Goal: Task Accomplishment & Management: Use online tool/utility

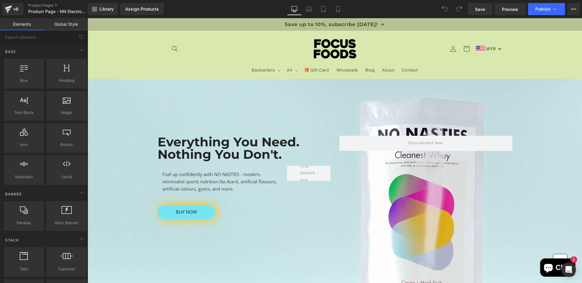
scroll to position [19, 0]
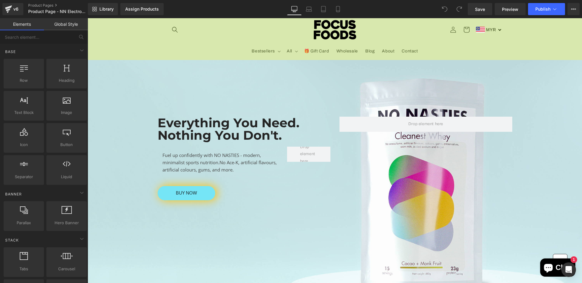
click at [258, 125] on link at bounding box center [258, 128] width 6 height 7
click at [243, 161] on span "No Ace-K, artificial flavours, artificial colours, gums, and more." at bounding box center [219, 165] width 114 height 13
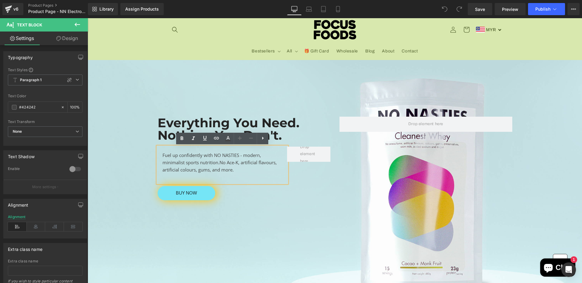
click at [244, 171] on div "Fuel up confidently with NO NASTIES - modern, minimalist sports nutrition. No A…" at bounding box center [223, 165] width 130 height 36
click at [235, 167] on div "Fuel up confidently with NO NASTIES - modern, minimalist sports nutrition. No A…" at bounding box center [223, 165] width 130 height 36
drag, startPoint x: 236, startPoint y: 175, endPoint x: 161, endPoint y: 155, distance: 78.0
click at [161, 155] on div "Fuel up confidently with NO NASTIES - modern, minimalist sports nutrition. No A…" at bounding box center [223, 165] width 130 height 36
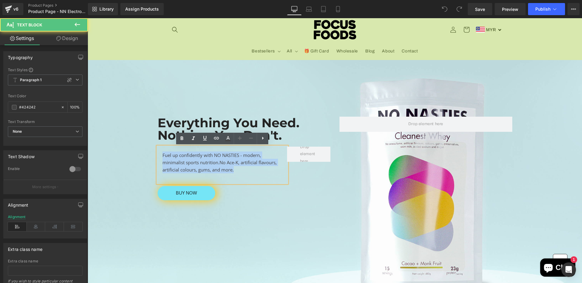
click at [161, 155] on div "Fuel up confidently with NO NASTIES - modern, minimalist sports nutrition. No A…" at bounding box center [223, 165] width 130 height 36
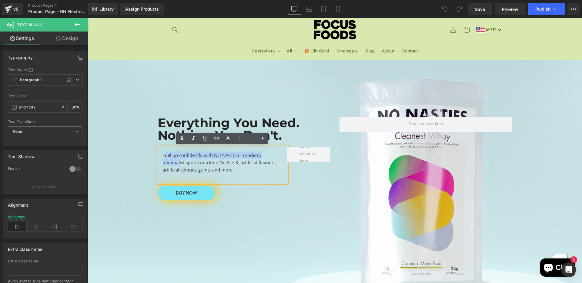
drag, startPoint x: 164, startPoint y: 155, endPoint x: 180, endPoint y: 160, distance: 17.1
click at [180, 160] on div "Fuel up confidently with NO NASTIES - modern, minimalist sports nutrition. No A…" at bounding box center [223, 165] width 130 height 36
drag, startPoint x: 236, startPoint y: 170, endPoint x: 162, endPoint y: 156, distance: 74.5
click at [162, 156] on div "Fuel up confidently with NO NASTIES - modern, minimalist sports nutrition. No A…" at bounding box center [223, 165] width 130 height 36
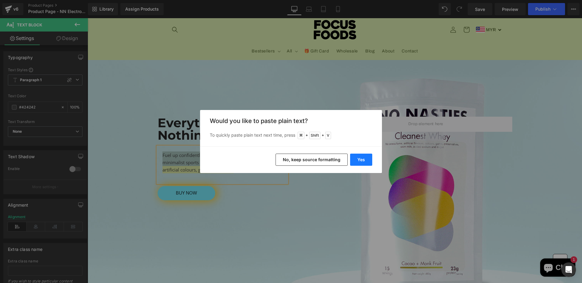
click at [361, 160] on button "Yes" at bounding box center [361, 160] width 22 height 12
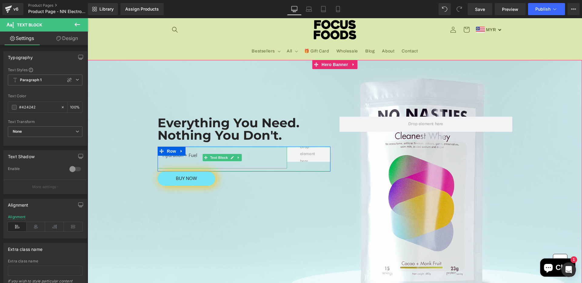
click at [196, 156] on div "Hydration + Fuel" at bounding box center [223, 158] width 130 height 22
click at [225, 152] on div "Hydration + Fuel. [GEOGRAPHIC_DATA]" at bounding box center [223, 158] width 130 height 22
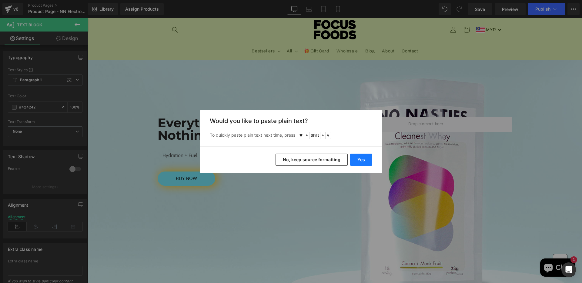
click at [356, 159] on button "Yes" at bounding box center [361, 160] width 22 height 12
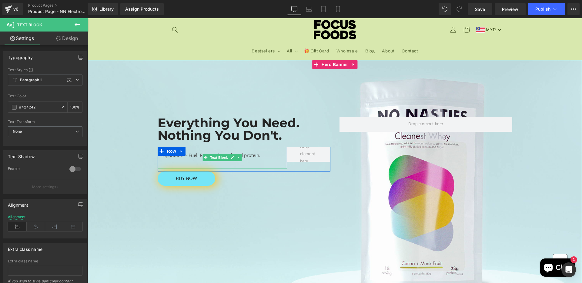
click at [253, 155] on div "Hydration + Fuel. Rigorously perfected protein." at bounding box center [223, 158] width 130 height 22
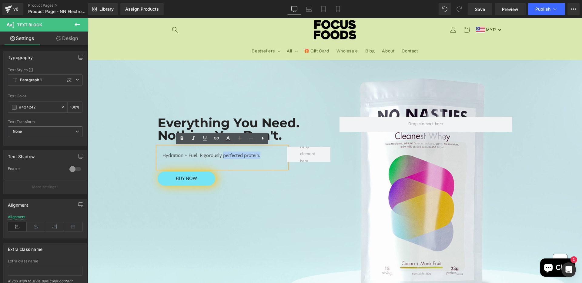
drag, startPoint x: 270, startPoint y: 155, endPoint x: 223, endPoint y: 155, distance: 47.0
click at [223, 155] on div "Hydration + Fuel. Rigorously perfected protein." at bounding box center [223, 158] width 130 height 22
click at [240, 159] on div "Hydration + Fuel. Rigorously formulated for" at bounding box center [223, 158] width 130 height 22
drag, startPoint x: 262, startPoint y: 156, endPoint x: 161, endPoint y: 152, distance: 100.7
click at [161, 152] on div "Hydration + Fuel. Rigorously formulated for" at bounding box center [223, 158] width 130 height 22
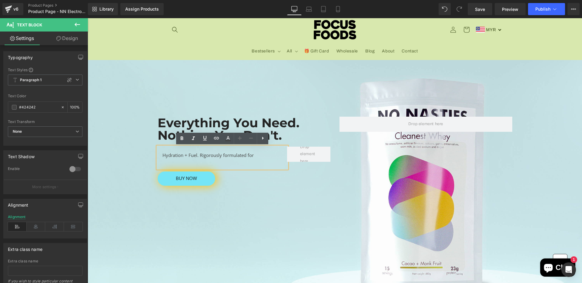
click at [161, 152] on div "Hydration + Fuel. Rigorously formulated for" at bounding box center [223, 158] width 130 height 22
click at [165, 154] on div "Hydration + Fuel. Rigorously formulated for" at bounding box center [223, 158] width 130 height 22
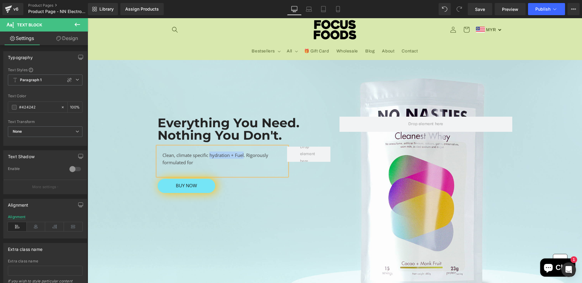
drag, startPoint x: 244, startPoint y: 157, endPoint x: 210, endPoint y: 157, distance: 34.3
click at [210, 157] on div "Clean, climate specific hydration + Fuel. Rigorously formulated for" at bounding box center [223, 161] width 130 height 29
drag, startPoint x: 217, startPoint y: 160, endPoint x: 247, endPoint y: 155, distance: 30.5
click at [247, 155] on div "Clean, climate specific electrolyte + carb. Rigorously formulated for" at bounding box center [223, 161] width 130 height 29
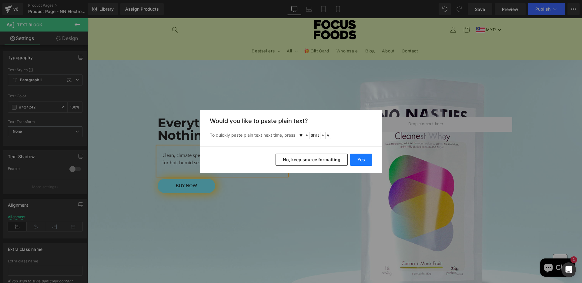
click at [367, 158] on button "Yes" at bounding box center [361, 160] width 22 height 12
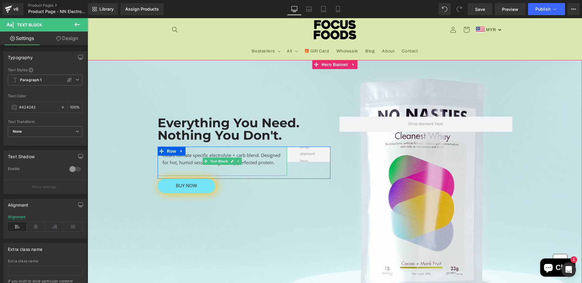
click at [246, 165] on div "Clean, climate specific electrolyte + carb blend. Designed for hot, humid sessi…" at bounding box center [223, 161] width 130 height 29
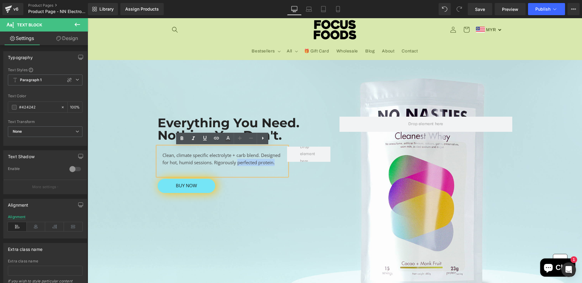
drag, startPoint x: 238, startPoint y: 164, endPoint x: 276, endPoint y: 164, distance: 37.6
click at [276, 164] on div "Clean, climate specific electrolyte + carb blend. Designed for hot, humid sessi…" at bounding box center [223, 161] width 130 height 29
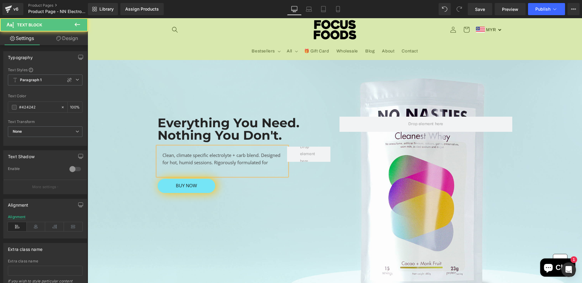
click at [275, 162] on div "Clean, climate specific electrolyte + carb blend. Designed for hot, humid sessi…" at bounding box center [223, 161] width 130 height 29
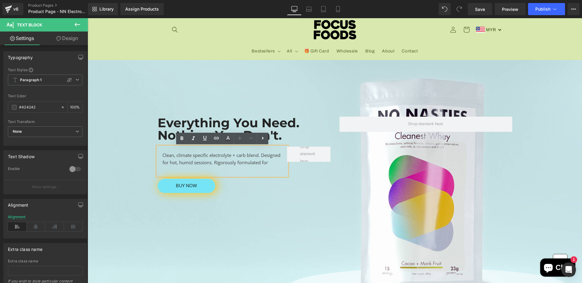
drag, startPoint x: 275, startPoint y: 162, endPoint x: 215, endPoint y: 162, distance: 60.3
click at [215, 162] on div "Clean, climate specific electrolyte + carb blend. Designed for hot, humid sessi…" at bounding box center [223, 161] width 130 height 29
drag, startPoint x: 215, startPoint y: 162, endPoint x: 261, endPoint y: 162, distance: 46.4
click at [261, 162] on div "Clean, climate specific electrolyte + carb blend. Designed for hot, humid sessi…" at bounding box center [223, 161] width 130 height 29
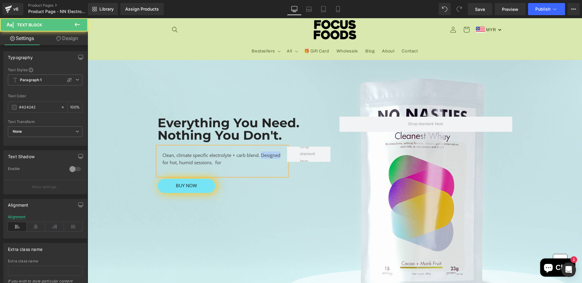
drag, startPoint x: 283, startPoint y: 153, endPoint x: 263, endPoint y: 153, distance: 20.3
click at [263, 153] on div "Clean, climate specific electrolyte + carb blend. Designed for hot, humid sessi…" at bounding box center [223, 161] width 130 height 29
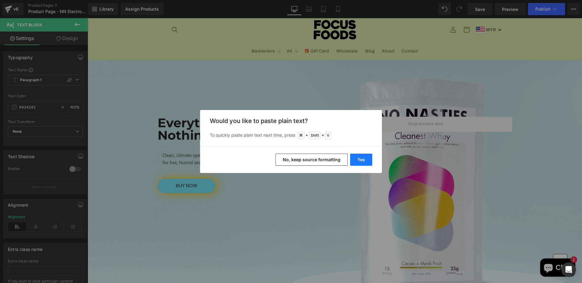
click at [358, 156] on button "Yes" at bounding box center [361, 160] width 22 height 12
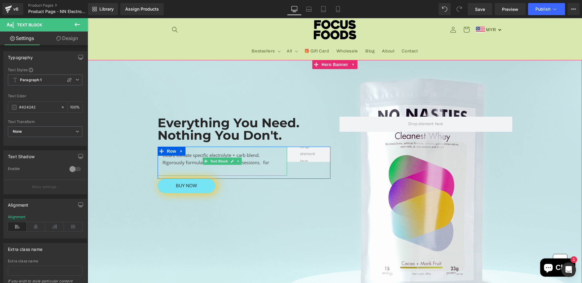
click at [191, 163] on div "Clean, climate specific electrolyte + carb blend. Rigorously formulated for hot…" at bounding box center [223, 161] width 130 height 29
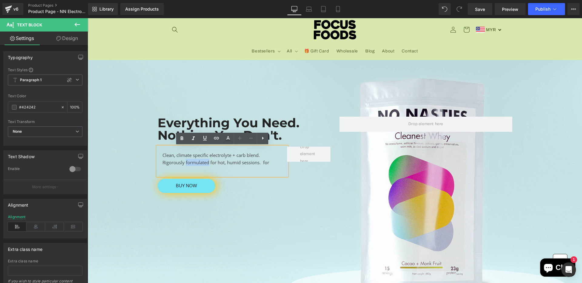
drag, startPoint x: 209, startPoint y: 163, endPoint x: 186, endPoint y: 163, distance: 23.0
click at [186, 163] on div "Clean, climate specific electrolyte + carb blend. Rigorously formulated for hot…" at bounding box center [223, 161] width 130 height 29
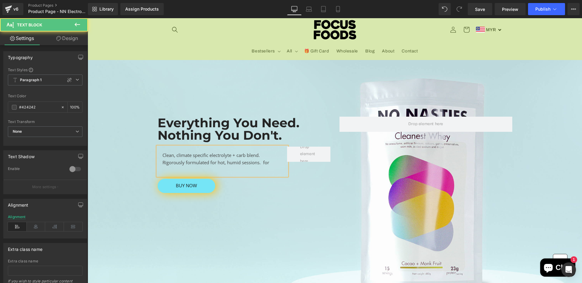
click at [280, 163] on div "Clean, climate specific electrolyte + carb blend. Rigorously formulated for hot…" at bounding box center [223, 161] width 130 height 29
click at [227, 165] on div "Clean, climate specific electrolyte + carb blend. Rigorously formulated for hot…" at bounding box center [223, 161] width 130 height 29
click at [241, 165] on div "Clean, climate specific electrolyte + carb blend. Rigorously formulated for har…" at bounding box center [223, 161] width 130 height 29
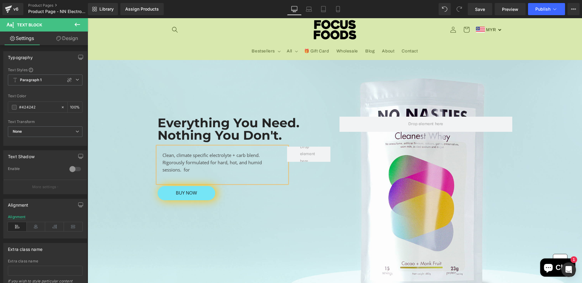
click at [231, 168] on div "Clean, climate specific electrolyte + carb blend. Rigorously formulated for har…" at bounding box center [223, 165] width 130 height 36
click at [194, 156] on div "Clean, climate specific electrolyte + carb blend. Rigorously formulated for har…" at bounding box center [223, 165] width 130 height 36
click at [205, 168] on div "Clean, climate-specific electrolyte + carb blend. Rigorously formulated for har…" at bounding box center [223, 165] width 130 height 36
drag, startPoint x: 221, startPoint y: 170, endPoint x: 183, endPoint y: 171, distance: 37.6
click at [183, 171] on div "Clean, climate-specific electrolyte + carb blend. Rigorously formulated for har…" at bounding box center [223, 165] width 130 height 36
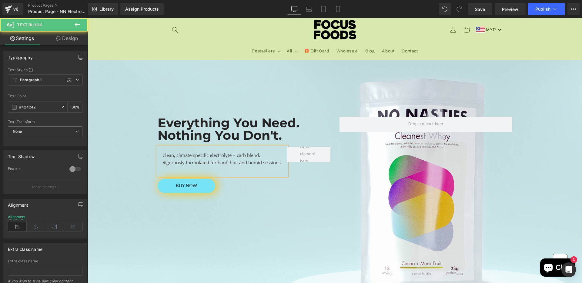
click at [217, 163] on div "Clean, climate-specific electrolyte + carb blend. Rigorously formulated for har…" at bounding box center [223, 161] width 130 height 29
drag, startPoint x: 249, startPoint y: 163, endPoint x: 228, endPoint y: 163, distance: 20.6
click at [228, 163] on div "Clean, climate-specific electrolyte + carb blend. Rigorously formulated for har…" at bounding box center [223, 161] width 130 height 29
click at [248, 160] on div "Clean, climate-specific electrolyte + carb blend. Rigorously formulated for har…" at bounding box center [223, 161] width 130 height 29
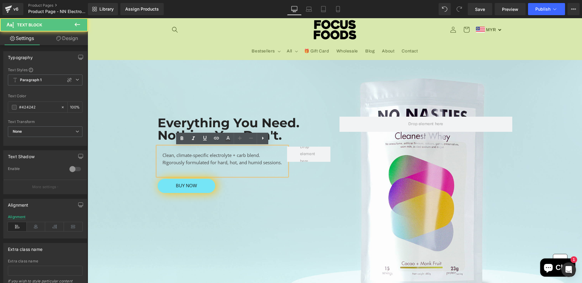
click at [246, 160] on div "Clean, climate-specific electrolyte + carb blend. Rigorously formulated for har…" at bounding box center [223, 161] width 130 height 29
click at [249, 164] on div "Clean, climate-specific electrolyte + carb blend. Rigorously formulated for har…" at bounding box center [223, 161] width 130 height 29
drag, startPoint x: 211, startPoint y: 157, endPoint x: 177, endPoint y: 157, distance: 33.6
click at [177, 157] on div "Clean, climate-specific electrolyte + carb blend. Rigorously formulated for har…" at bounding box center [223, 161] width 130 height 29
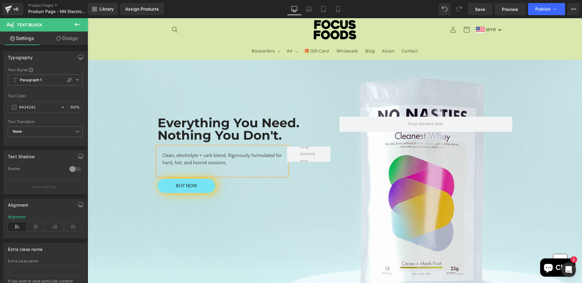
click at [199, 156] on div "Clean, electrolyte + carb blend. Rigorously formulated for hard, hot, and humid…" at bounding box center [223, 161] width 130 height 29
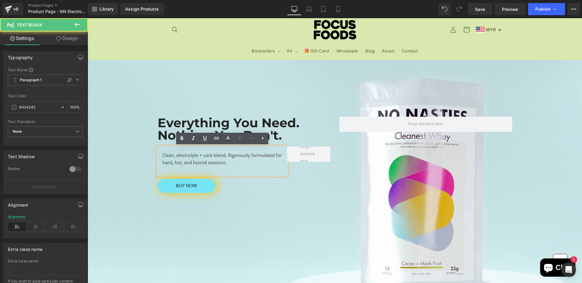
click at [175, 157] on div "Clean, electrolyte + carb blend. Rigorously formulated for hard, hot, and humid…" at bounding box center [223, 161] width 130 height 29
click at [242, 162] on div "Clean electrolyte + carb blend. Rigorously formulated for hard, hot, and humid …" at bounding box center [223, 161] width 130 height 29
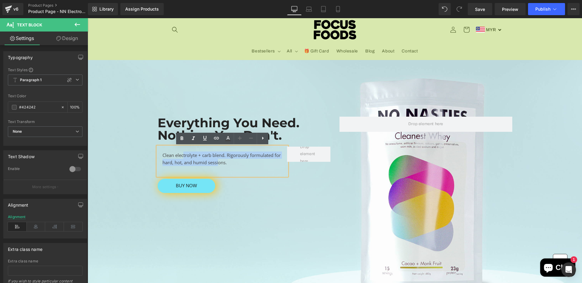
drag, startPoint x: 183, startPoint y: 157, endPoint x: 218, endPoint y: 165, distance: 35.5
click at [218, 165] on div "Clean electrolyte + carb blend. Rigorously formulated for hard, hot, and humid …" at bounding box center [223, 161] width 130 height 29
drag, startPoint x: 241, startPoint y: 164, endPoint x: 177, endPoint y: 163, distance: 63.4
click at [177, 163] on div "Clean electrolyte + carb blend. Rigorously formulated for hard, hot, and humid …" at bounding box center [223, 161] width 130 height 29
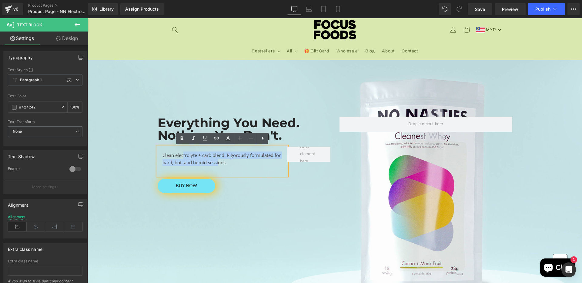
click at [177, 163] on div "Clean electrolyte + carb blend. Rigorously formulated for hard, hot, and humid …" at bounding box center [223, 161] width 130 height 29
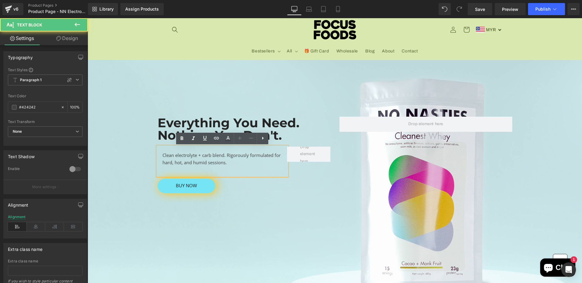
click at [183, 163] on div "Clean electrolyte + carb blend. Rigorously formulated for hard, hot, and humid …" at bounding box center [223, 161] width 130 height 29
click at [224, 164] on div "Clean electrolyte + carb blend. Rigorously formulated for hard, hot and humid s…" at bounding box center [223, 161] width 130 height 29
drag, startPoint x: 174, startPoint y: 162, endPoint x: 161, endPoint y: 162, distance: 13.3
click at [161, 162] on div "Clean electrolyte + carb blend. Rigorously formulated for hard, hot and humid c…" at bounding box center [223, 161] width 130 height 29
click at [229, 162] on div "Clean electrolyte + carb blend. Rigorously formulated for hot and humid climate." at bounding box center [223, 161] width 130 height 29
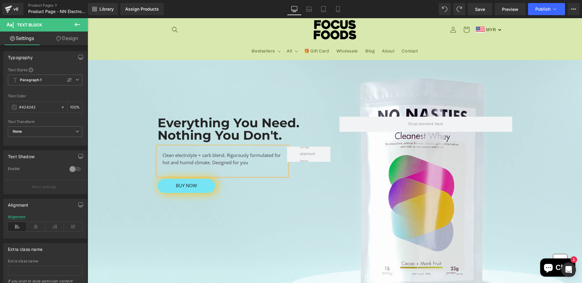
click at [168, 156] on div "Clean electrolyte + carb blend. Rigorously formulated for hot and humid climate…" at bounding box center [223, 161] width 130 height 29
drag, startPoint x: 174, startPoint y: 156, endPoint x: 162, endPoint y: 156, distance: 11.2
click at [162, 156] on div "Clean electrolyte + carb blend. Rigorously formulated for hot and humid climate…" at bounding box center [223, 161] width 130 height 29
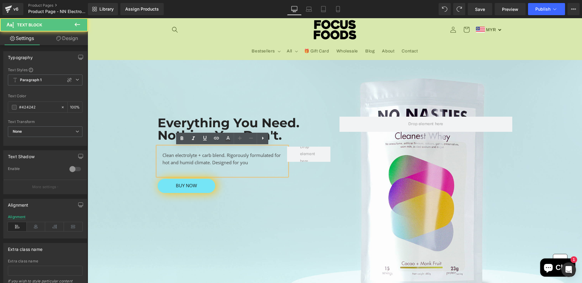
click at [173, 156] on div "Clean electrolyte + carb blend. Rigorously formulated for hot and humid climate…" at bounding box center [223, 161] width 130 height 29
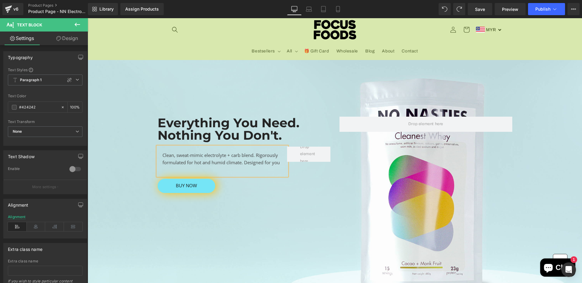
click at [285, 166] on div "Clean, sweat-mimic electrolyte + carb blend. Rigorously formulated for hot and …" at bounding box center [223, 161] width 130 height 29
click at [280, 162] on div "Clean, sweat-mimic electrolyte + carb blend. Rigorously formulated for hot and …" at bounding box center [223, 161] width 130 height 29
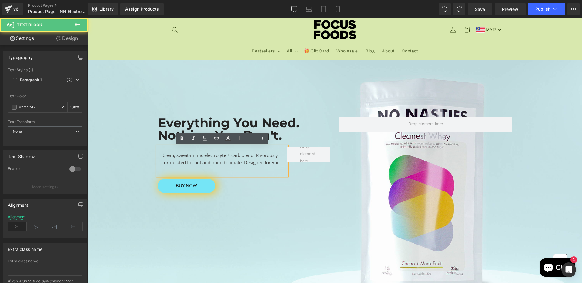
drag, startPoint x: 188, startPoint y: 157, endPoint x: 249, endPoint y: 168, distance: 61.8
click at [249, 168] on div "Clean, sweat-mimic electrolyte + carb blend. Rigorously formulated for hot and …" at bounding box center [223, 161] width 130 height 29
click at [266, 163] on div "Clean, sweat-mimic electrolyte + carb blend. Rigorously formulated for hot and …" at bounding box center [223, 161] width 130 height 29
click at [254, 157] on div "Clean, sweat-mimic electrolyte + carb blend. Rigorously formulated for hot and …" at bounding box center [223, 161] width 130 height 29
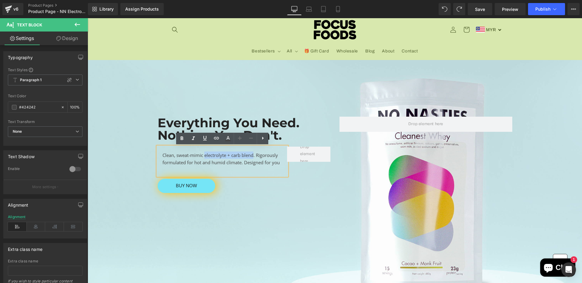
drag, startPoint x: 205, startPoint y: 155, endPoint x: 254, endPoint y: 156, distance: 49.7
click at [254, 156] on div "Clean, sweat-mimic electrolyte + carb blend. Rigorously formulated for hot and …" at bounding box center [223, 161] width 130 height 29
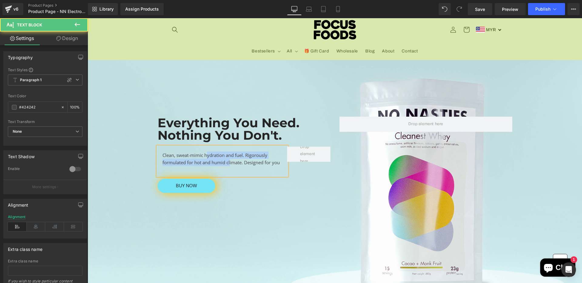
drag, startPoint x: 206, startPoint y: 156, endPoint x: 231, endPoint y: 164, distance: 25.8
click at [231, 164] on div "Clean, sweat-mimic hydration and fuel. Rigorously formulated for hot and humid …" at bounding box center [223, 161] width 130 height 29
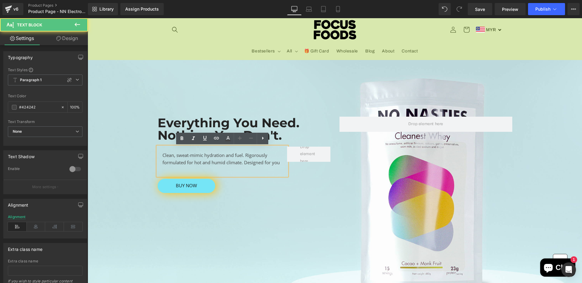
click at [282, 164] on div "Clean, sweat-mimic hydration and fuel. Rigorously formulated for hot and humid …" at bounding box center [223, 161] width 130 height 29
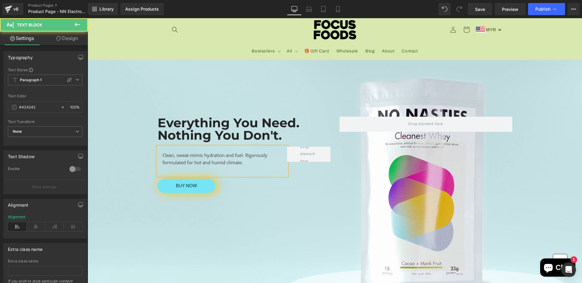
click at [165, 155] on div "Clean, sweat-mimic hydration and fuel. Rigorously formulated for hot and humid …" at bounding box center [223, 161] width 130 height 29
click at [255, 167] on div "All-clean, sweat-mimic hydration and fuel. Rigorously formulated for hot and hu…" at bounding box center [223, 161] width 130 height 29
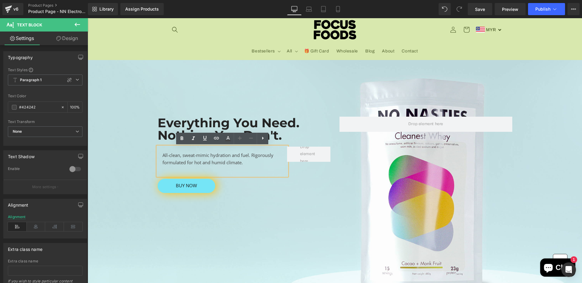
click at [209, 152] on div "All-clean, sweat-mimic hydration and fuel. Rigorously formulated for hot and hu…" at bounding box center [223, 161] width 130 height 29
click at [321, 197] on div at bounding box center [335, 181] width 494 height 242
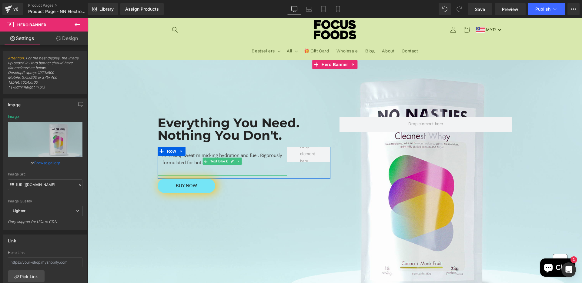
click at [259, 160] on div "All-clean, sweat-mimicking hydration and fuel. Rigorously formulated for hot an…" at bounding box center [223, 161] width 130 height 29
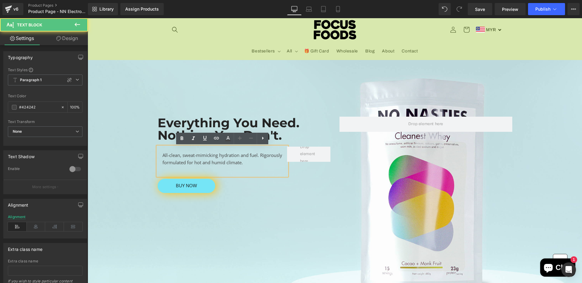
click at [268, 163] on div "All-clean, sweat-mimicking hydration and fuel. Rigorously formulated for hot an…" at bounding box center [223, 161] width 130 height 29
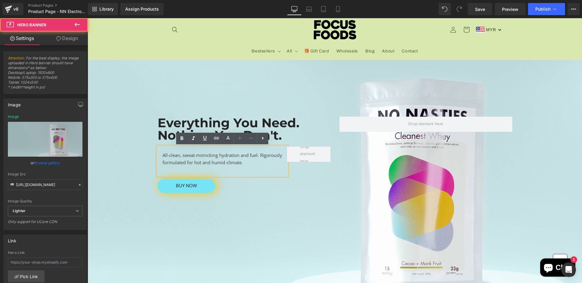
click at [274, 239] on div at bounding box center [335, 181] width 494 height 242
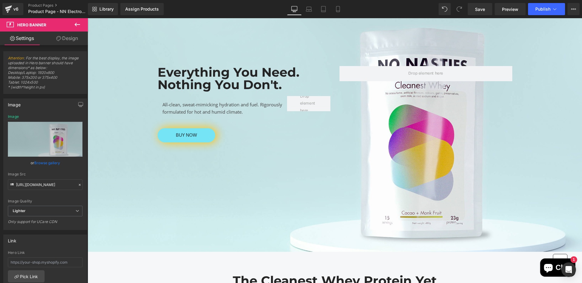
scroll to position [70, 0]
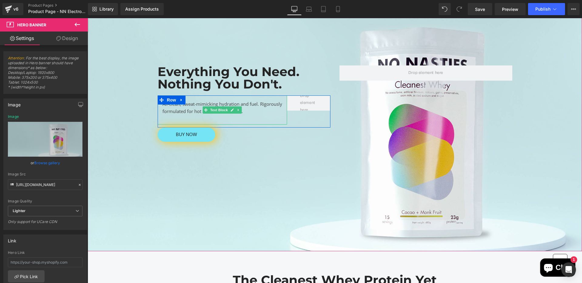
click at [269, 110] on div "All-clean, sweat-mimicking hydration and fuel. Rigorously formulated for hot an…" at bounding box center [223, 109] width 130 height 29
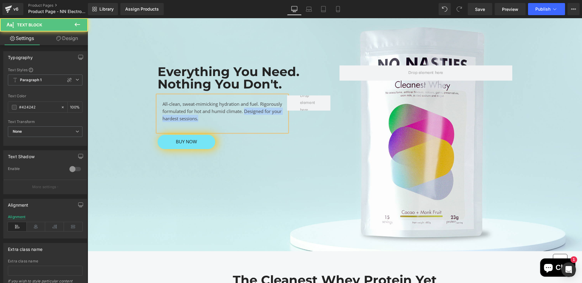
drag, startPoint x: 246, startPoint y: 121, endPoint x: 162, endPoint y: 117, distance: 84.7
click at [161, 117] on div "All-clean, sweat-mimicking hydration and fuel. Rigorously formulated for hot an…" at bounding box center [223, 113] width 130 height 36
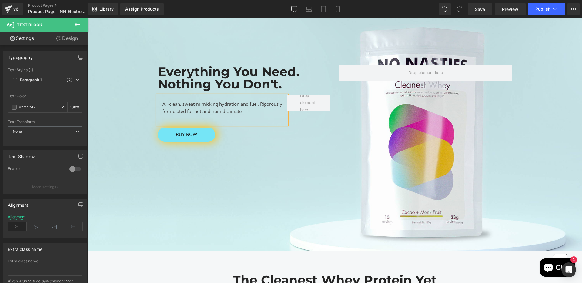
click at [206, 177] on div at bounding box center [335, 130] width 494 height 242
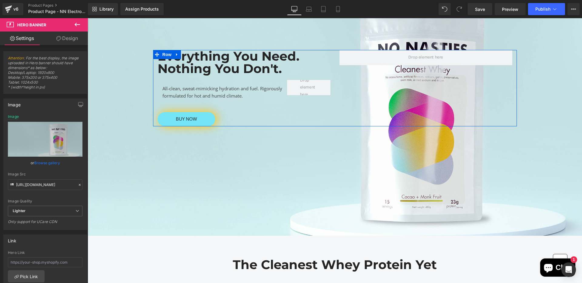
scroll to position [86, 0]
click at [109, 188] on div at bounding box center [335, 114] width 494 height 242
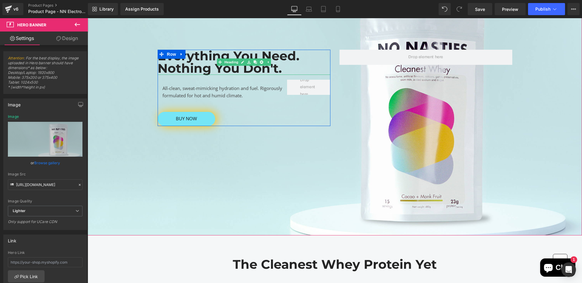
click at [232, 82] on div "All-clean, sweat-mimicking hydration and fuel. Rigorously formulated for hot an…" at bounding box center [223, 94] width 130 height 29
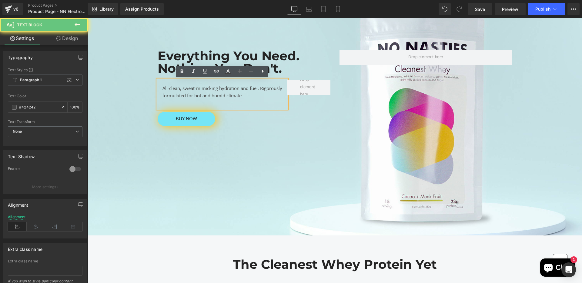
click at [238, 92] on div "All-clean, sweat-mimicking hydration and fuel. Rigorously formulated for hot an…" at bounding box center [223, 94] width 130 height 29
click at [235, 94] on div "All-clean, sweat-mimicking hydration and fuel. Rigorously formulated for hot an…" at bounding box center [223, 94] width 130 height 29
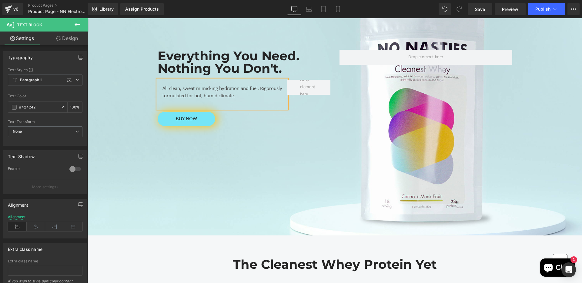
click at [327, 142] on div at bounding box center [335, 114] width 494 height 242
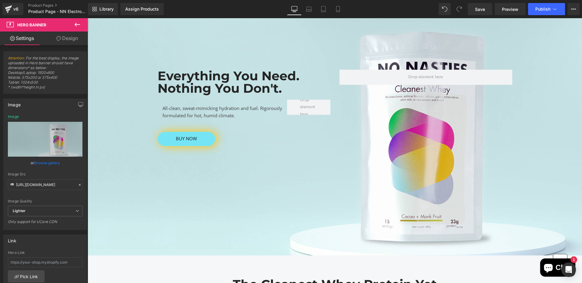
scroll to position [69, 0]
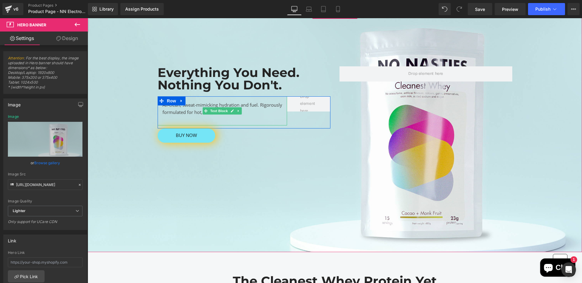
click at [267, 109] on div "All-clean, sweat-mimicking hydration and fuel. Rigorously formulated for hot, h…" at bounding box center [223, 110] width 130 height 29
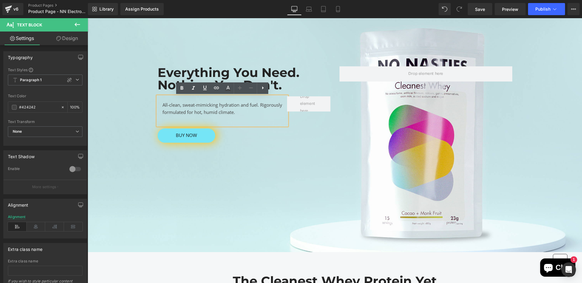
click at [251, 209] on div at bounding box center [335, 131] width 494 height 242
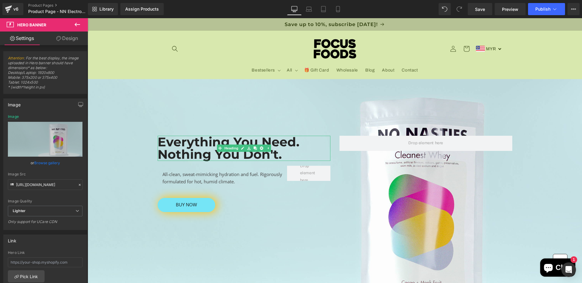
scroll to position [11, 0]
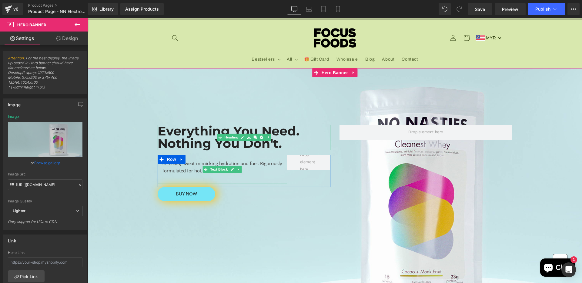
click at [259, 165] on div "All-clean, sweat-mimicking hydration and fuel. Rigorously formulated for hot, h…" at bounding box center [223, 169] width 130 height 29
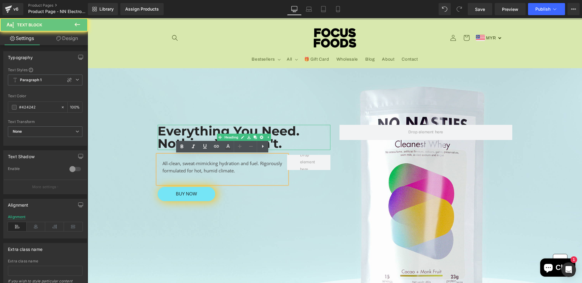
click at [274, 171] on div "All-clean, sweat-mimicking hydration and fuel. Rigorously formulated for hot, h…" at bounding box center [223, 169] width 130 height 29
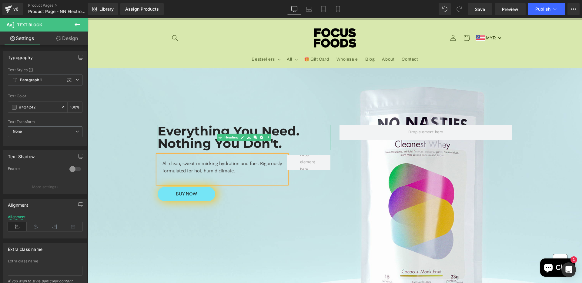
click at [219, 162] on div "All-clean, sweat-mimicking hydration and fuel. Rigorously formulated for hot, h…" at bounding box center [223, 169] width 130 height 29
click at [271, 218] on div at bounding box center [335, 189] width 494 height 242
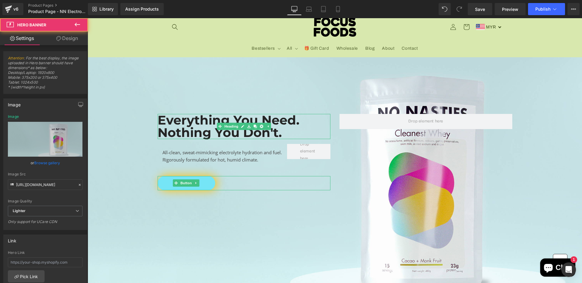
scroll to position [27, 0]
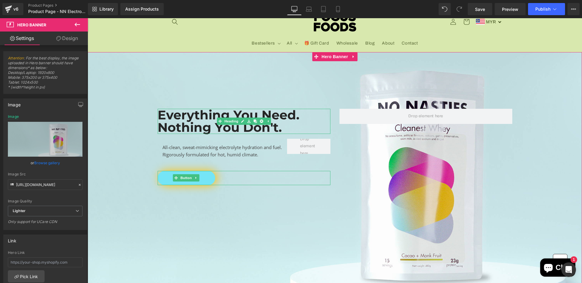
click at [237, 256] on div at bounding box center [335, 173] width 494 height 242
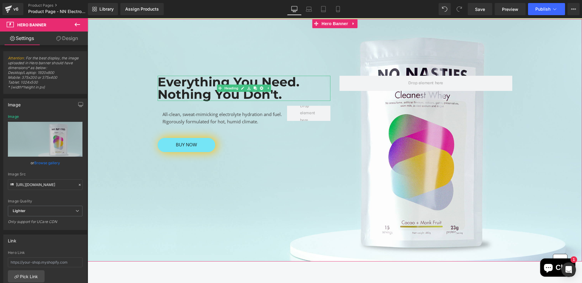
scroll to position [75, 0]
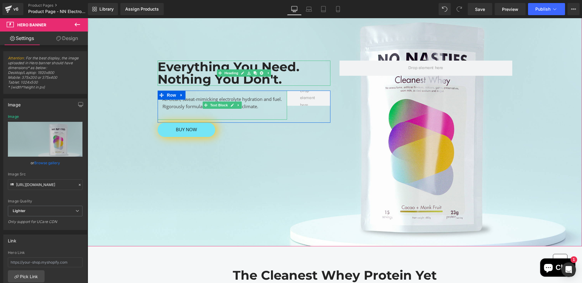
click at [265, 101] on div "All-clean, sweat-mimicking electrolyte hydration and fuel. Rigorously formulate…" at bounding box center [223, 105] width 130 height 29
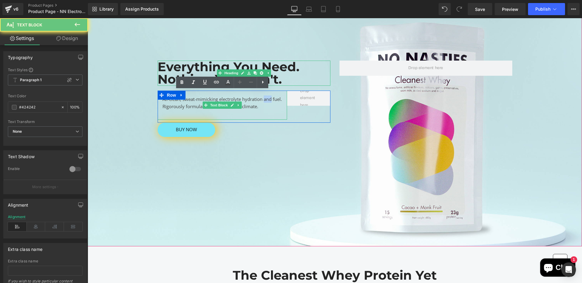
click at [265, 101] on div "All-clean, sweat-mimicking electrolyte hydration and fuel. Rigorously formulate…" at bounding box center [223, 105] width 130 height 29
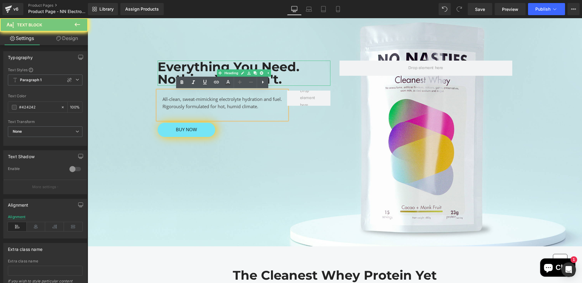
click at [272, 104] on div "All-clean, sweat-mimicking electrolyte hydration and fuel. Rigorously formulate…" at bounding box center [223, 105] width 130 height 29
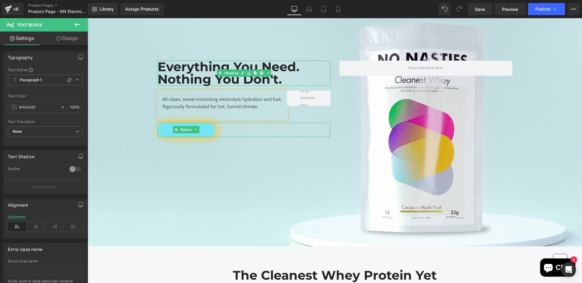
click at [274, 183] on div at bounding box center [335, 125] width 494 height 242
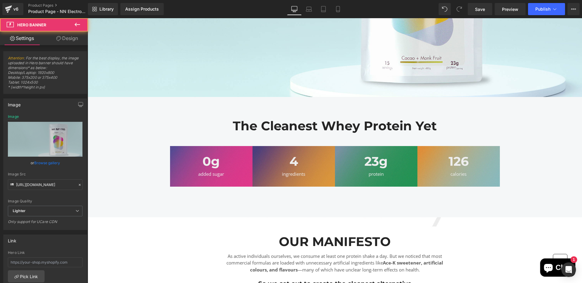
scroll to position [228, 0]
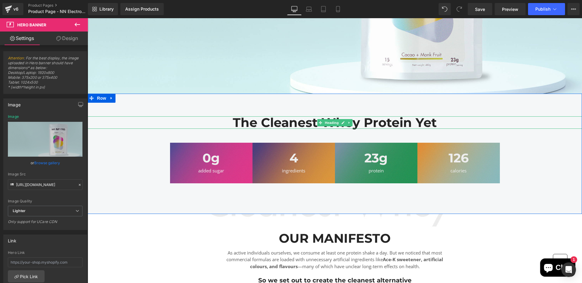
click at [295, 124] on h1 "The Cleanest Whey Protein Yet" at bounding box center [335, 122] width 494 height 12
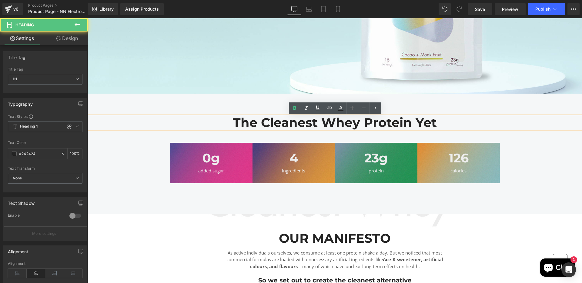
click at [296, 124] on h1 "The Cleanest Whey Protein Yet" at bounding box center [335, 122] width 494 height 12
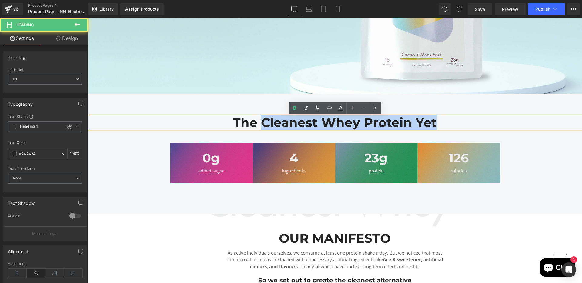
drag, startPoint x: 265, startPoint y: 124, endPoint x: 442, endPoint y: 127, distance: 176.4
click at [442, 127] on h1 "The Cleanest Whey Protein Yet" at bounding box center [335, 122] width 494 height 12
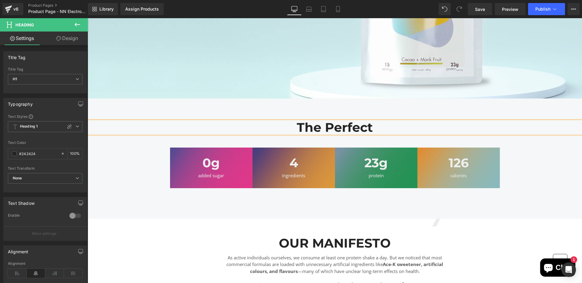
scroll to position [226, 0]
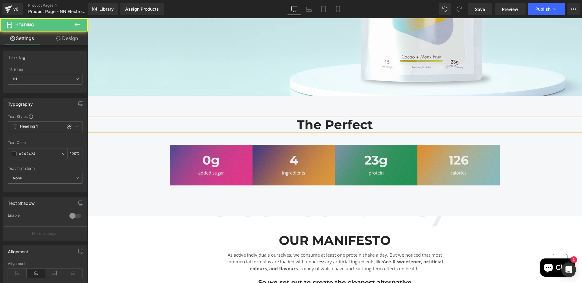
drag, startPoint x: 374, startPoint y: 125, endPoint x: 323, endPoint y: 125, distance: 50.3
click at [323, 125] on h1 "The Perfect" at bounding box center [335, 125] width 494 height 12
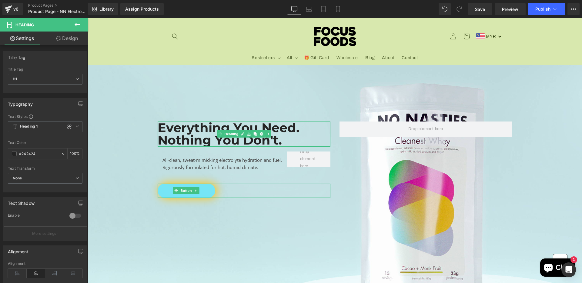
scroll to position [13, 0]
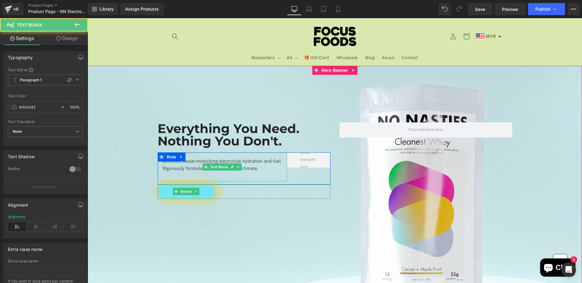
click at [274, 162] on div "All-clean, sweat-mimicking electrolyte hydration and fuel. Rigorously formulate…" at bounding box center [223, 166] width 130 height 29
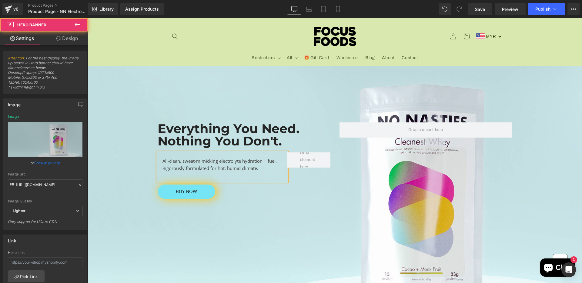
click at [268, 219] on div at bounding box center [335, 187] width 494 height 242
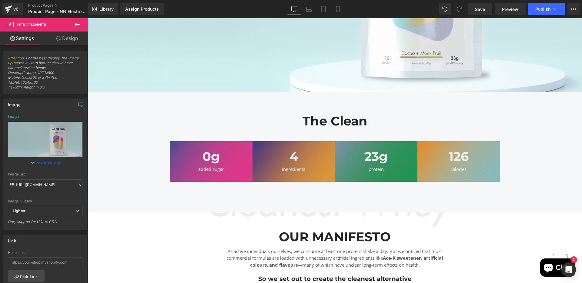
scroll to position [232, 0]
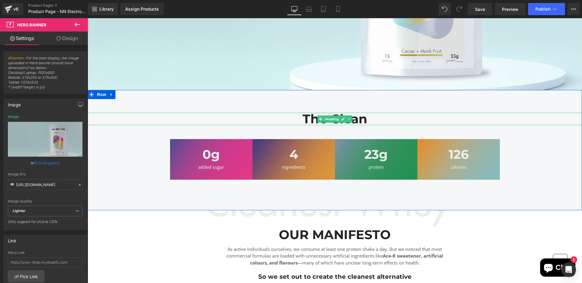
click at [362, 115] on h1 "The Clean" at bounding box center [335, 119] width 494 height 12
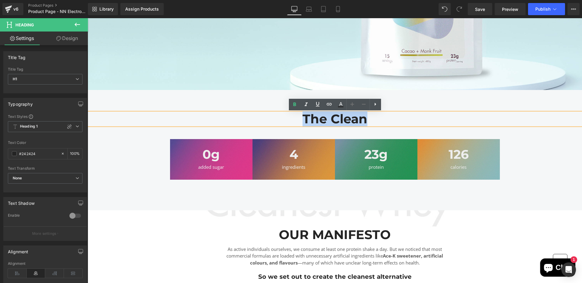
drag, startPoint x: 369, startPoint y: 116, endPoint x: 301, endPoint y: 116, distance: 68.2
click at [301, 116] on h1 "The Clean" at bounding box center [335, 119] width 494 height 12
click at [395, 105] on div "The Clean Heading 0g Heading added sugar Text Block Row 4 Heading ingredients T…" at bounding box center [335, 150] width 494 height 120
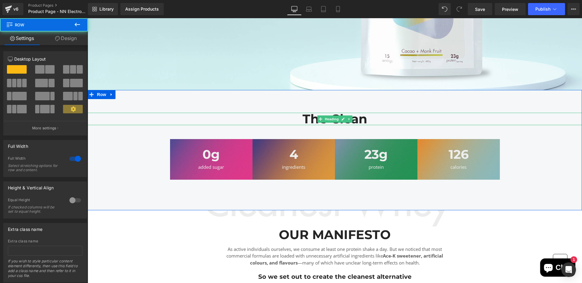
click at [383, 123] on h1 "The Clean" at bounding box center [335, 119] width 494 height 12
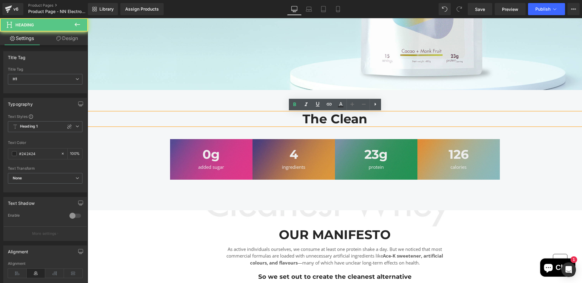
click at [383, 123] on h1 "The Clean" at bounding box center [335, 119] width 494 height 12
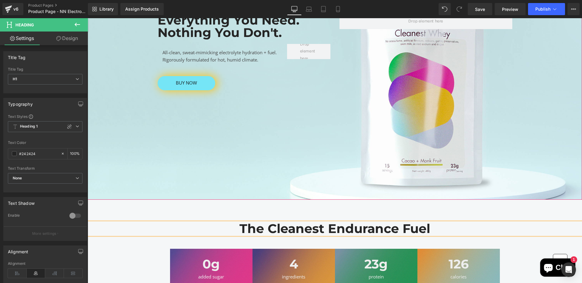
scroll to position [125, 0]
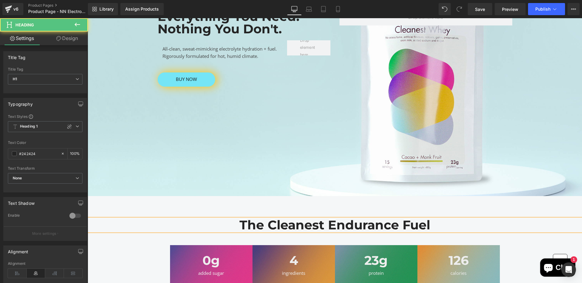
click at [398, 226] on h1 "The Cleanest Endurance Fuel" at bounding box center [335, 225] width 494 height 12
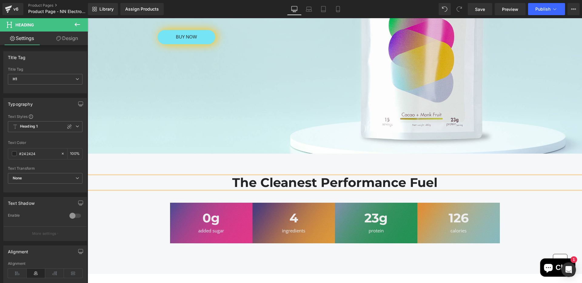
scroll to position [159, 0]
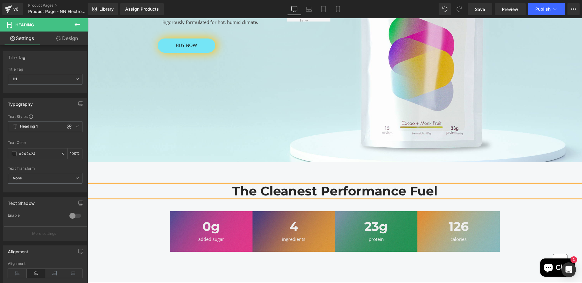
click at [440, 189] on h1 "The Cleanest Performance Fuel" at bounding box center [335, 191] width 494 height 12
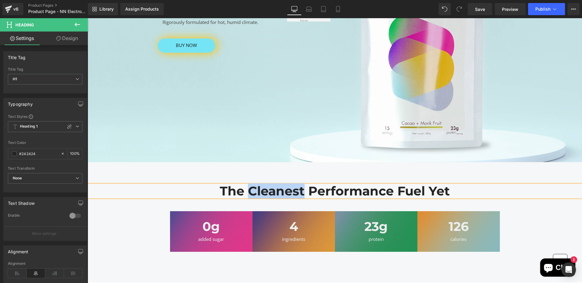
drag, startPoint x: 305, startPoint y: 191, endPoint x: 250, endPoint y: 191, distance: 55.2
click at [250, 191] on h1 "The Cleanest Performance Fuel Yet" at bounding box center [335, 191] width 494 height 12
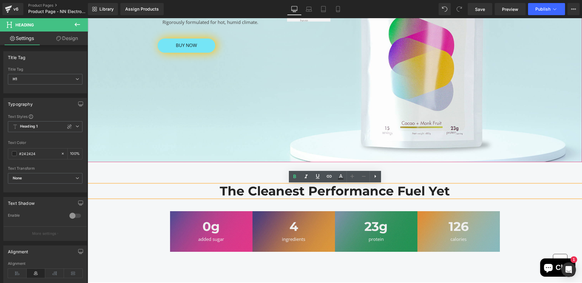
click at [287, 137] on div at bounding box center [335, 41] width 494 height 242
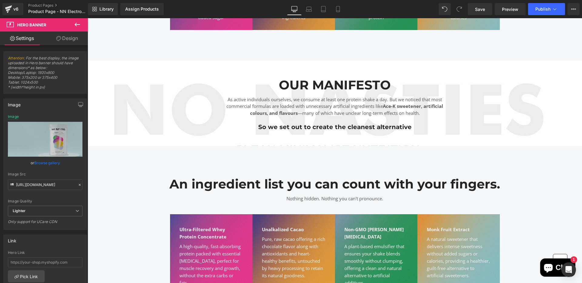
scroll to position [384, 0]
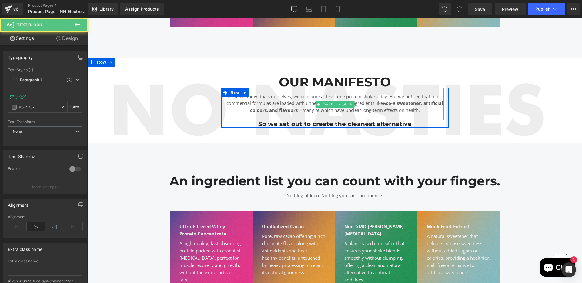
click at [284, 101] on p "As active individuals ourselves, we consume at least one protein shake a day. B…" at bounding box center [335, 103] width 218 height 21
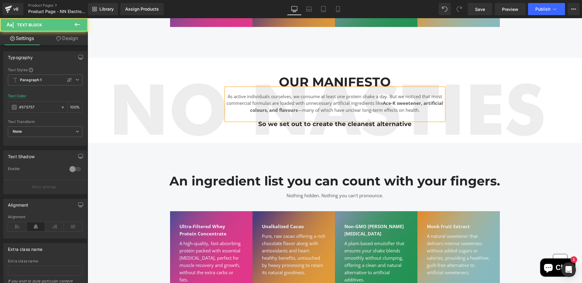
click at [316, 107] on p "As active individuals ourselves, we consume at least one protein shake a day. B…" at bounding box center [335, 103] width 218 height 21
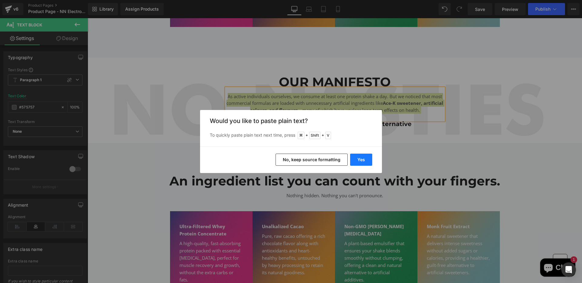
click at [358, 162] on button "Yes" at bounding box center [361, 160] width 22 height 12
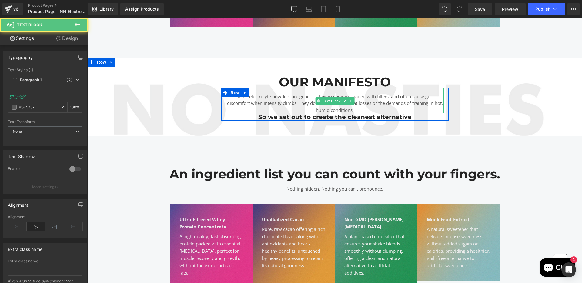
click at [303, 100] on p "Most electrolyte powders are generic—low in sodium, loaded with fillers, and of…" at bounding box center [335, 103] width 218 height 21
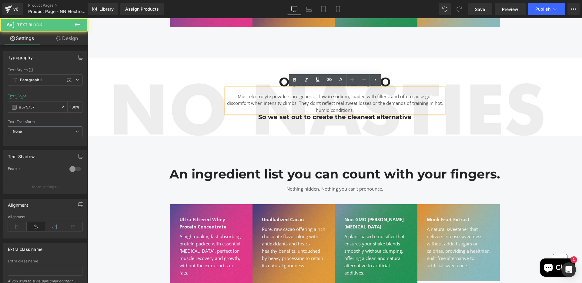
click at [318, 97] on p "Most electrolyte powders are generic—low in sodium, loaded with fillers, and of…" at bounding box center [335, 103] width 218 height 21
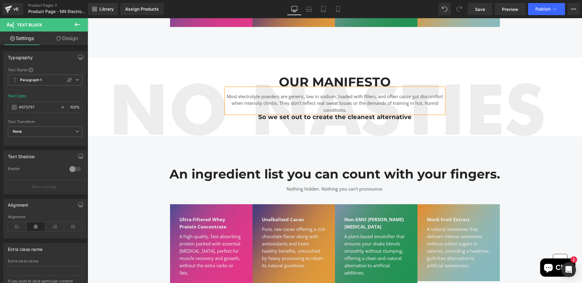
click at [369, 97] on p "Most electrolyte powders are generic, low in sodium, loaded with fillers, and o…" at bounding box center [335, 103] width 218 height 21
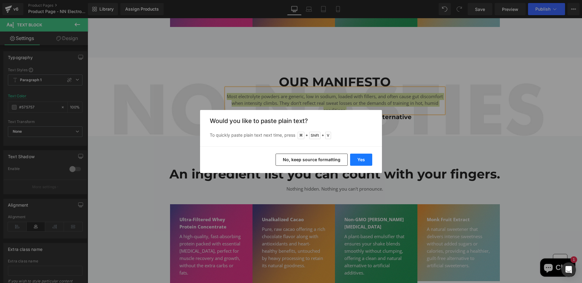
click at [364, 157] on button "Yes" at bounding box center [361, 160] width 22 height 12
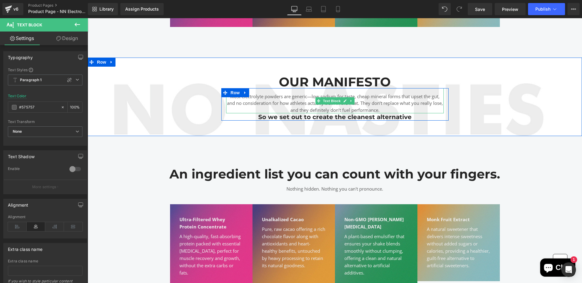
click at [311, 95] on p "Most electrolyte powders are generic—low sodium for taste, cheap mineral forms …" at bounding box center [335, 103] width 218 height 21
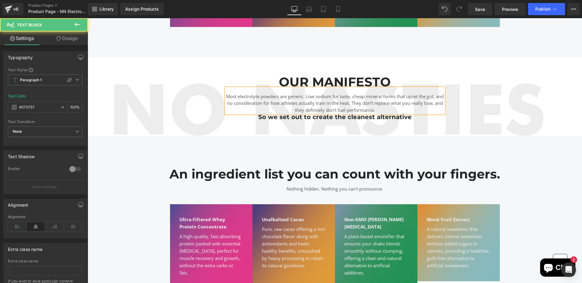
drag, startPoint x: 298, startPoint y: 101, endPoint x: 348, endPoint y: 102, distance: 50.0
click at [348, 102] on p "Most electrolyte powders are generic. Low sodium for taste, cheap mineral forms…" at bounding box center [335, 103] width 218 height 21
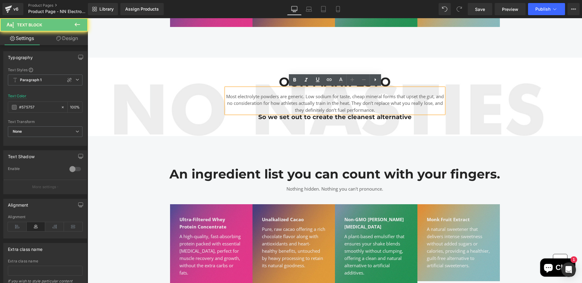
click at [348, 102] on p "Most electrolyte powders are generic. Low sodium for taste, cheap mineral forms…" at bounding box center [335, 103] width 218 height 21
click at [370, 96] on p "Most electrolyte powders are generic. Low sodium for taste, cheap mineral forms…" at bounding box center [335, 103] width 218 height 21
drag, startPoint x: 387, startPoint y: 96, endPoint x: 402, endPoint y: 97, distance: 15.2
click at [402, 97] on p "Most electrolyte powders are generic. Low sodium for taste, cheap mineral forms…" at bounding box center [335, 103] width 218 height 21
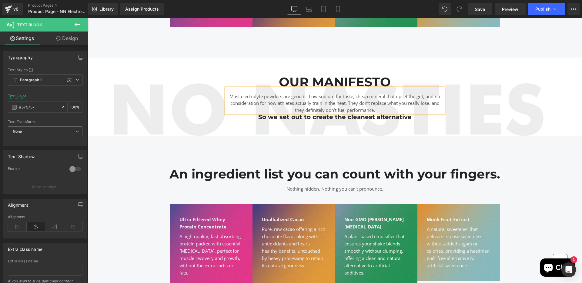
click at [423, 97] on p "Most electrolyte powders are generic. Low sodium for taste, cheap mineral that …" at bounding box center [335, 103] width 218 height 21
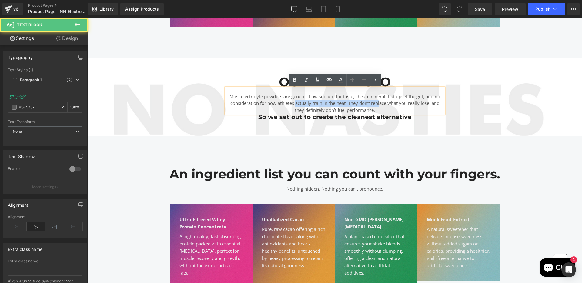
drag, startPoint x: 296, startPoint y: 100, endPoint x: 380, endPoint y: 103, distance: 84.3
click at [380, 103] on p "Most electrolyte powders are generic. Low sodium for taste, cheap mineral that …" at bounding box center [335, 103] width 218 height 21
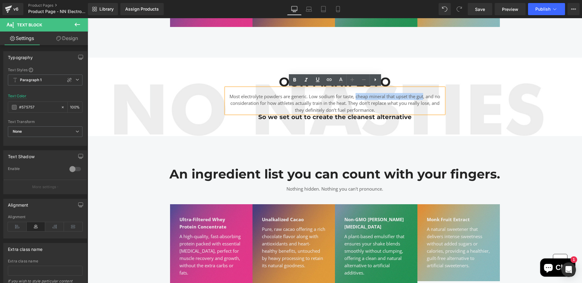
drag, startPoint x: 356, startPoint y: 97, endPoint x: 425, endPoint y: 97, distance: 69.1
click at [425, 97] on p "Most electrolyte powders are generic. Low sodium for taste, cheap mineral that …" at bounding box center [335, 103] width 218 height 21
drag, startPoint x: 425, startPoint y: 97, endPoint x: 319, endPoint y: 97, distance: 105.8
click at [319, 97] on p "Most electrolyte powders are generic. Low sodium for taste, cheap mineral that …" at bounding box center [335, 103] width 218 height 21
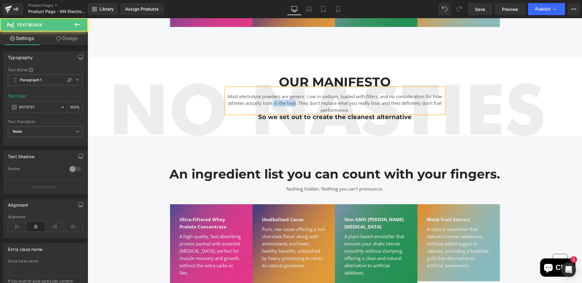
drag, startPoint x: 296, startPoint y: 103, endPoint x: 273, endPoint y: 103, distance: 22.7
click at [273, 103] on p "Most electrolyte powders are generic. Low in sodium, loaded with fillers, and n…" at bounding box center [335, 103] width 218 height 21
drag, startPoint x: 297, startPoint y: 105, endPoint x: 359, endPoint y: 109, distance: 62.2
click at [359, 109] on p "Most electrolyte powders are generic. Low in sodium, loaded with fillers, and n…" at bounding box center [335, 103] width 218 height 21
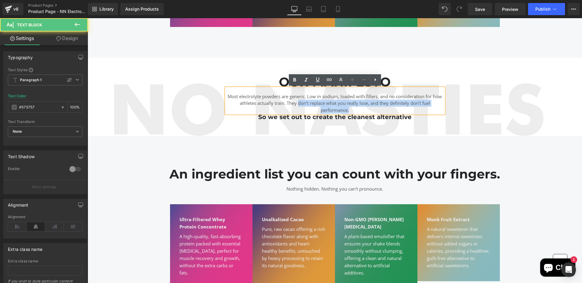
click at [359, 109] on p "Most electrolyte powders are generic. Low in sodium, loaded with fillers, and n…" at bounding box center [335, 103] width 218 height 21
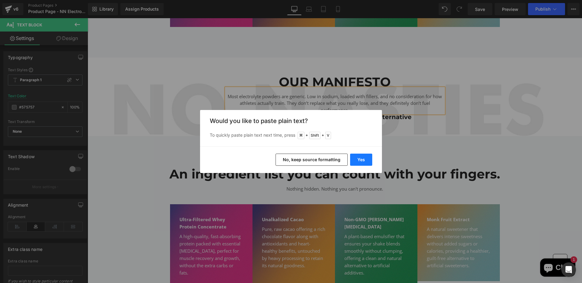
click at [367, 162] on button "Yes" at bounding box center [361, 160] width 22 height 12
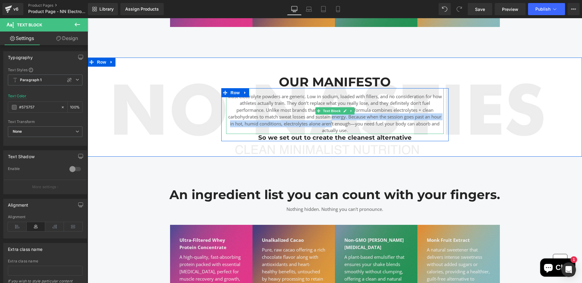
click at [331, 120] on p "Most electrolyte powders are generic. Low in sodium, loaded with fillers, and n…" at bounding box center [335, 113] width 218 height 41
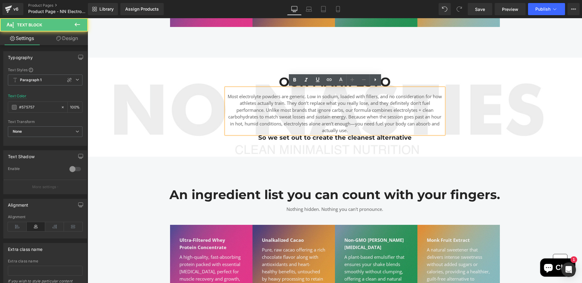
click at [265, 110] on p "Most electrolyte powders are generic. Low in sodium, loaded with fillers, and n…" at bounding box center [335, 113] width 218 height 41
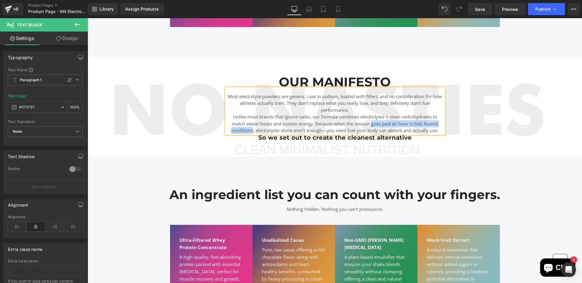
drag, startPoint x: 372, startPoint y: 124, endPoint x: 252, endPoint y: 129, distance: 120.1
click at [252, 129] on p "Unlike most brands that ignore carbs, our formula combines electrolytes + clean…" at bounding box center [335, 123] width 218 height 21
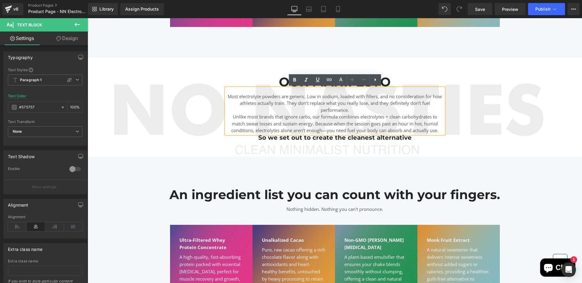
click at [355, 110] on p "Most electrolyte powders are generic. Low in sodium, loaded with fillers, and n…" at bounding box center [335, 103] width 218 height 21
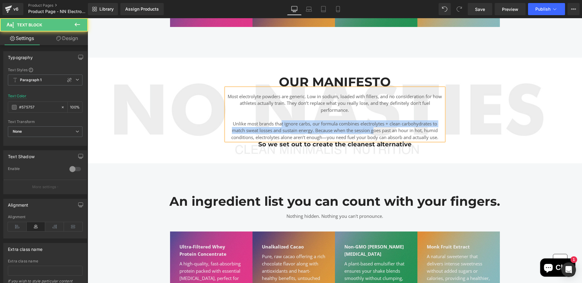
drag, startPoint x: 281, startPoint y: 123, endPoint x: 375, endPoint y: 133, distance: 94.8
click at [375, 133] on p "Unlike most brands that ignore carbs, our formula combines electrolytes + clean…" at bounding box center [335, 130] width 218 height 21
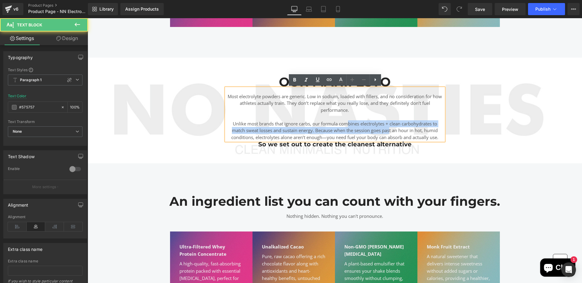
drag, startPoint x: 346, startPoint y: 125, endPoint x: 390, endPoint y: 133, distance: 44.4
click at [390, 133] on p "Unlike most brands that ignore carbs, our formula combines electrolytes + clean…" at bounding box center [335, 130] width 218 height 21
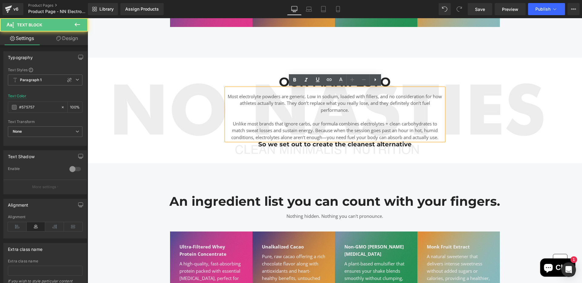
drag, startPoint x: 316, startPoint y: 131, endPoint x: 321, endPoint y: 132, distance: 4.8
click at [321, 132] on p "Unlike most brands that ignore carbs, our formula combines electrolytes + clean…" at bounding box center [335, 130] width 218 height 21
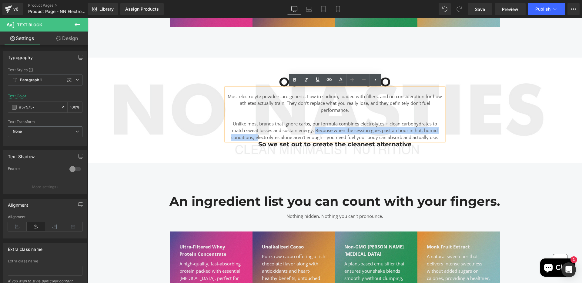
drag, startPoint x: 316, startPoint y: 131, endPoint x: 257, endPoint y: 136, distance: 59.0
click at [257, 136] on p "Unlike most brands that ignore carbs, our formula combines electrolytes + clean…" at bounding box center [335, 130] width 218 height 21
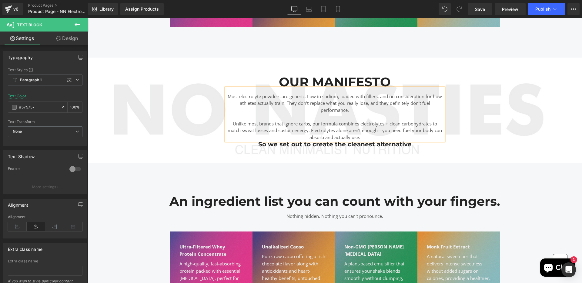
click at [338, 118] on p at bounding box center [335, 116] width 218 height 7
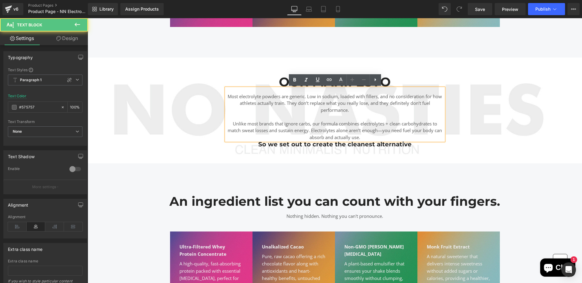
click at [325, 129] on p "Unlike most brands that ignore carbs, our formula combines electrolytes + clean…" at bounding box center [335, 130] width 218 height 21
drag, startPoint x: 345, startPoint y: 102, endPoint x: 375, endPoint y: 102, distance: 29.4
click at [375, 102] on p "Most electrolyte powders are generic. Low in sodium, loaded with fillers, and n…" at bounding box center [335, 103] width 218 height 21
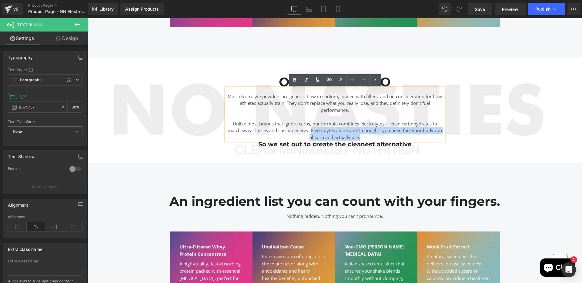
drag, startPoint x: 366, startPoint y: 138, endPoint x: 311, endPoint y: 132, distance: 55.9
click at [311, 132] on p "Unlike most brands that ignore carbs, our formula combines electrolytes + clean…" at bounding box center [335, 130] width 218 height 21
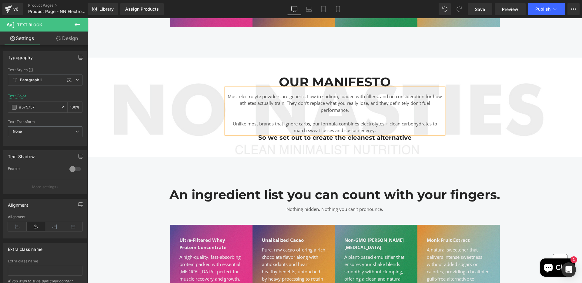
click at [298, 105] on p "Most electrolyte powders are generic. Low in sodium, loaded with fillers, and n…" at bounding box center [335, 103] width 218 height 21
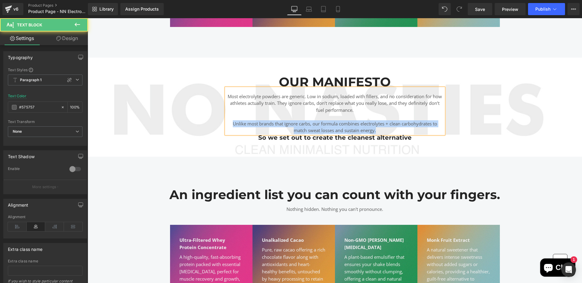
drag, startPoint x: 383, startPoint y: 130, endPoint x: 229, endPoint y: 122, distance: 153.6
click at [229, 122] on p "Unlike most brands that ignore carbs, our formula combines electrolytes + clean…" at bounding box center [335, 127] width 218 height 14
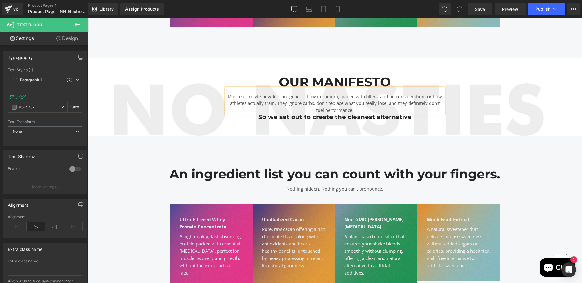
copy p "Most electrolyte powders are generic. Low in sodium, loaded with fillers, and n…"
click at [359, 108] on p "Most electrolyte powders are generic. Low in sodium, loaded with fillers, and n…" at bounding box center [335, 103] width 218 height 21
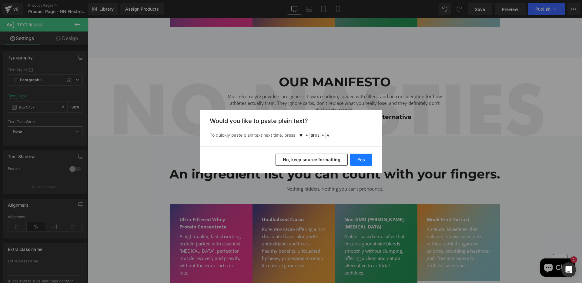
click at [365, 158] on button "Yes" at bounding box center [361, 160] width 22 height 12
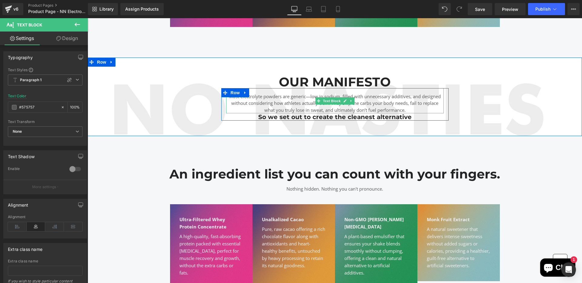
click at [294, 102] on p "Most electrolyte powders are generic—low in sodium, filled with unnecessary add…" at bounding box center [335, 103] width 218 height 21
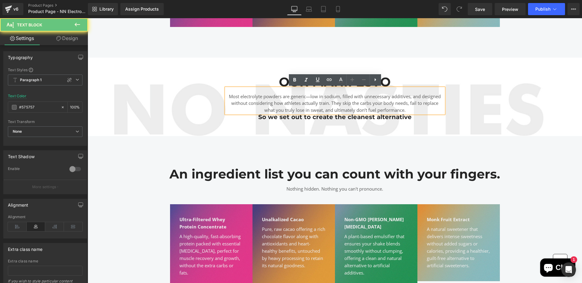
click at [311, 99] on p "Most electrolyte powders are generic—low in sodium, filled with unnecessary add…" at bounding box center [335, 103] width 218 height 21
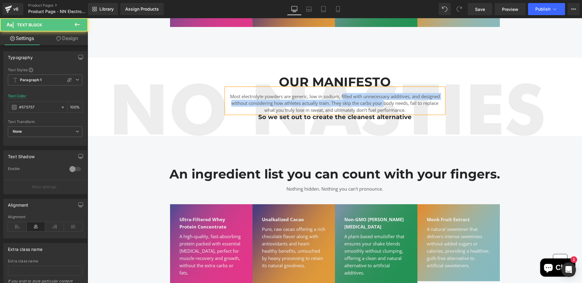
drag, startPoint x: 343, startPoint y: 96, endPoint x: 385, endPoint y: 104, distance: 42.5
click at [385, 104] on p "Most electrolyte powders are generic, low in sodium, filled with unnecessary ad…" at bounding box center [335, 103] width 218 height 21
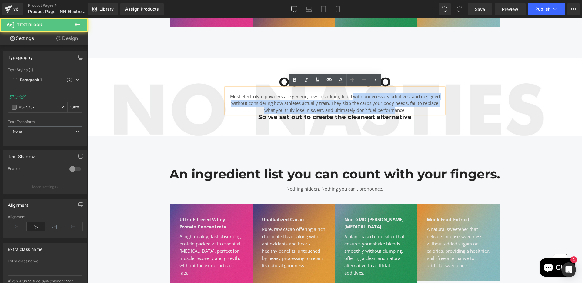
drag, startPoint x: 353, startPoint y: 96, endPoint x: 396, endPoint y: 109, distance: 44.7
click at [396, 109] on p "Most electrolyte powders are generic, low in sodium, filled with unnecessary ad…" at bounding box center [335, 103] width 218 height 21
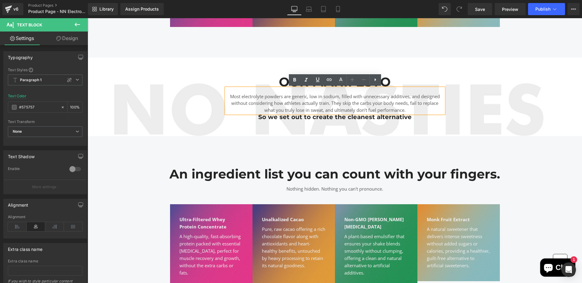
click at [349, 100] on p "Most electrolyte powders are generic, low in sodium, filled with unnecessary ad…" at bounding box center [335, 103] width 218 height 21
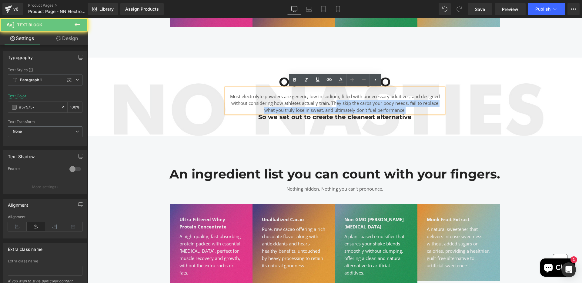
drag, startPoint x: 336, startPoint y: 103, endPoint x: 393, endPoint y: 113, distance: 58.2
click at [393, 114] on div "Most electrolyte powders are generic, low in sodium, filled with unnecessary ad…" at bounding box center [335, 104] width 218 height 33
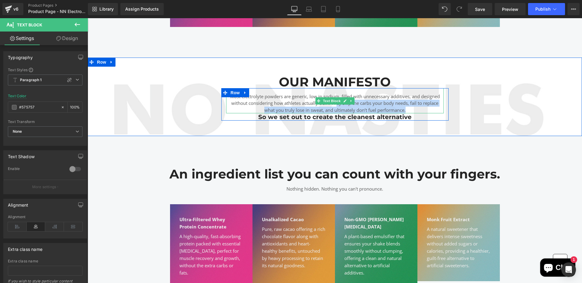
click at [411, 111] on p "Most electrolyte powders are generic, low in sodium, filled with unnecessary ad…" at bounding box center [335, 103] width 218 height 21
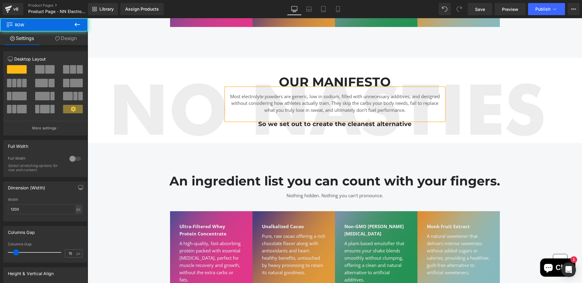
click at [494, 99] on div "OUR MANIFESTO Heading Most electrolyte powders are generic, low in sodium, fill…" at bounding box center [335, 102] width 364 height 52
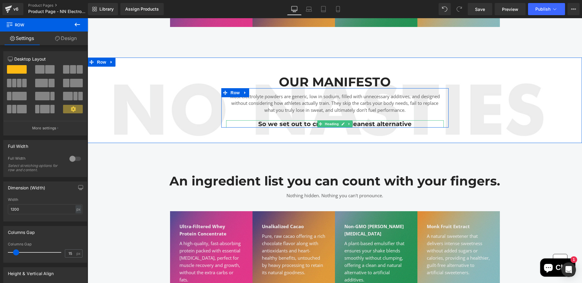
click at [398, 124] on h2 "So we set out to create the cleanest alternative" at bounding box center [335, 123] width 218 height 7
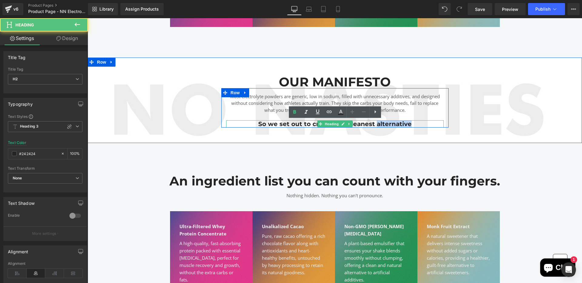
click at [398, 124] on h2 "So we set out to create the cleanest alternative" at bounding box center [335, 123] width 218 height 7
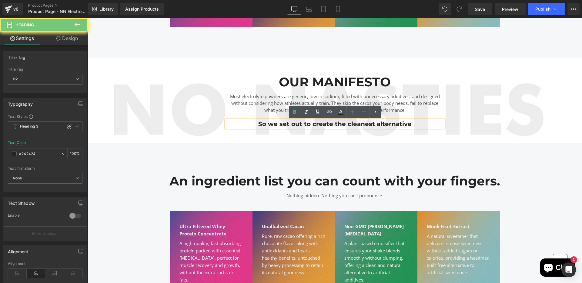
click at [426, 124] on h2 "So we set out to create the cleanest alternative" at bounding box center [335, 123] width 218 height 7
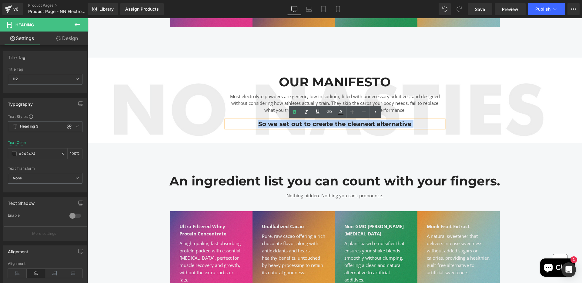
drag, startPoint x: 429, startPoint y: 124, endPoint x: 331, endPoint y: 123, distance: 97.9
click at [331, 123] on h2 "So we set out to create the cleanest alternative" at bounding box center [335, 123] width 218 height 7
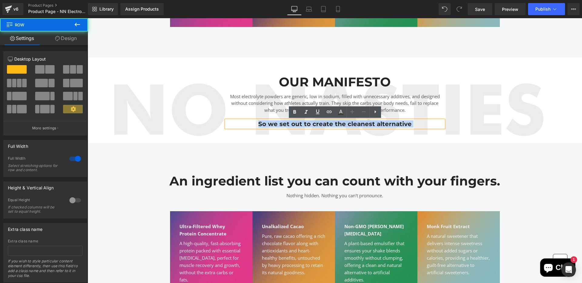
click at [518, 139] on div "OUR MANIFESTO Heading Most electrolyte powders are generic, low in sodium, fill…" at bounding box center [335, 100] width 494 height 85
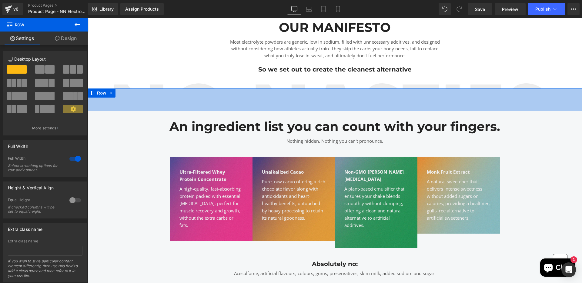
scroll to position [417, 0]
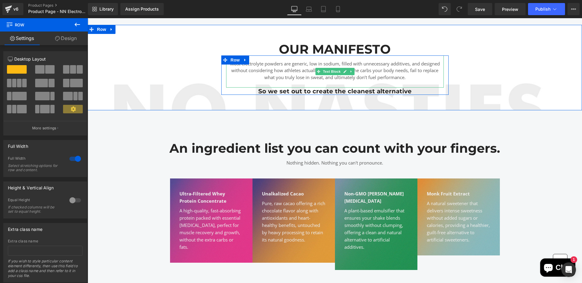
click at [263, 65] on p "Most electrolyte powders are generic, low in sodium, filled with unnecessary ad…" at bounding box center [335, 70] width 218 height 21
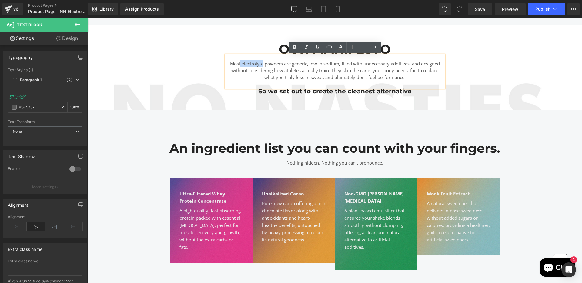
drag, startPoint x: 263, startPoint y: 65, endPoint x: 240, endPoint y: 65, distance: 22.7
click at [240, 65] on p "Most electrolyte powders are generic, low in sodium, filled with unnecessary ad…" at bounding box center [335, 70] width 218 height 21
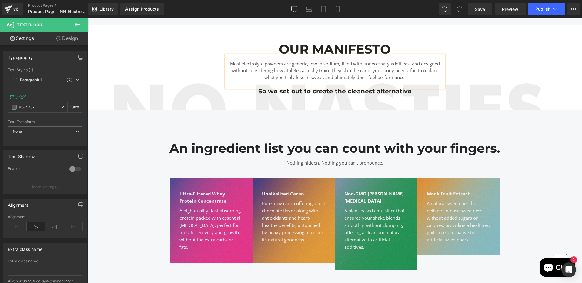
click at [328, 71] on p "Most electrolyte powders are generic, low in sodium, filled with unnecessary ad…" at bounding box center [335, 70] width 218 height 21
drag, startPoint x: 302, startPoint y: 71, endPoint x: 317, endPoint y: 71, distance: 14.5
click at [317, 71] on p "Most electrolyte powders are generic, low in sodium, filled with unnecessary ad…" at bounding box center [335, 70] width 218 height 21
click at [407, 78] on p "Most electrolyte powders are generic, low in sodium, filled with unnecessary ad…" at bounding box center [335, 70] width 218 height 21
click at [319, 69] on p "Most electrolyte powders are generic, low in sodium, filled with unnecessary ad…" at bounding box center [335, 70] width 218 height 21
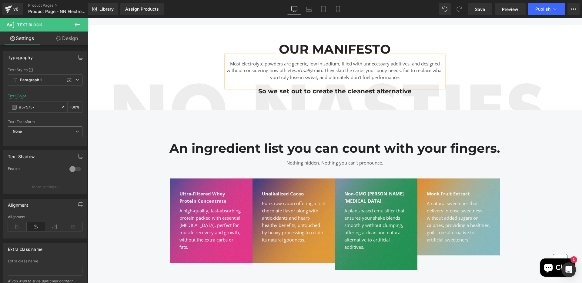
click at [302, 70] on icon "actually" at bounding box center [304, 70] width 16 height 6
click at [312, 69] on icon "actually" at bounding box center [304, 70] width 16 height 6
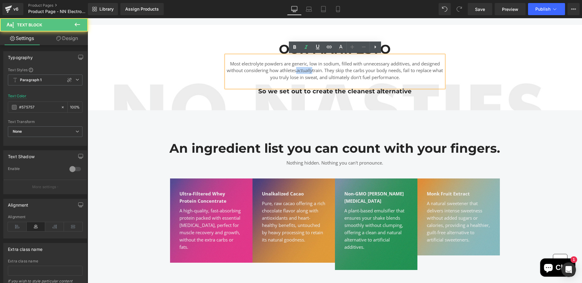
drag, startPoint x: 303, startPoint y: 71, endPoint x: 317, endPoint y: 71, distance: 14.9
click at [312, 71] on icon "actually" at bounding box center [304, 70] width 16 height 6
click at [88, 18] on div "75px" at bounding box center [88, 18] width 0 height 0
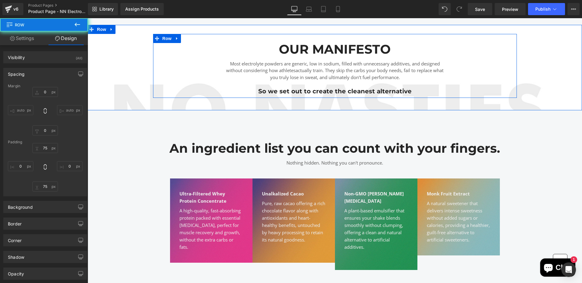
click at [511, 79] on div "OUR MANIFESTO Heading Most electrolyte powders are generic, low in sodium, fill…" at bounding box center [335, 69] width 364 height 52
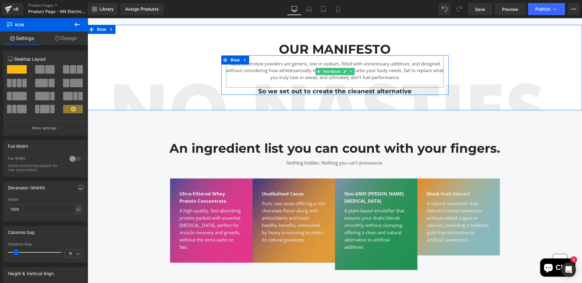
click at [403, 63] on p "Most electrolyte powders are generic, low in sodium, filled with unnecessary ad…" at bounding box center [335, 70] width 218 height 21
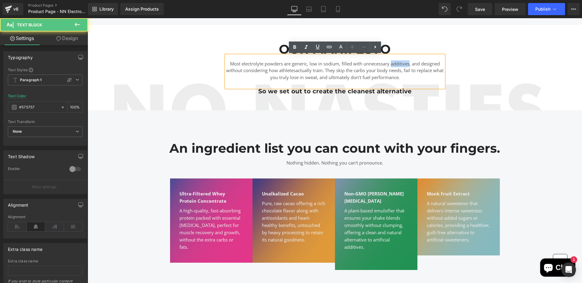
click at [403, 63] on p "Most electrolyte powders are generic, low in sodium, filled with unnecessary ad…" at bounding box center [335, 70] width 218 height 21
click at [401, 71] on p "Most electrolyte powders are generic, low in sodium, filled with unnecessary ad…" at bounding box center [335, 70] width 218 height 21
click at [412, 71] on p "Most electrolyte powders are generic, low in sodium, filled with unnecessary ad…" at bounding box center [335, 70] width 218 height 21
click at [406, 71] on p "Most electrolyte powders are generic, low in sodium, filled with unnecessary ad…" at bounding box center [335, 70] width 218 height 21
click at [411, 71] on p "Most electrolyte powders are generic, low in sodium, filled with unnecessary ad…" at bounding box center [335, 70] width 218 height 21
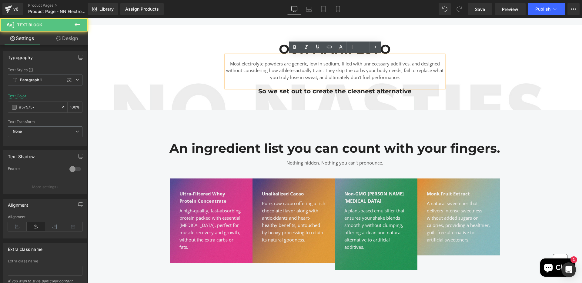
click at [290, 79] on p "Most electrolyte powders are generic, low in sodium, filled with unnecessary ad…" at bounding box center [335, 70] width 218 height 21
drag, startPoint x: 294, startPoint y: 79, endPoint x: 284, endPoint y: 79, distance: 10.3
click at [284, 79] on p "Most electrolyte powders are generic, low in sodium, filled with unnecessary ad…" at bounding box center [335, 70] width 218 height 21
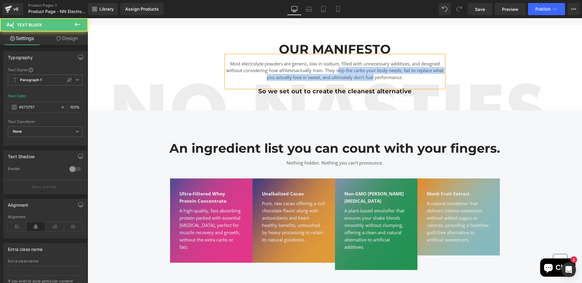
drag, startPoint x: 345, startPoint y: 69, endPoint x: 380, endPoint y: 75, distance: 35.1
click at [380, 75] on p "Most electrolyte powders are generic, low in sodium, filled with unnecessary ad…" at bounding box center [335, 70] width 218 height 21
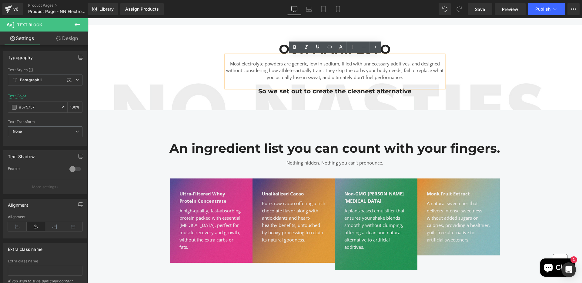
click at [417, 78] on p "Most electrolyte powders are generic, low in sodium, filled with unnecessary ad…" at bounding box center [335, 70] width 218 height 21
click at [392, 89] on div at bounding box center [335, 89] width 218 height 2
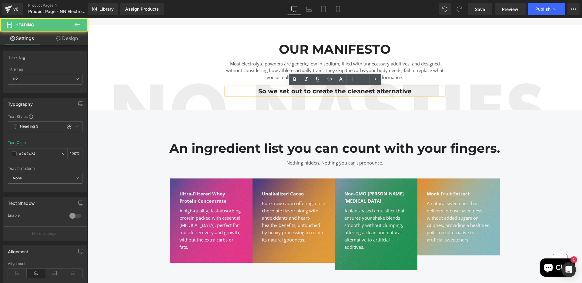
click at [403, 93] on h2 "So we set out to create the cleanest alternative" at bounding box center [335, 91] width 218 height 7
click at [415, 94] on h2 "So we set out to create the cleanest alternative" at bounding box center [335, 91] width 218 height 7
click at [416, 91] on h2 "So we set out to create the cleanest alternative" at bounding box center [335, 91] width 218 height 7
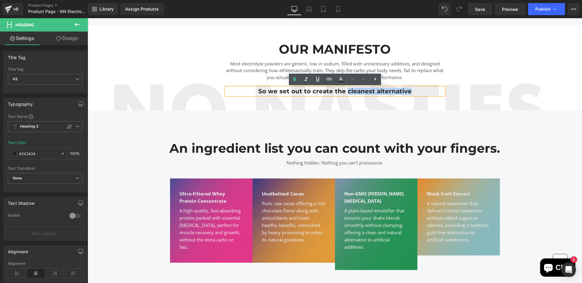
drag, startPoint x: 423, startPoint y: 94, endPoint x: 348, endPoint y: 93, distance: 74.6
click at [348, 93] on h2 "So we set out to create the cleanest alternative" at bounding box center [335, 91] width 218 height 7
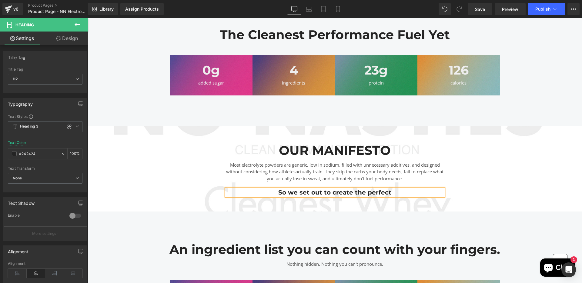
scroll to position [315, 0]
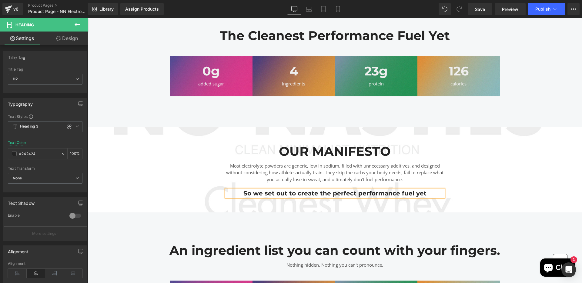
click at [404, 180] on p "Most electrolyte powders are generic, low in sodium, filled with unnecessary ad…" at bounding box center [335, 172] width 218 height 21
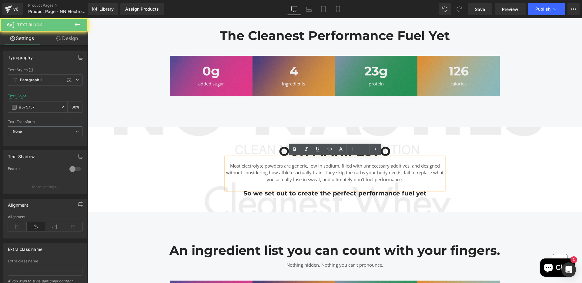
click at [410, 180] on p "Most electrolyte powders are generic, low in sodium, filled with unnecessary ad…" at bounding box center [335, 172] width 218 height 21
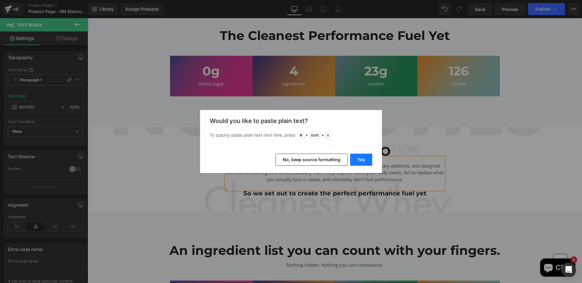
click at [359, 165] on button "Yes" at bounding box center [361, 160] width 22 height 12
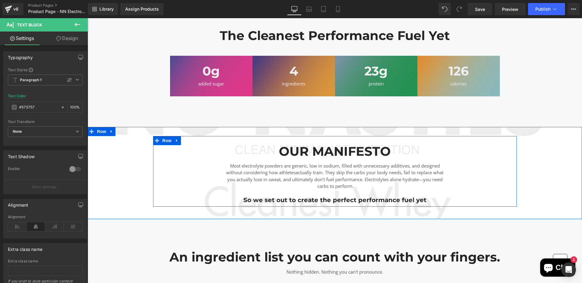
click at [477, 186] on div "OUR MANIFESTO Heading Most electrolyte powders are generic, low in sodium, fill…" at bounding box center [335, 174] width 364 height 59
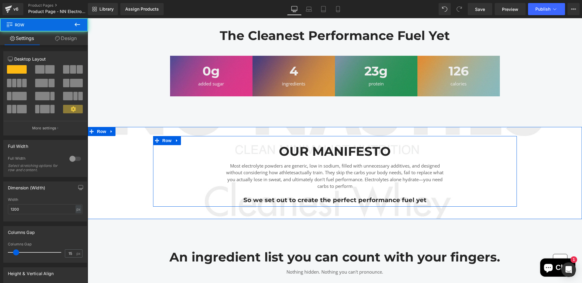
click at [426, 181] on p "Most electrolyte powders are generic, low in sodium, filled with unnecessary ad…" at bounding box center [335, 175] width 218 height 27
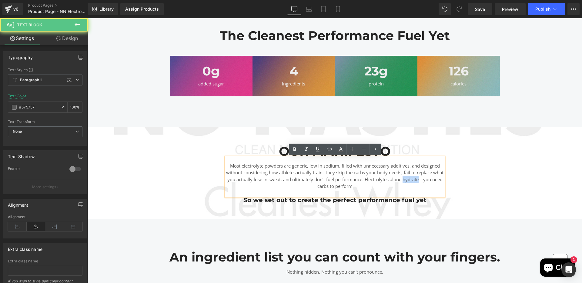
click at [426, 181] on p "Most electrolyte powders are generic, low in sodium, filled with unnecessary ad…" at bounding box center [335, 175] width 218 height 27
click at [436, 181] on p "Most electrolyte powders are generic, low in sodium, filled with unnecessary ad…" at bounding box center [335, 175] width 218 height 27
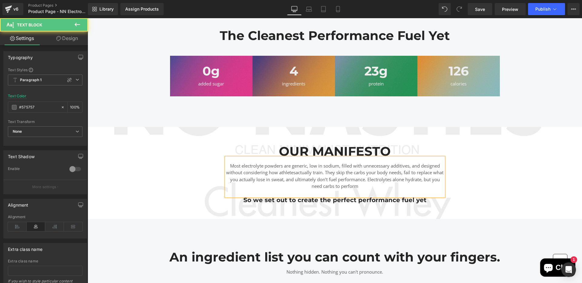
click at [372, 190] on p at bounding box center [335, 193] width 218 height 7
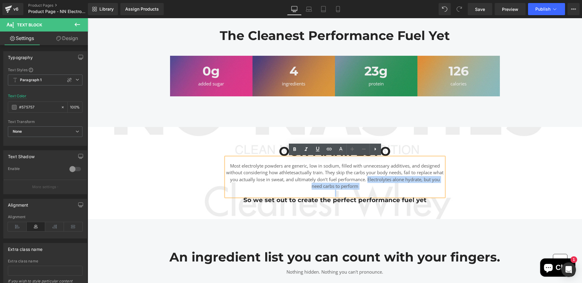
drag, startPoint x: 372, startPoint y: 189, endPoint x: 379, endPoint y: 180, distance: 11.1
click at [379, 180] on div "Most electrolyte powders are generic, low in sodium, filled with unnecessary ad…" at bounding box center [335, 177] width 218 height 39
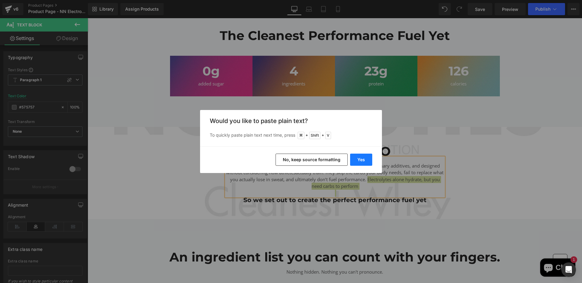
click at [366, 161] on button "Yes" at bounding box center [361, 160] width 22 height 12
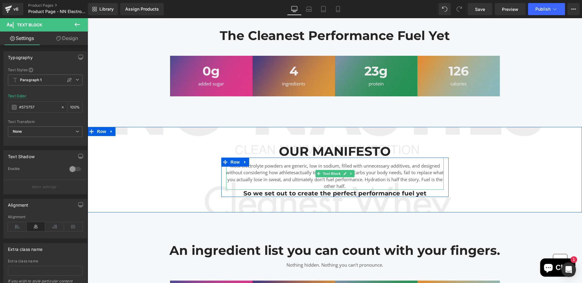
click at [389, 186] on p "Most electrolyte powders are generic, low in sodium, filled with unnecessary ad…" at bounding box center [335, 175] width 218 height 27
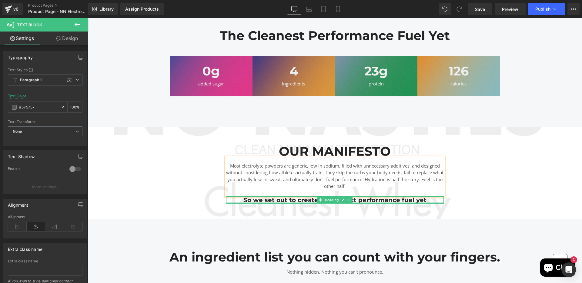
click at [370, 202] on div at bounding box center [335, 203] width 218 height 2
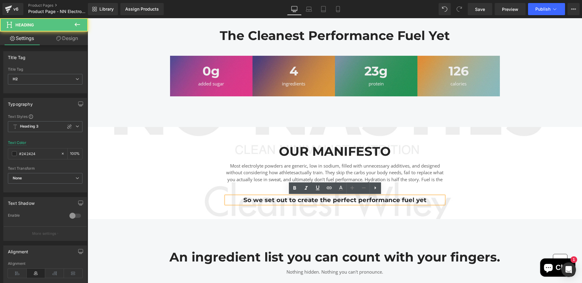
click at [356, 202] on h2 "So we set out to create the perfect performance fuel yet" at bounding box center [335, 199] width 218 height 7
click at [433, 201] on h2 "So we set out to create the perfect performance fuel yet" at bounding box center [335, 199] width 218 height 7
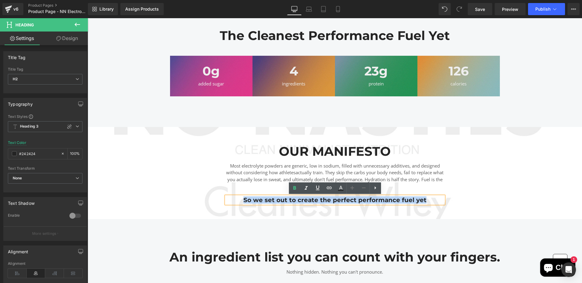
drag, startPoint x: 439, startPoint y: 200, endPoint x: 245, endPoint y: 197, distance: 194.3
click at [245, 197] on h2 "So we set out to create the perfect performance fuel yet" at bounding box center [335, 199] width 218 height 7
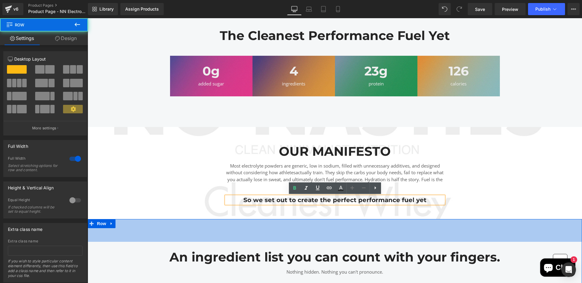
click at [470, 215] on div "OUR MANIFESTO Heading Most electrolyte powders are generic, low in sodium, fill…" at bounding box center [335, 173] width 494 height 92
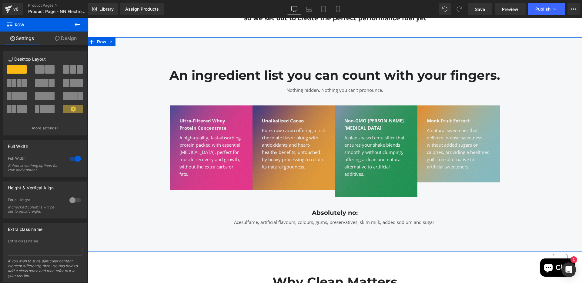
scroll to position [502, 0]
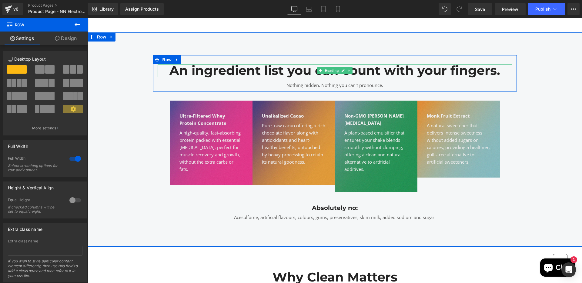
click at [267, 67] on h2 "An ingredient list you can count with your fingers." at bounding box center [335, 70] width 355 height 12
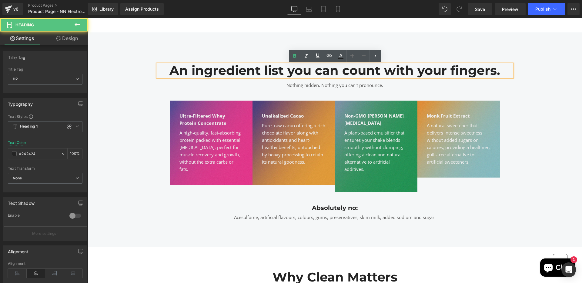
click at [264, 72] on h2 "An ingredient list you can count with your fingers." at bounding box center [335, 70] width 355 height 12
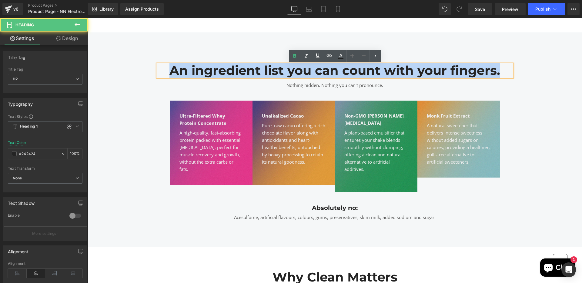
drag, startPoint x: 167, startPoint y: 69, endPoint x: 507, endPoint y: 69, distance: 339.8
click at [507, 69] on h2 "An ingredient list you can count with your fingers." at bounding box center [335, 70] width 355 height 12
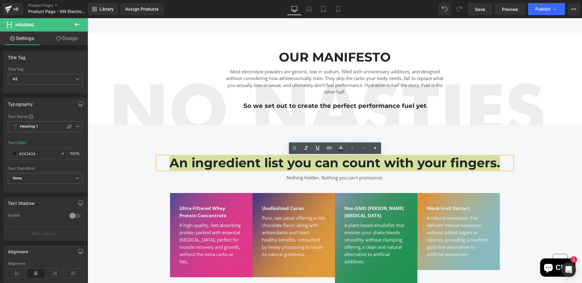
scroll to position [410, 0]
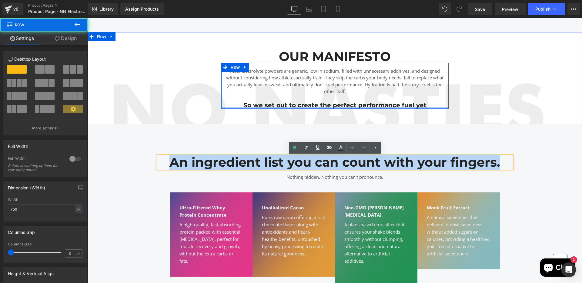
click at [411, 108] on div at bounding box center [334, 108] width 227 height 2
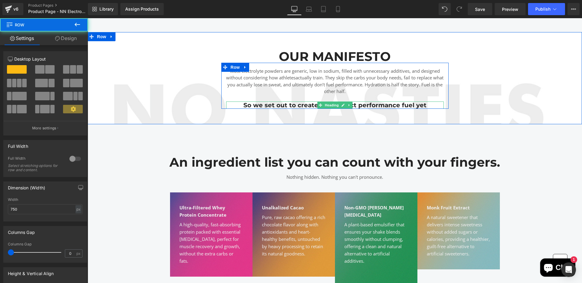
click at [413, 104] on h2 "So we set out to create the perfect performance fuel yet" at bounding box center [335, 105] width 218 height 7
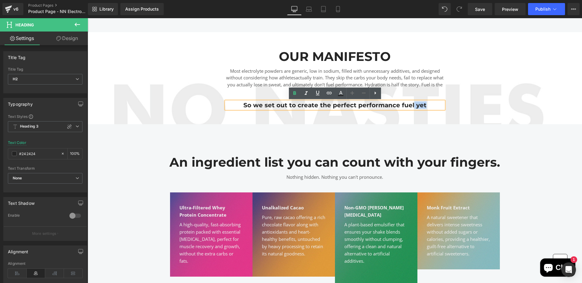
drag, startPoint x: 413, startPoint y: 104, endPoint x: 432, endPoint y: 106, distance: 19.2
click at [432, 106] on h2 "So we set out to create the perfect performance fuel yet" at bounding box center [335, 105] width 218 height 7
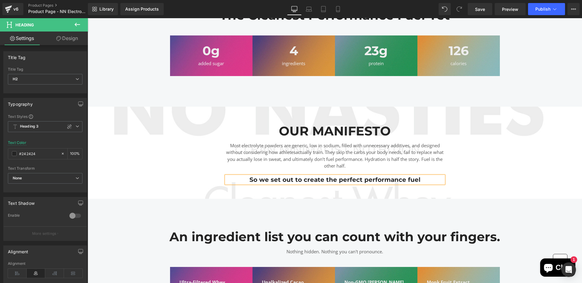
scroll to position [340, 0]
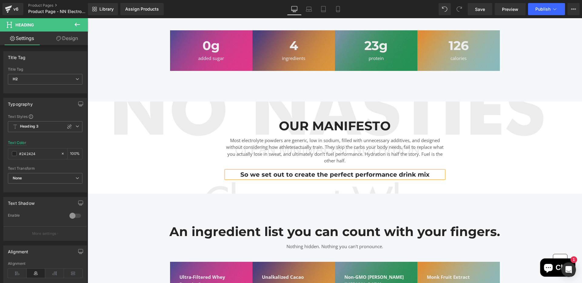
click at [501, 152] on div "OUR MANIFESTO Heading Most electrolyte powders are generic, low in sodium, fill…" at bounding box center [335, 149] width 364 height 59
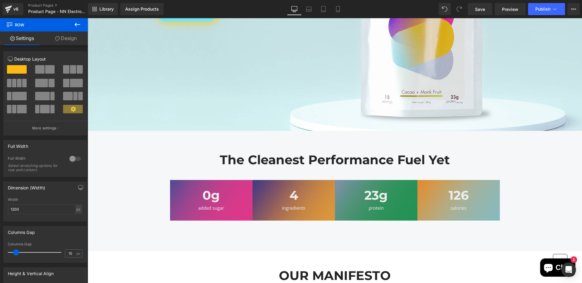
scroll to position [189, 0]
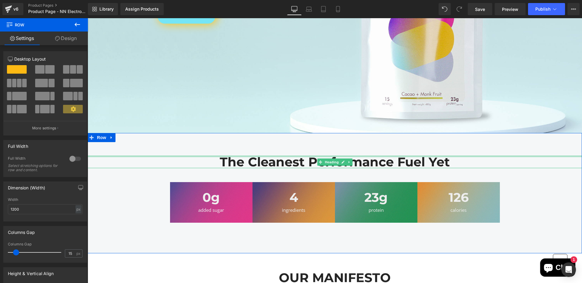
click at [432, 156] on div at bounding box center [335, 157] width 494 height 2
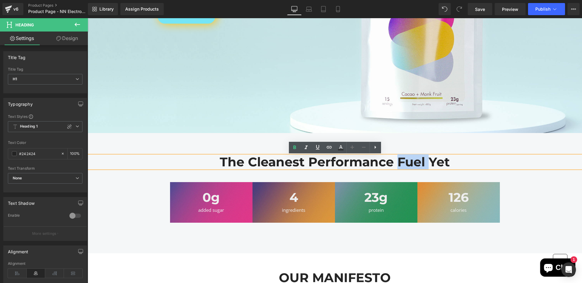
drag, startPoint x: 427, startPoint y: 160, endPoint x: 399, endPoint y: 159, distance: 28.8
click at [399, 159] on h1 "The Cleanest Performance Fuel Yet" at bounding box center [335, 162] width 494 height 12
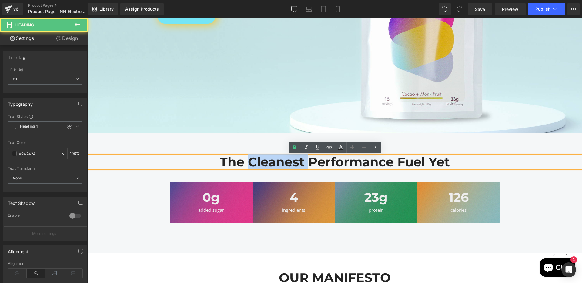
drag, startPoint x: 307, startPoint y: 161, endPoint x: 249, endPoint y: 161, distance: 58.2
click at [249, 161] on h1 "The Cleanest Performance Fuel Yet" at bounding box center [335, 162] width 494 height 12
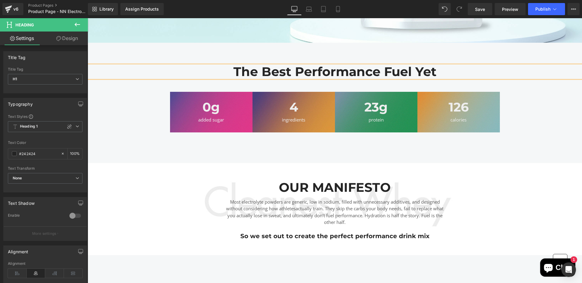
scroll to position [286, 0]
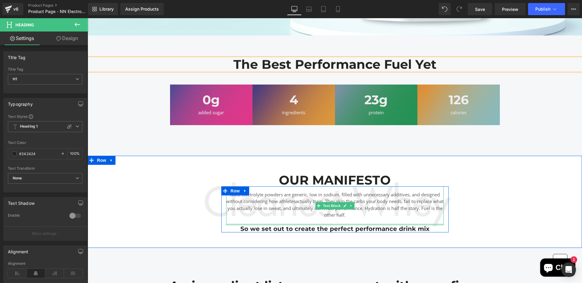
click at [409, 228] on h2 "So we set out to create the perfect performance drink mix" at bounding box center [335, 228] width 218 height 7
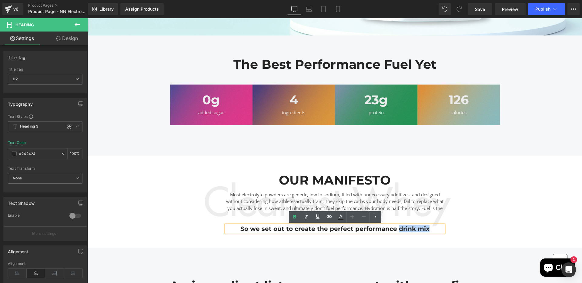
drag, startPoint x: 397, startPoint y: 228, endPoint x: 433, endPoint y: 229, distance: 36.7
click at [433, 229] on h2 "So we set out to create the perfect performance drink mix" at bounding box center [335, 228] width 218 height 7
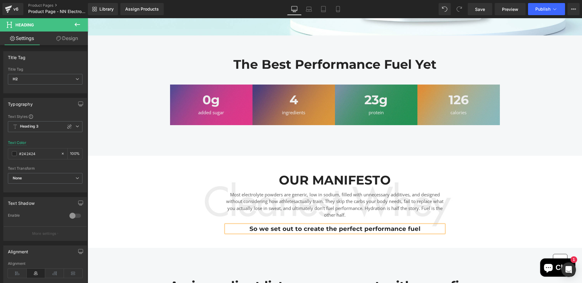
click at [506, 194] on div "OUR MANIFESTO Heading Most electrolyte powders are generic, low in sodium, fill…" at bounding box center [335, 203] width 364 height 59
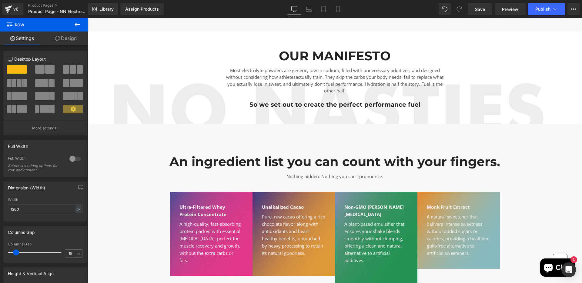
scroll to position [410, 0]
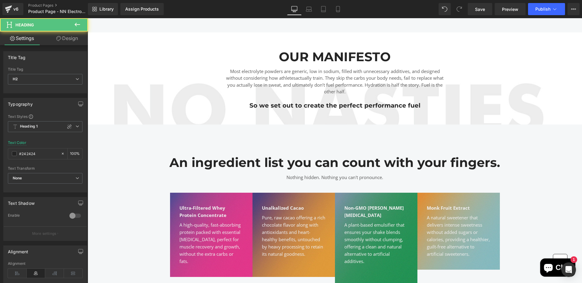
click at [475, 162] on h2 "An ingredient list you can count with your fingers." at bounding box center [335, 162] width 355 height 12
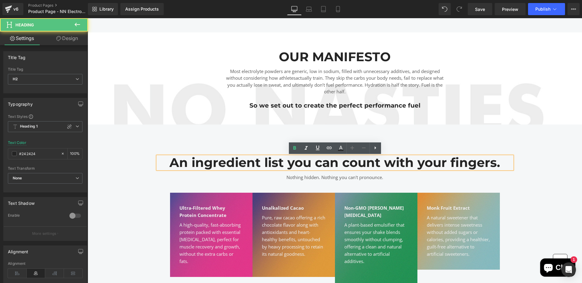
click at [475, 162] on h2 "An ingredient list you can count with your fingers." at bounding box center [335, 162] width 355 height 12
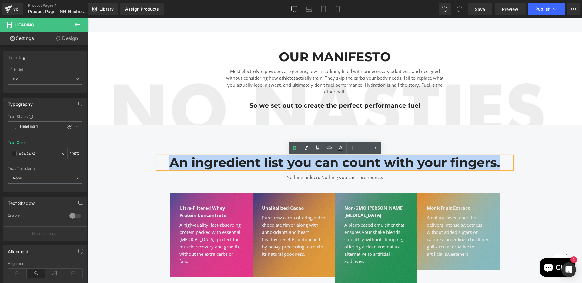
drag, startPoint x: 503, startPoint y: 162, endPoint x: 169, endPoint y: 165, distance: 334.7
click at [169, 165] on h2 "An ingredient list you can count with your fingers." at bounding box center [335, 162] width 355 height 12
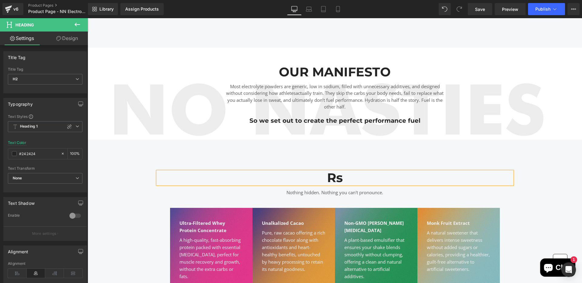
scroll to position [383, 0]
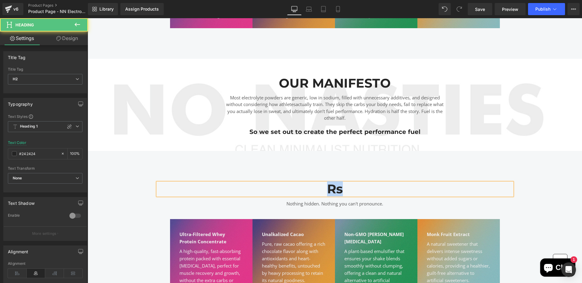
drag, startPoint x: 348, startPoint y: 192, endPoint x: 321, endPoint y: 191, distance: 26.7
click at [321, 191] on h2 "Rs" at bounding box center [335, 189] width 355 height 12
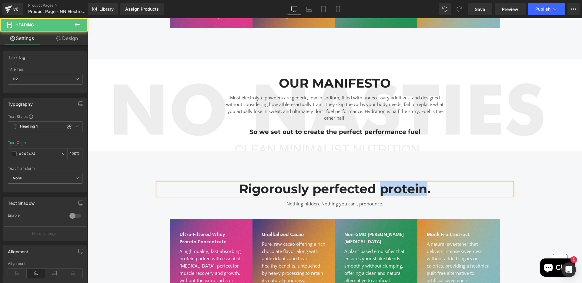
drag, startPoint x: 381, startPoint y: 191, endPoint x: 427, endPoint y: 186, distance: 46.3
click at [427, 186] on h2 "Rigorously perfected protein." at bounding box center [335, 189] width 355 height 12
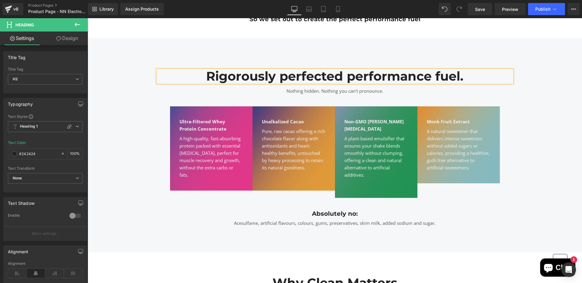
scroll to position [496, 0]
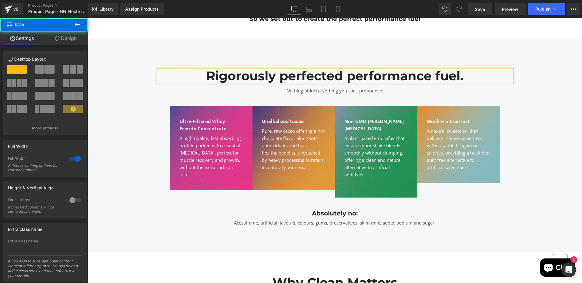
click at [522, 212] on div "Rigorously perfected performance fuel. Heading Nothing hidden. Nothing you can'…" at bounding box center [335, 145] width 494 height 169
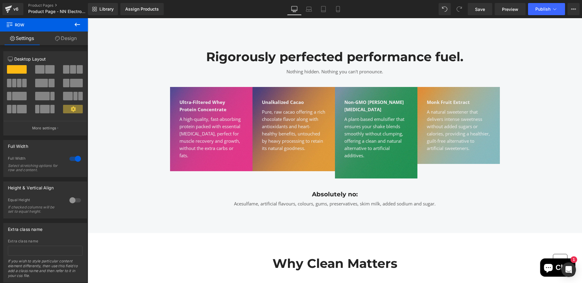
scroll to position [517, 0]
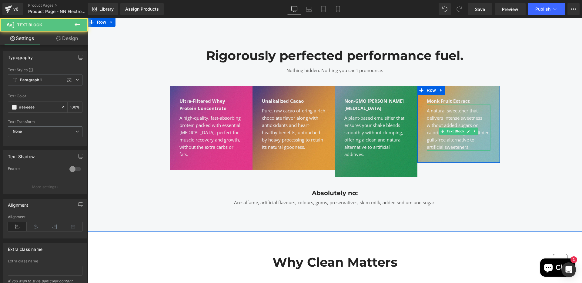
click at [455, 116] on div "A natural sweetener that delivers intense sweetness without added sugars or cal…" at bounding box center [459, 129] width 64 height 44
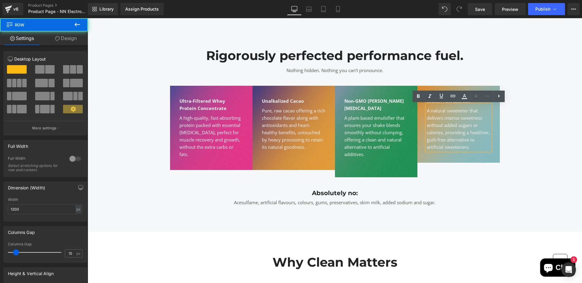
click at [496, 113] on div "Monk Fruit Extract Text Block A natural sweetener that delivers intense sweetne…" at bounding box center [458, 124] width 82 height 77
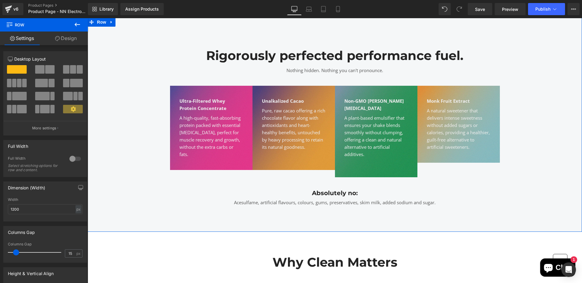
click at [520, 115] on div "Rigorously perfected performance fuel. Heading Nothing hidden. Nothing you can'…" at bounding box center [335, 124] width 494 height 169
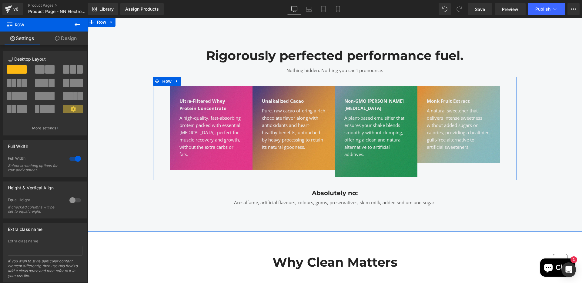
click at [161, 100] on div "Ultra-Filtered Whey Protein Concentrate Text Block A high-quality, fast-absorbi…" at bounding box center [335, 129] width 364 height 104
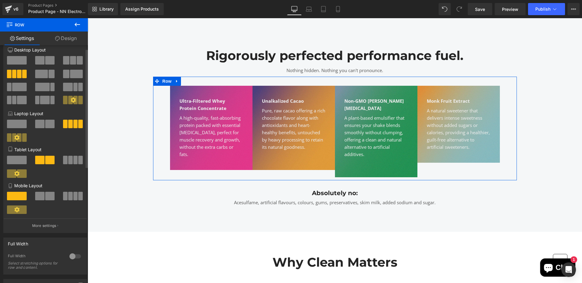
scroll to position [1, 0]
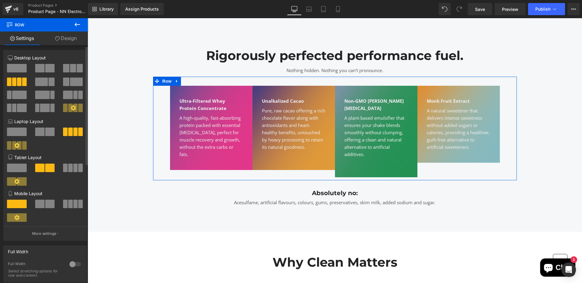
click at [74, 106] on icon at bounding box center [73, 107] width 5 height 5
click at [71, 111] on button at bounding box center [73, 108] width 20 height 8
click at [73, 101] on div at bounding box center [73, 97] width 28 height 13
click at [71, 106] on icon at bounding box center [73, 107] width 5 height 5
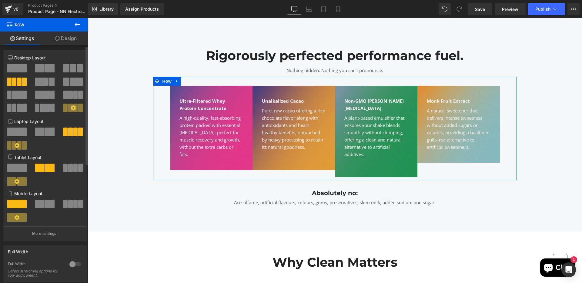
click at [71, 106] on icon at bounding box center [73, 107] width 5 height 5
click at [37, 82] on span at bounding box center [41, 82] width 13 height 8
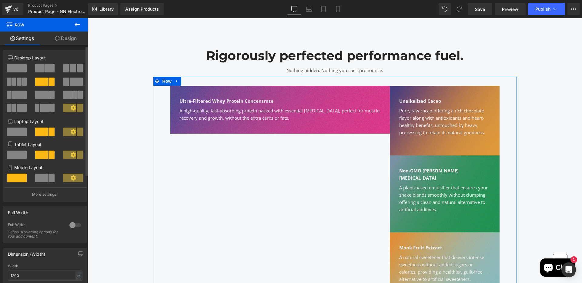
click at [17, 82] on span at bounding box center [19, 82] width 5 height 8
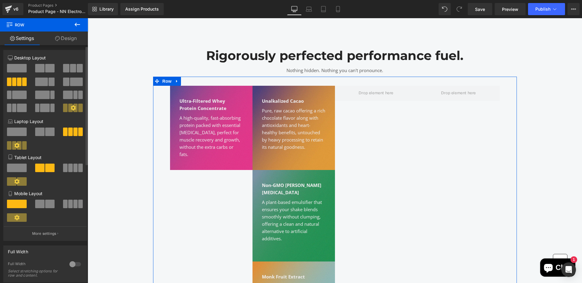
click at [68, 107] on span at bounding box center [70, 108] width 5 height 8
click at [71, 107] on icon at bounding box center [73, 107] width 5 height 5
click at [52, 109] on span at bounding box center [52, 108] width 5 height 8
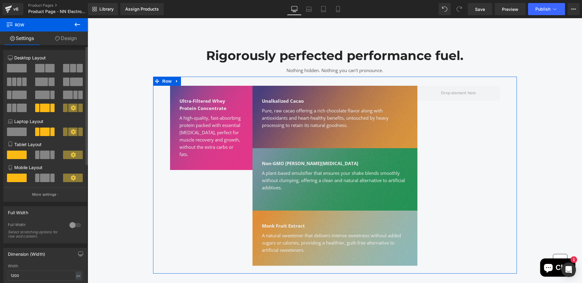
click at [42, 95] on span at bounding box center [42, 95] width 15 height 8
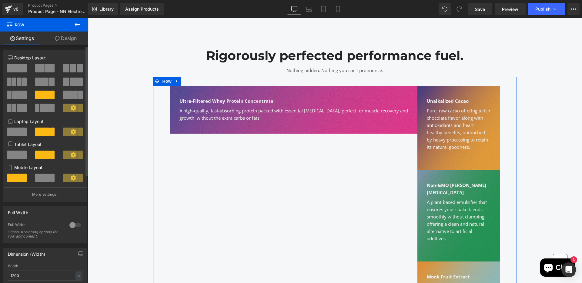
click at [44, 80] on span at bounding box center [41, 82] width 13 height 8
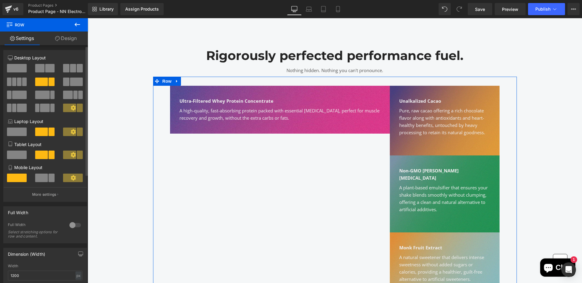
click at [45, 68] on span at bounding box center [49, 68] width 9 height 8
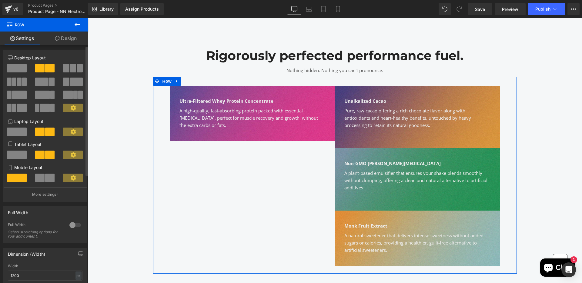
click at [17, 79] on span at bounding box center [19, 82] width 5 height 8
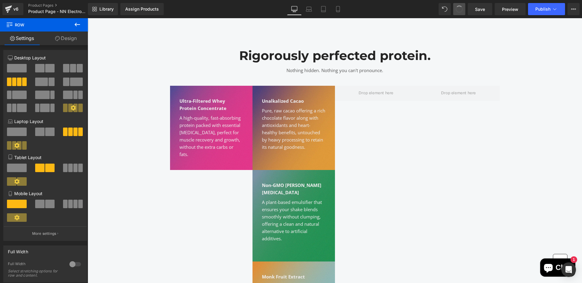
click at [459, 4] on button at bounding box center [459, 9] width 12 height 12
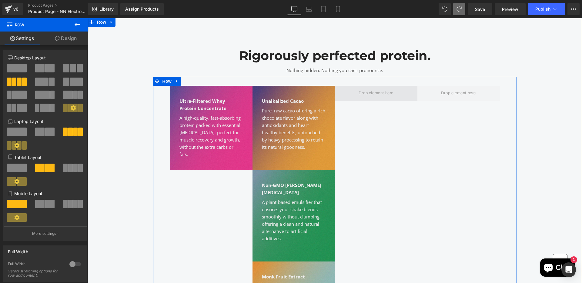
click at [382, 89] on span at bounding box center [375, 94] width 39 height 10
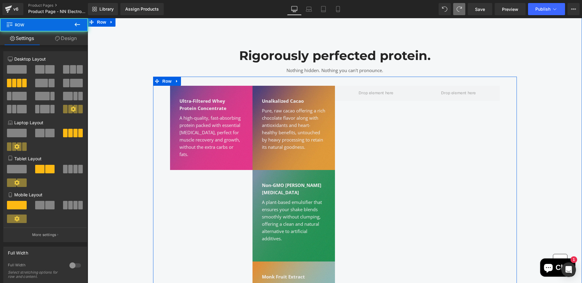
click at [378, 127] on div at bounding box center [376, 215] width 82 height 258
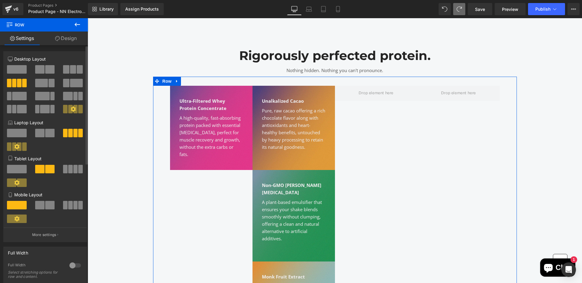
click at [74, 69] on span at bounding box center [73, 69] width 6 height 8
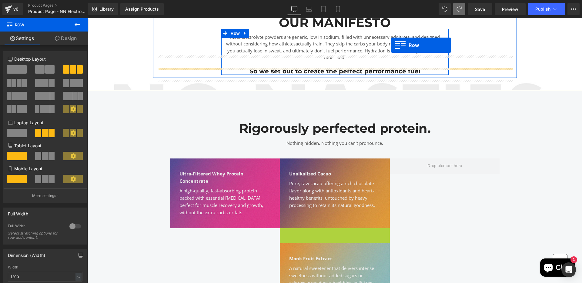
scroll to position [426, 0]
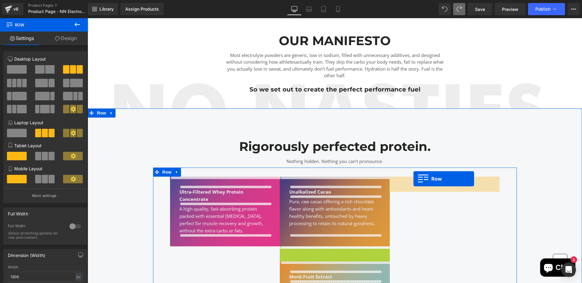
drag, startPoint x: 284, startPoint y: 136, endPoint x: 413, endPoint y: 179, distance: 136.0
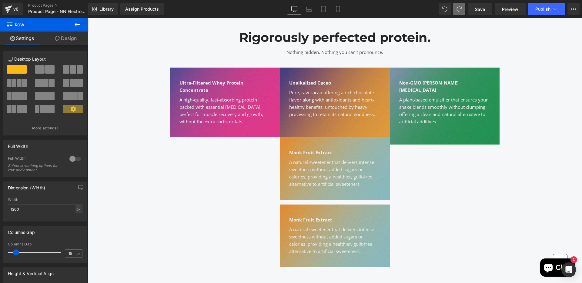
scroll to position [530, 0]
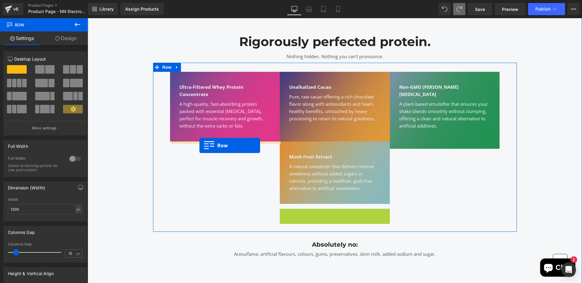
drag, startPoint x: 284, startPoint y: 213, endPoint x: 199, endPoint y: 145, distance: 108.9
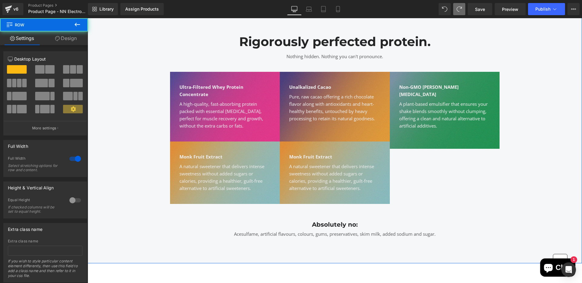
click at [527, 135] on div "Rigorously perfected protein. Heading Nothing hidden. Nothing you can't pronoun…" at bounding box center [335, 133] width 494 height 214
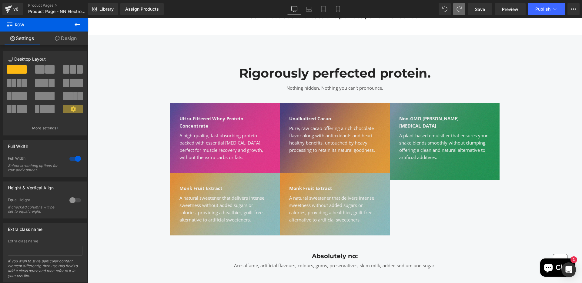
scroll to position [500, 0]
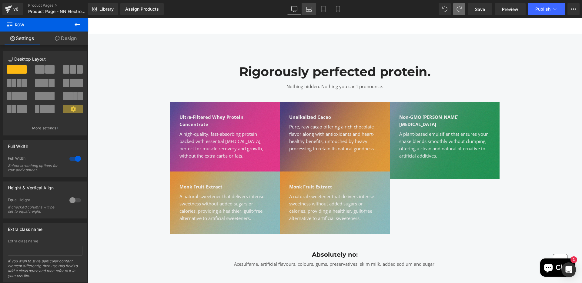
click at [314, 11] on link "Laptop" at bounding box center [309, 9] width 15 height 12
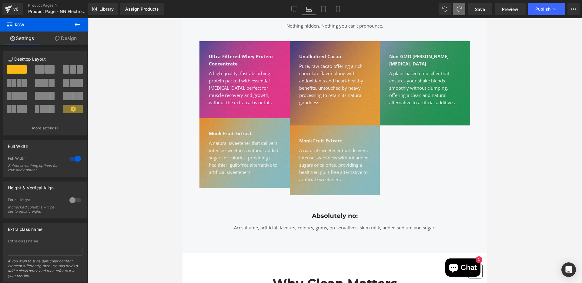
scroll to position [538, 0]
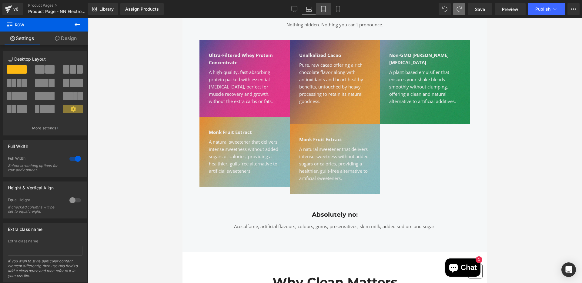
click at [328, 9] on link "Tablet" at bounding box center [323, 9] width 15 height 12
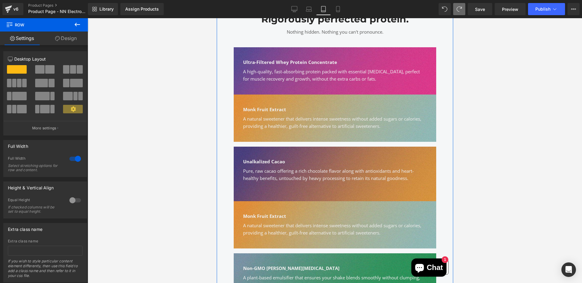
scroll to position [497, 0]
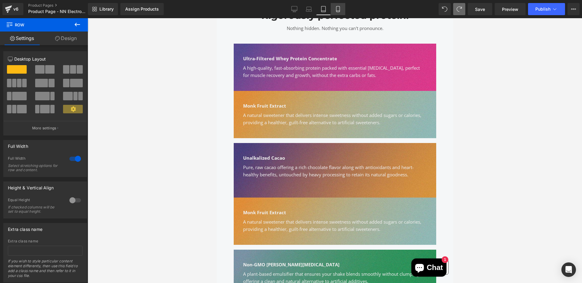
click at [342, 8] on link "Mobile" at bounding box center [338, 9] width 15 height 12
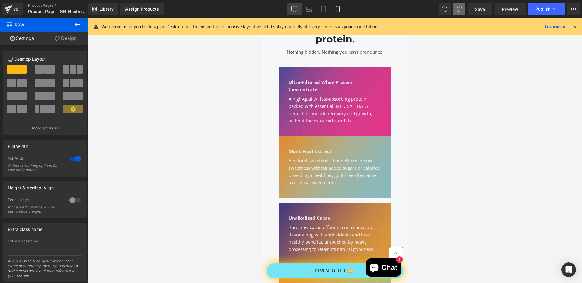
click at [297, 5] on link "Desktop" at bounding box center [294, 9] width 15 height 12
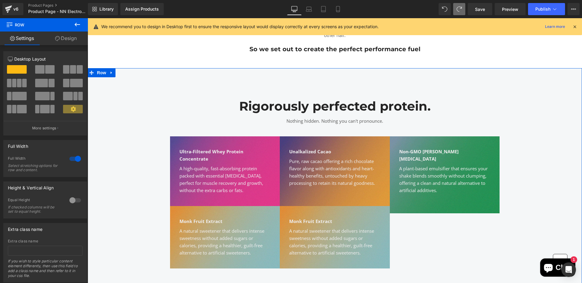
scroll to position [473, 0]
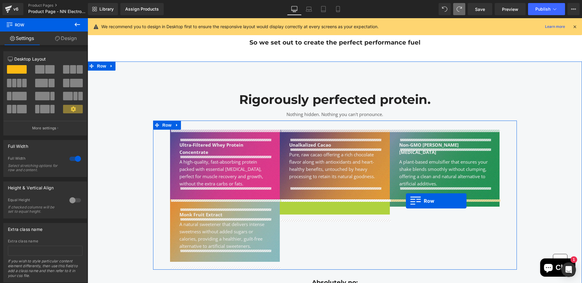
drag, startPoint x: 283, startPoint y: 205, endPoint x: 406, endPoint y: 201, distance: 123.4
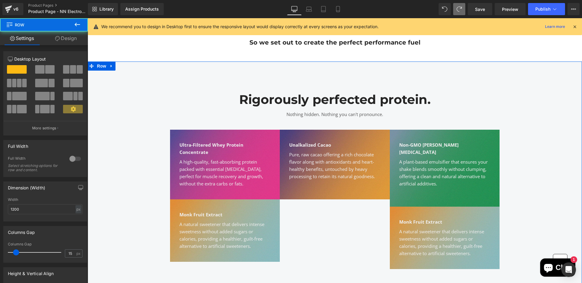
click at [547, 169] on div "Rigorously perfected protein. Heading Nothing hidden. Nothing you can't pronoun…" at bounding box center [335, 194] width 494 height 221
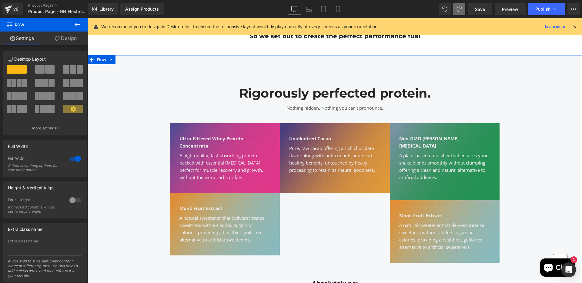
scroll to position [478, 0]
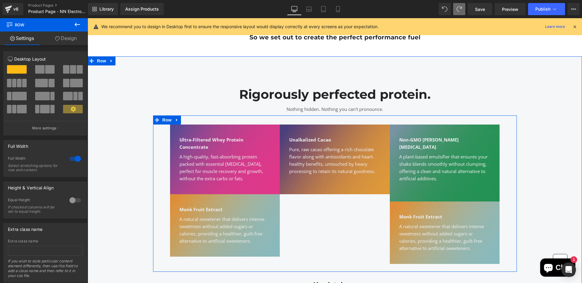
click at [323, 208] on div "Unalkalized Cacao Text Block Pure, raw cacao offering a rich chocolate flavor a…" at bounding box center [335, 197] width 110 height 144
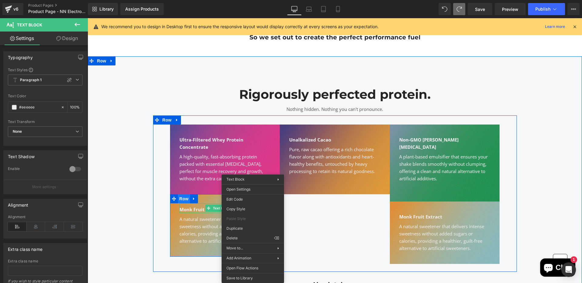
click at [183, 200] on span "Row" at bounding box center [184, 198] width 12 height 9
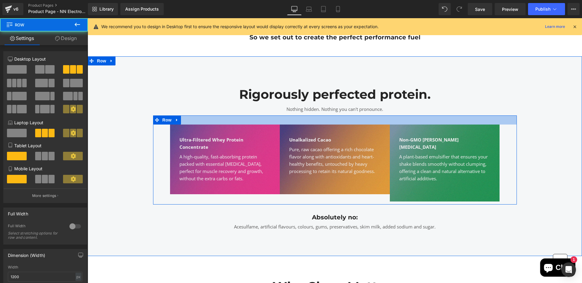
click at [293, 122] on div at bounding box center [335, 119] width 364 height 9
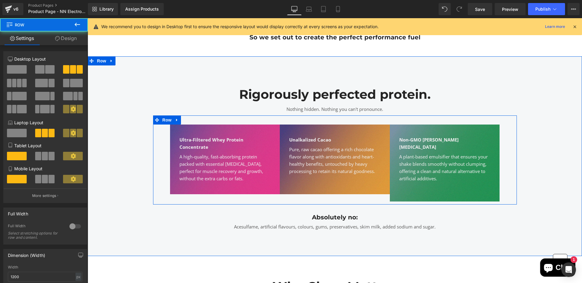
click at [293, 122] on div at bounding box center [335, 119] width 364 height 9
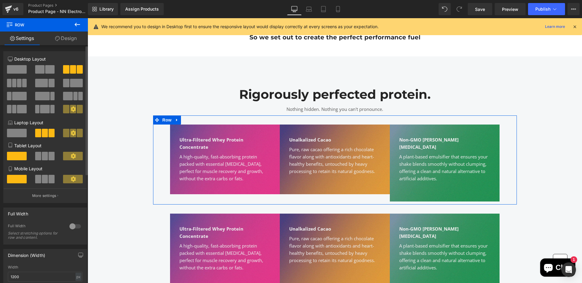
click at [50, 69] on span at bounding box center [49, 69] width 9 height 8
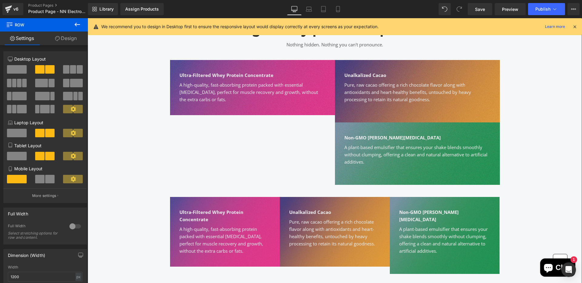
scroll to position [548, 0]
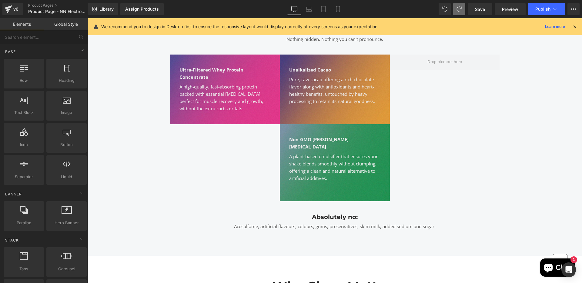
click at [460, 15] on div "Library Assign Products Product Preview No product match your search. Please tr…" at bounding box center [335, 9] width 494 height 18
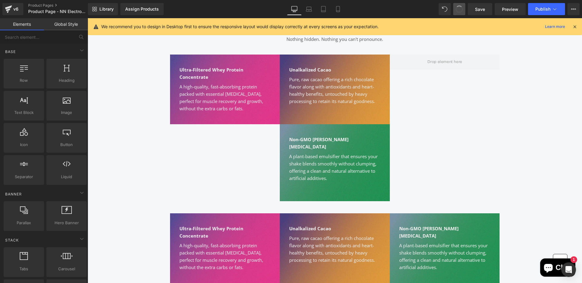
click at [460, 13] on button at bounding box center [459, 9] width 12 height 12
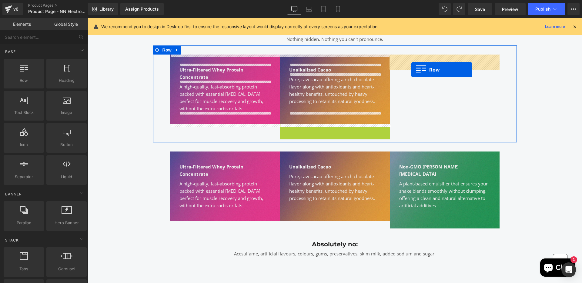
drag, startPoint x: 286, startPoint y: 129, endPoint x: 411, endPoint y: 69, distance: 139.4
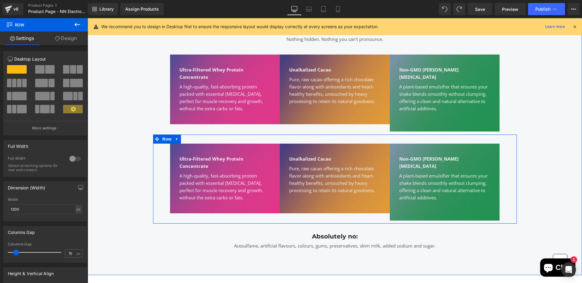
click at [387, 135] on div "Ultra-Filtered Whey Protein Concentrate Text Block A high-quality, fast-absorbi…" at bounding box center [335, 179] width 364 height 89
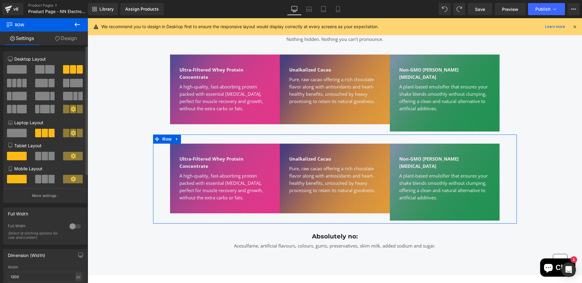
click at [47, 67] on span at bounding box center [49, 69] width 9 height 8
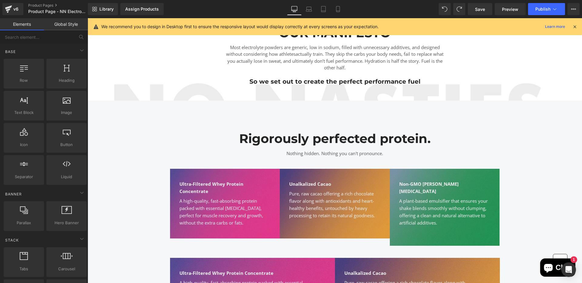
scroll to position [435, 0]
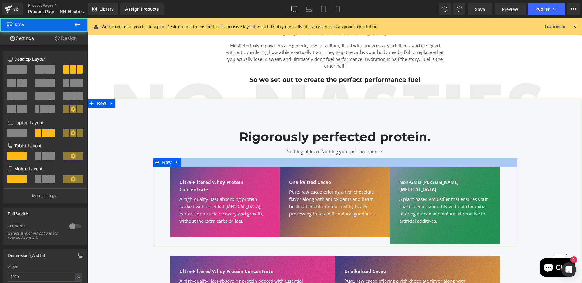
click at [380, 163] on div at bounding box center [335, 162] width 364 height 9
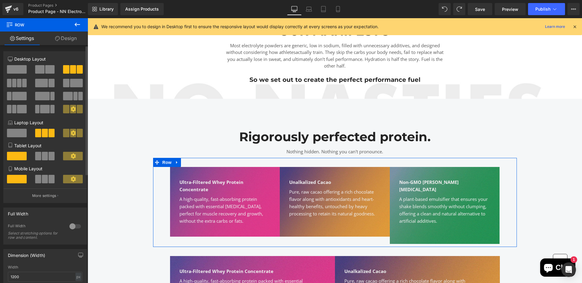
click at [71, 111] on icon at bounding box center [73, 108] width 5 height 5
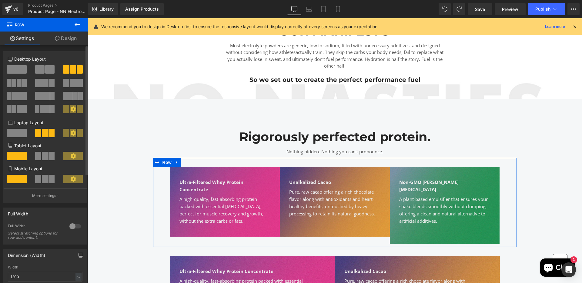
click at [71, 111] on icon at bounding box center [73, 108] width 5 height 5
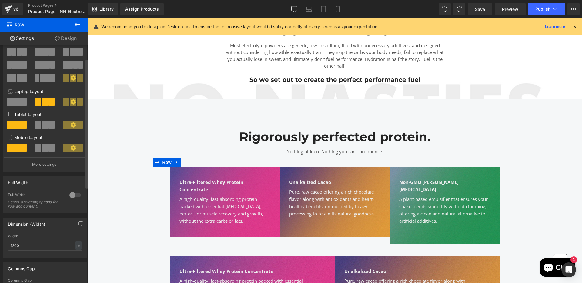
scroll to position [35, 0]
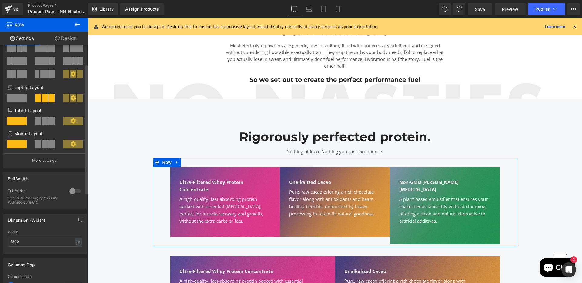
click at [75, 192] on div at bounding box center [75, 191] width 15 height 10
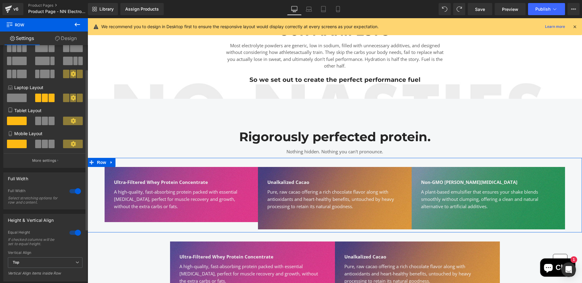
click at [71, 75] on icon at bounding box center [73, 73] width 5 height 5
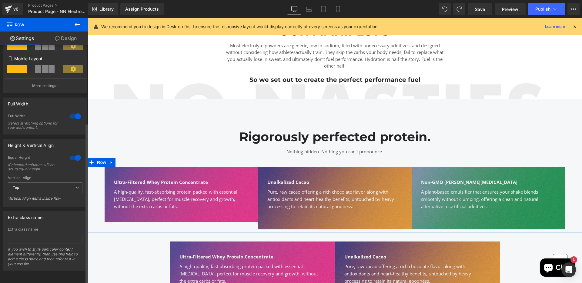
scroll to position [0, 0]
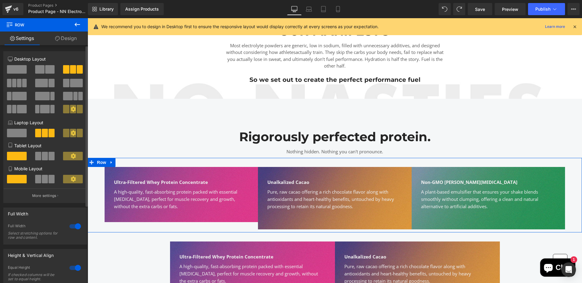
click at [42, 70] on span at bounding box center [39, 69] width 9 height 8
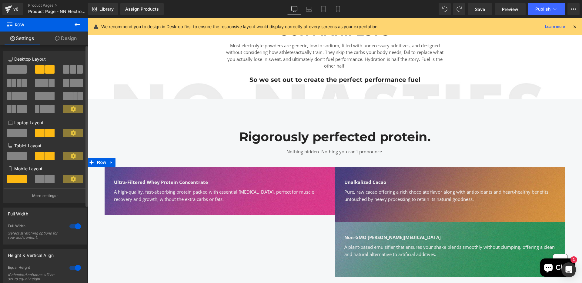
click at [43, 87] on div at bounding box center [45, 85] width 28 height 13
click at [45, 100] on span at bounding box center [42, 96] width 15 height 8
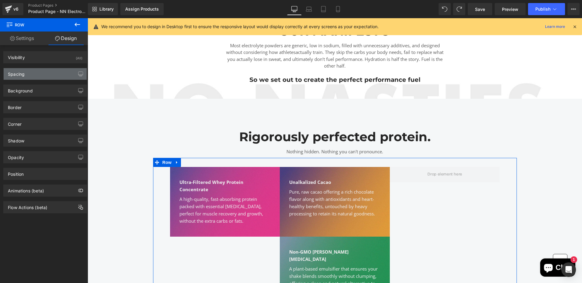
click at [47, 75] on div "Spacing" at bounding box center [45, 74] width 83 height 12
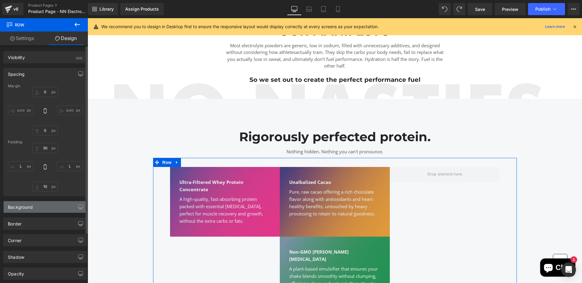
click at [51, 209] on div "Background" at bounding box center [45, 207] width 83 height 12
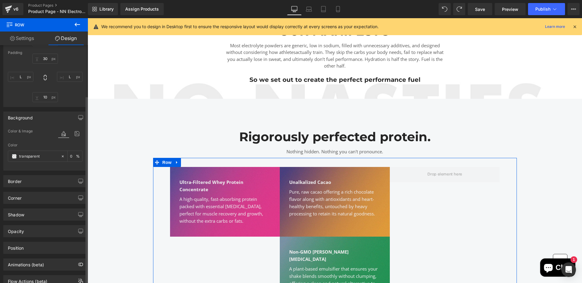
scroll to position [96, 0]
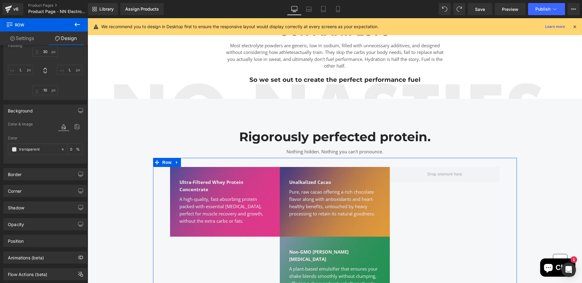
click at [28, 39] on link "Settings" at bounding box center [22, 39] width 44 height 14
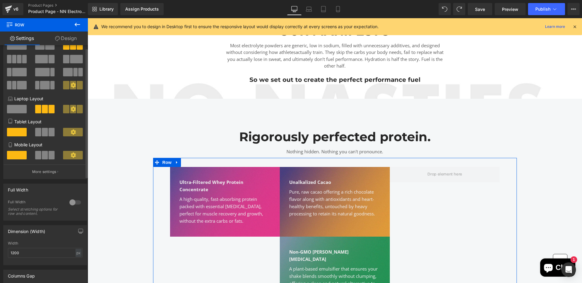
scroll to position [24, 0]
click at [70, 86] on span at bounding box center [73, 85] width 6 height 8
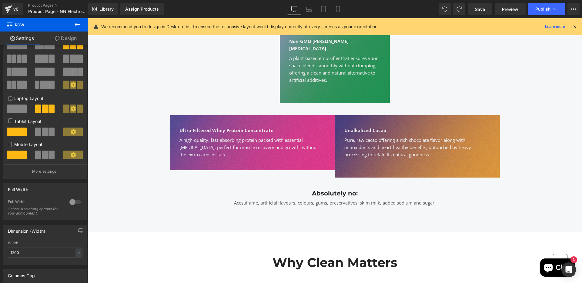
scroll to position [653, 0]
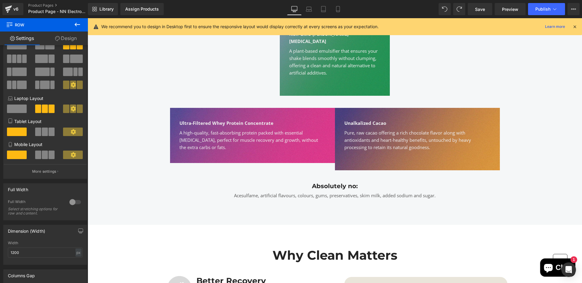
click at [293, 134] on div "A high-quality, fast-absorbing protein packed with essential [MEDICAL_DATA], pe…" at bounding box center [252, 140] width 146 height 22
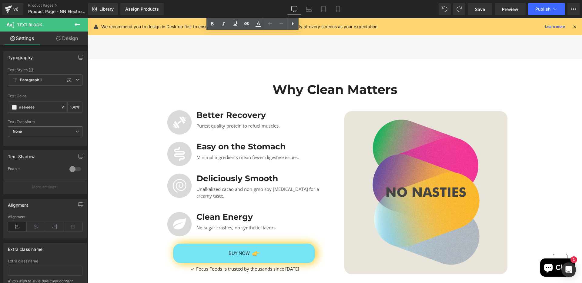
scroll to position [818, 0]
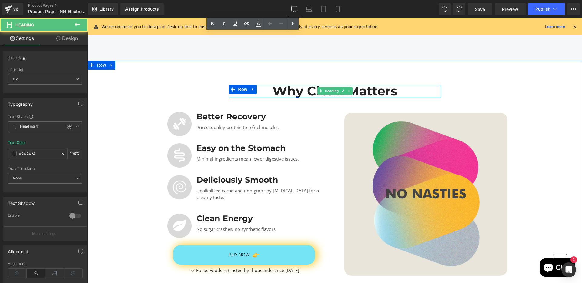
click at [384, 85] on h2 "Why Clean Matters" at bounding box center [335, 91] width 212 height 12
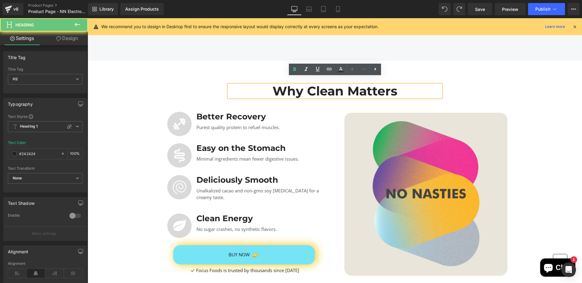
click at [414, 85] on h2 "Why Clean Matters" at bounding box center [335, 91] width 212 height 12
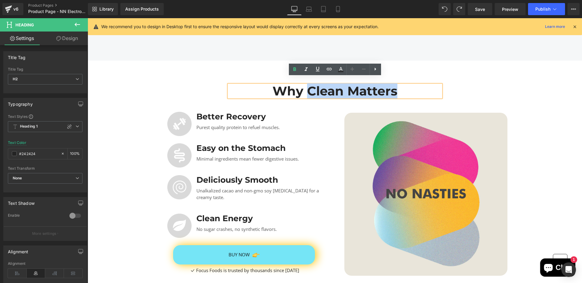
drag, startPoint x: 412, startPoint y: 85, endPoint x: 311, endPoint y: 84, distance: 100.6
click at [311, 85] on h2 "Why Clean Matters" at bounding box center [335, 91] width 212 height 12
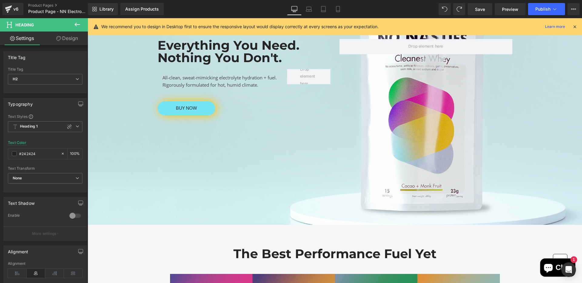
scroll to position [102, 0]
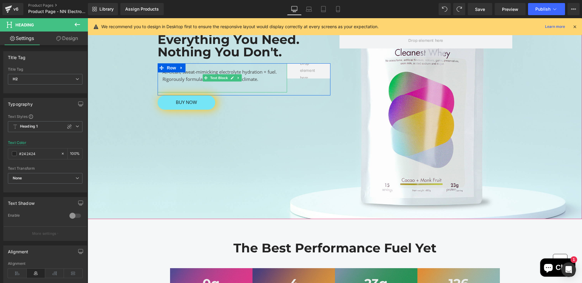
click at [170, 74] on div "All-clean, sweat-mimicking electrolyte hydration + fuel. Rigorously formulated …" at bounding box center [223, 77] width 130 height 29
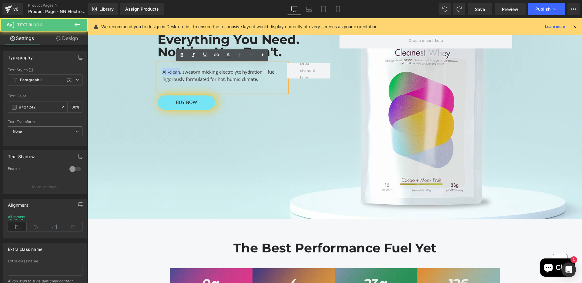
drag, startPoint x: 179, startPoint y: 72, endPoint x: 143, endPoint y: 71, distance: 36.4
click at [143, 71] on div "Everything You Need. Nothing You Don't. Heading All-clean, sweat-mimicking elec…" at bounding box center [335, 71] width 494 height 76
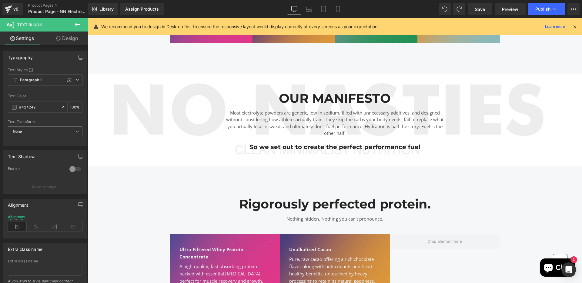
scroll to position [369, 0]
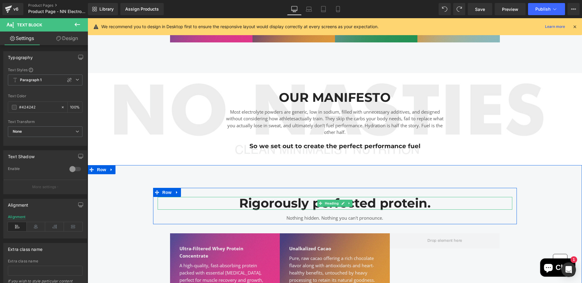
click at [366, 202] on h2 "Rigorously perfected protein." at bounding box center [335, 203] width 355 height 12
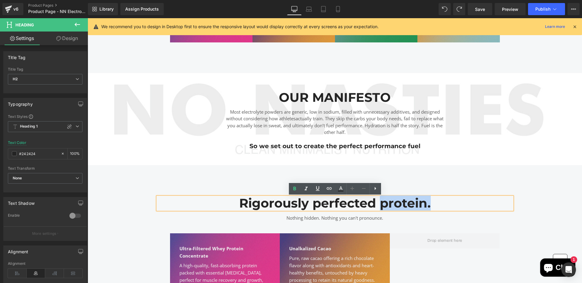
drag, startPoint x: 440, startPoint y: 201, endPoint x: 382, endPoint y: 201, distance: 57.6
click at [382, 201] on h2 "Rigorously perfected protein." at bounding box center [335, 203] width 355 height 12
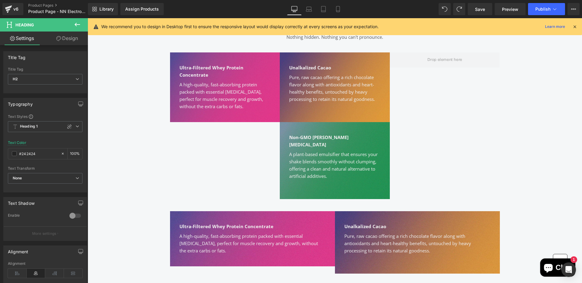
scroll to position [548, 0]
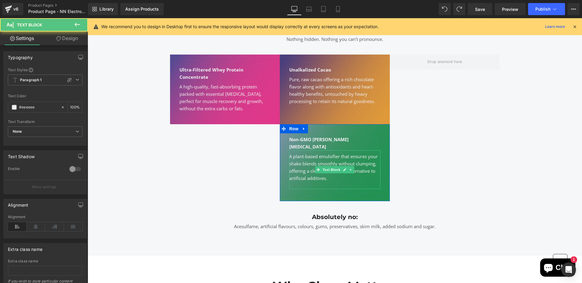
click at [370, 136] on div "Non-GMO [PERSON_NAME][MEDICAL_DATA]" at bounding box center [334, 143] width 91 height 15
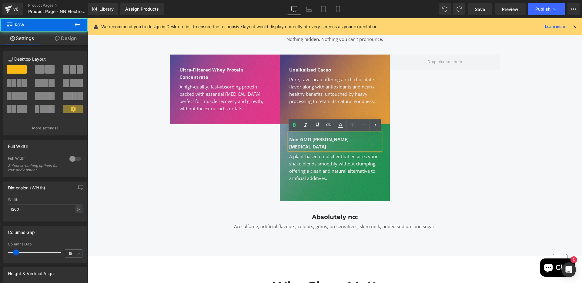
click at [383, 132] on div "Non-GMO Soy [MEDICAL_DATA] Text Block A plant-based emulsifier that ensures you…" at bounding box center [335, 162] width 110 height 77
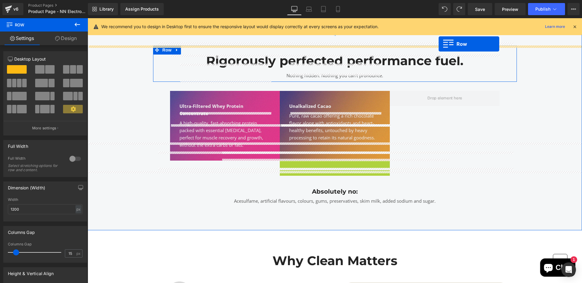
scroll to position [493, 0]
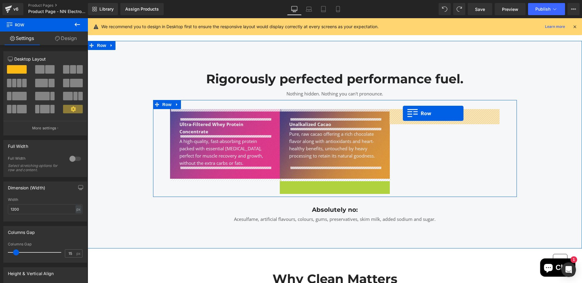
drag, startPoint x: 283, startPoint y: 127, endPoint x: 404, endPoint y: 116, distance: 122.3
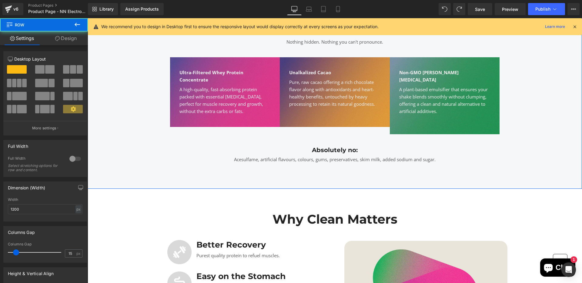
click at [538, 143] on div "Rigorously perfected performance fuel. Heading Nothing hidden. Nothing you can'…" at bounding box center [335, 89] width 494 height 154
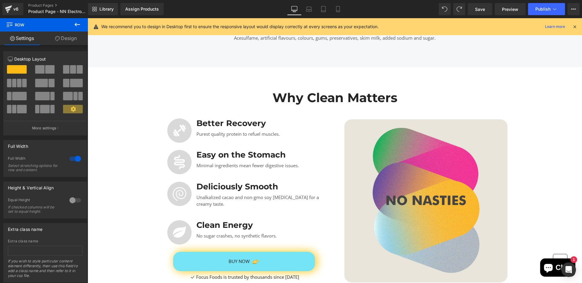
scroll to position [640, 0]
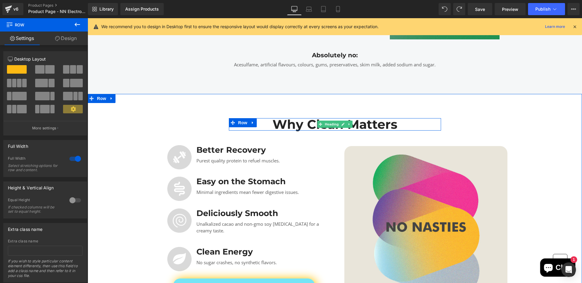
click at [377, 119] on h2 "Why Clean Matters" at bounding box center [335, 124] width 212 height 12
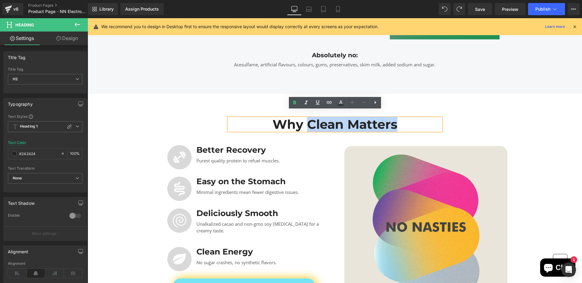
drag, startPoint x: 402, startPoint y: 118, endPoint x: 306, endPoint y: 118, distance: 95.8
click at [306, 118] on h2 "Why Clean Matters" at bounding box center [335, 124] width 212 height 12
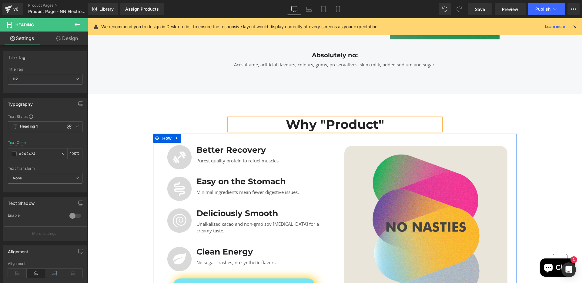
click at [503, 134] on div "Image Better Recovery Heading Purest quality protein to refuel muscles. Text Bl…" at bounding box center [335, 223] width 364 height 179
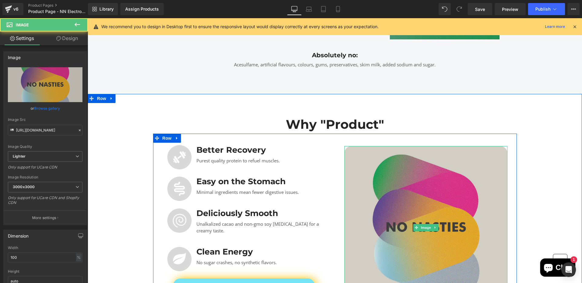
click at [477, 185] on img at bounding box center [425, 227] width 163 height 163
click at [391, 197] on img at bounding box center [425, 227] width 163 height 163
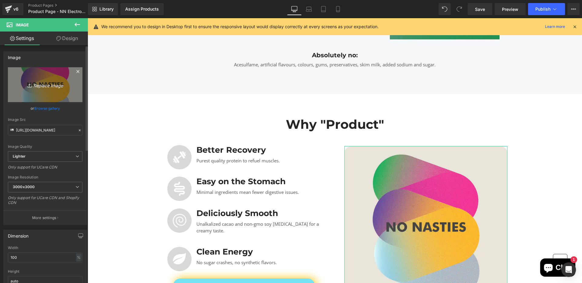
click at [51, 90] on link "Replace Image" at bounding box center [45, 84] width 75 height 35
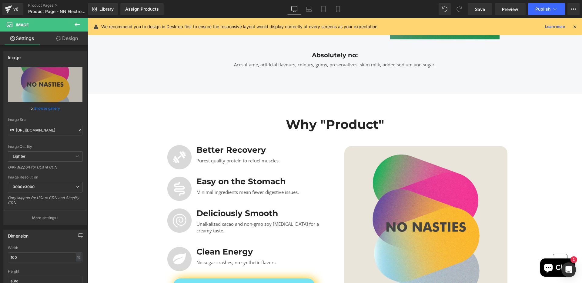
type input "C:\fakepath\Screenshot [DATE] 13.04.00.png"
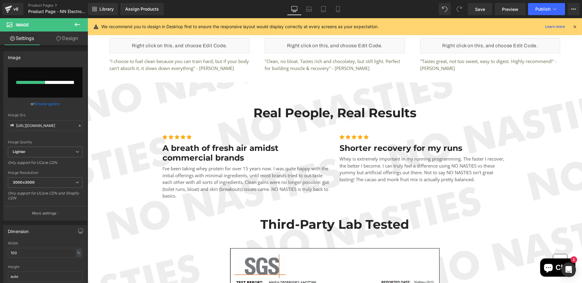
scroll to position [908, 0]
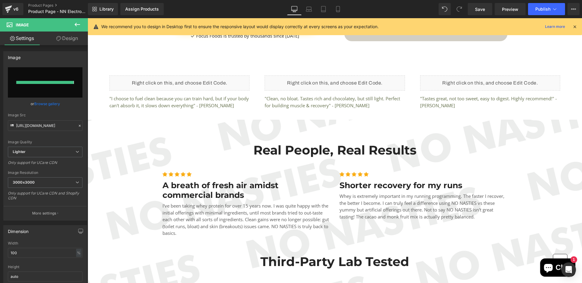
type input "[URL][DOMAIN_NAME]"
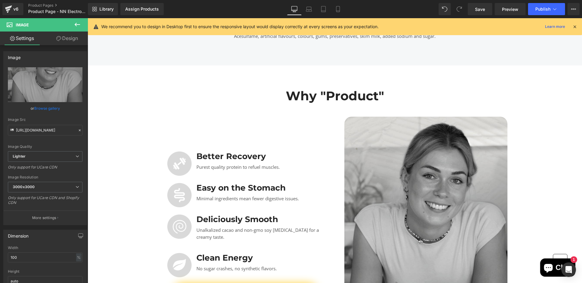
scroll to position [669, 0]
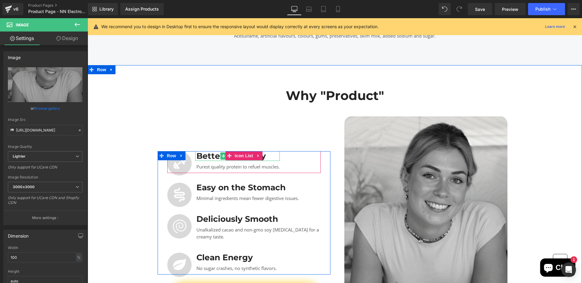
click at [268, 151] on h3 "Better Recovery" at bounding box center [237, 156] width 83 height 10
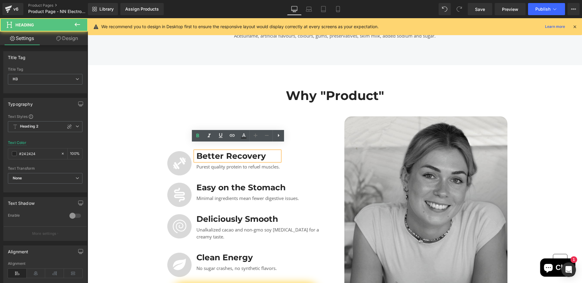
click at [268, 151] on h3 "Better Recovery" at bounding box center [237, 156] width 83 height 10
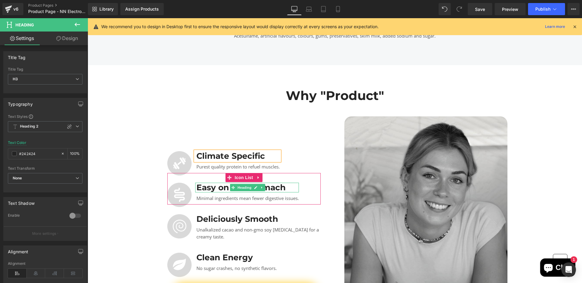
click at [283, 183] on h3 "Easy on the Stomach" at bounding box center [247, 188] width 102 height 10
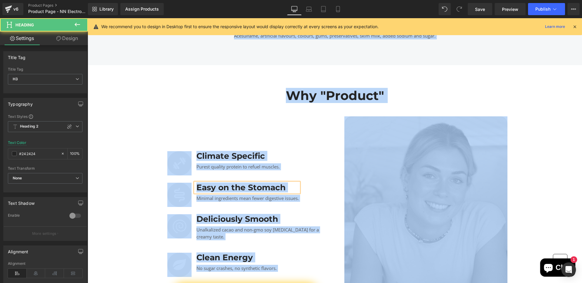
click at [283, 183] on h3 "Easy on the Stomach" at bounding box center [247, 188] width 102 height 10
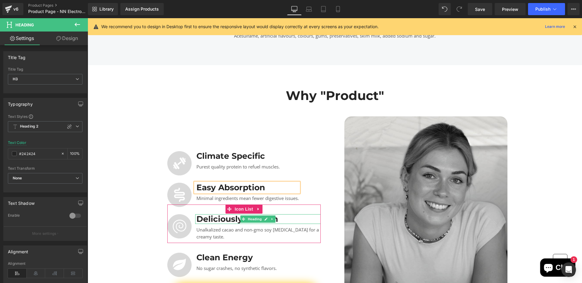
click at [283, 214] on h3 "Deliciously Smooth" at bounding box center [258, 219] width 124 height 10
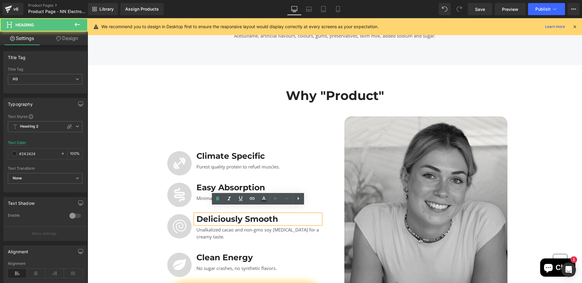
click at [280, 214] on h3 "Deliciously Smooth" at bounding box center [258, 219] width 124 height 10
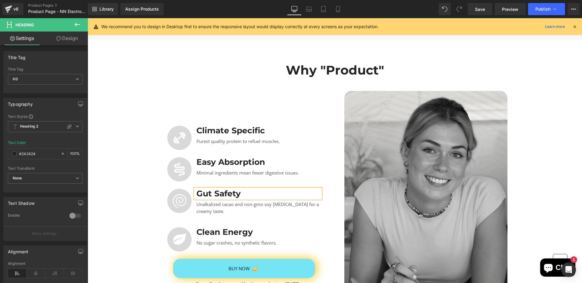
scroll to position [702, 0]
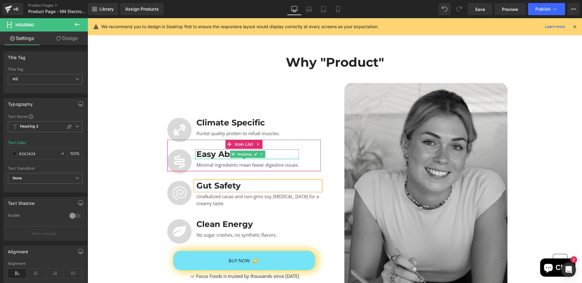
click at [217, 149] on h3 "Easy Absorption" at bounding box center [247, 154] width 102 height 10
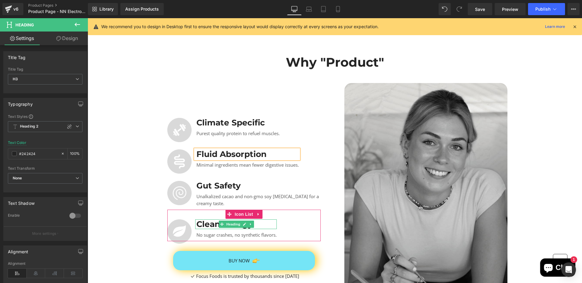
click at [261, 219] on h3 "Clean Energy" at bounding box center [236, 224] width 80 height 10
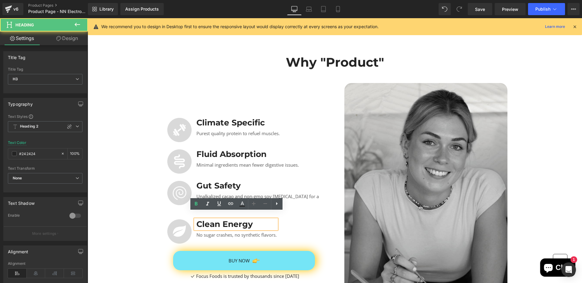
click at [259, 219] on h3 "Clean Energy" at bounding box center [236, 224] width 80 height 10
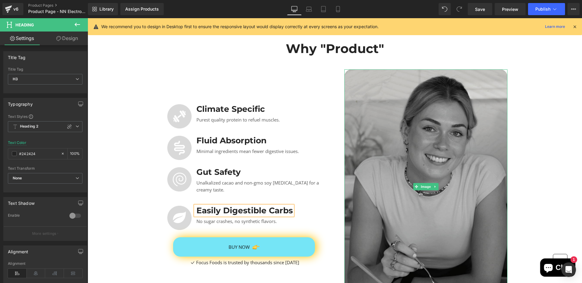
scroll to position [722, 0]
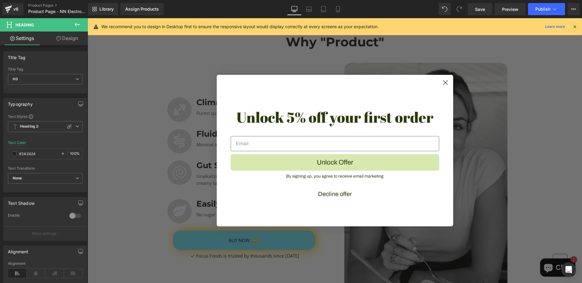
click at [445, 82] on icon "Close dialog" at bounding box center [445, 83] width 4 height 4
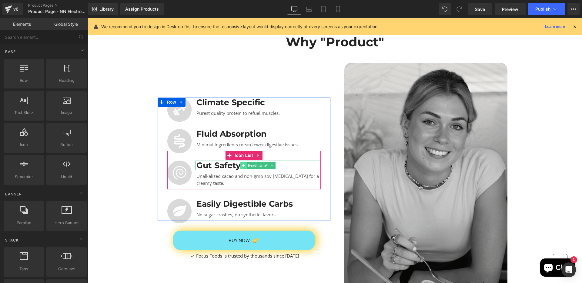
click at [240, 162] on span at bounding box center [243, 165] width 6 height 7
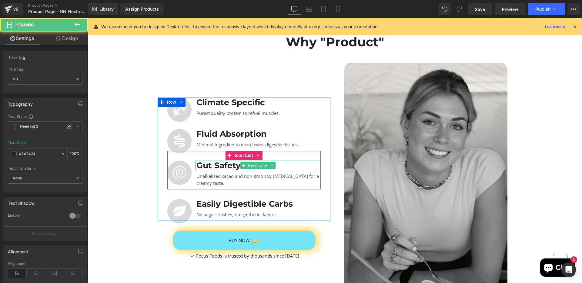
click at [225, 161] on h3 "Gut Safety" at bounding box center [258, 166] width 124 height 10
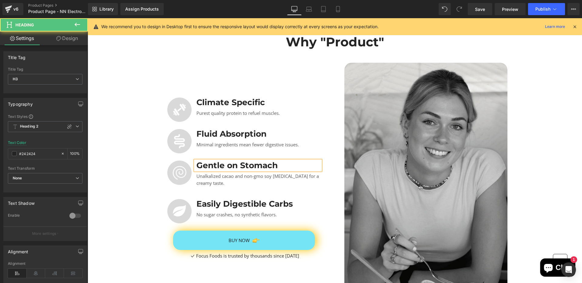
click at [232, 161] on h3 "Gentle on Stomach" at bounding box center [258, 166] width 124 height 10
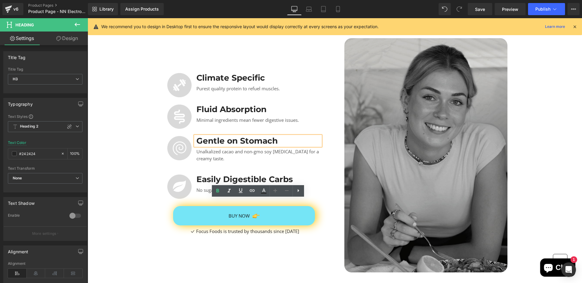
scroll to position [667, 0]
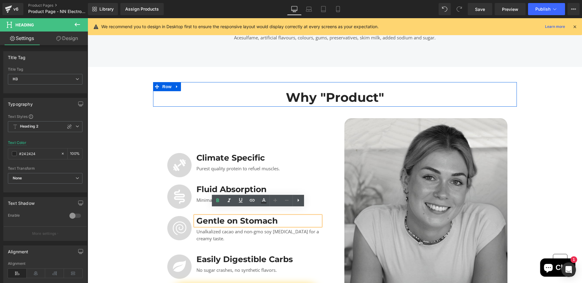
click at [365, 91] on h2 "Why "Product"" at bounding box center [335, 97] width 212 height 12
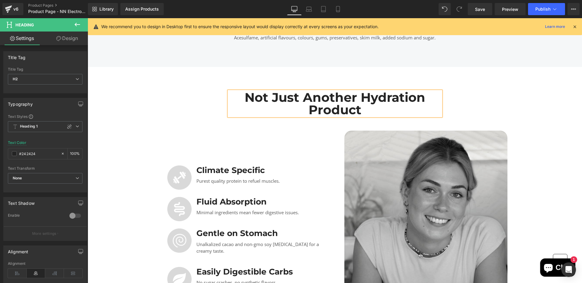
click at [307, 91] on h2 "Not Just Another Hydration Product" at bounding box center [335, 103] width 212 height 25
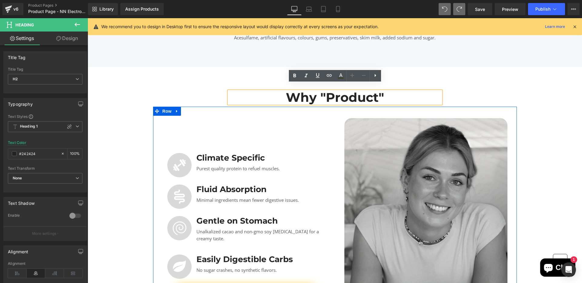
click at [200, 133] on div "Image Climate Specific Heading Purest quality protein to refuel muscles. Text B…" at bounding box center [244, 235] width 182 height 234
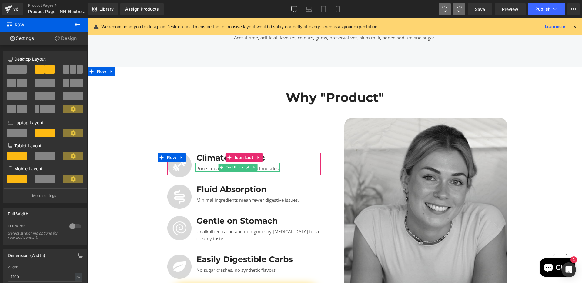
click at [259, 165] on p "Purest quality protein to refuel muscles." at bounding box center [237, 168] width 83 height 7
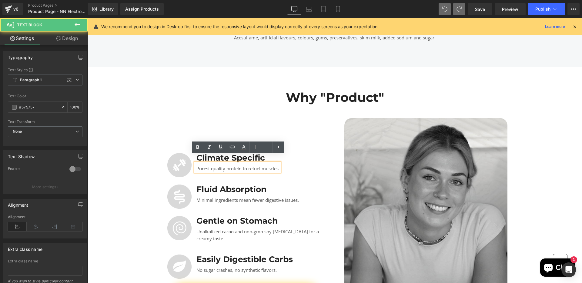
click at [268, 165] on p "Purest quality protein to refuel muscles." at bounding box center [237, 168] width 83 height 7
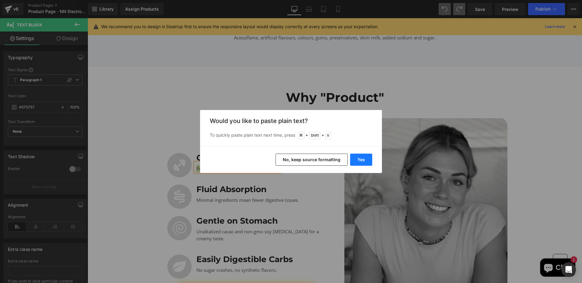
click at [359, 155] on button "Yes" at bounding box center [361, 160] width 22 height 12
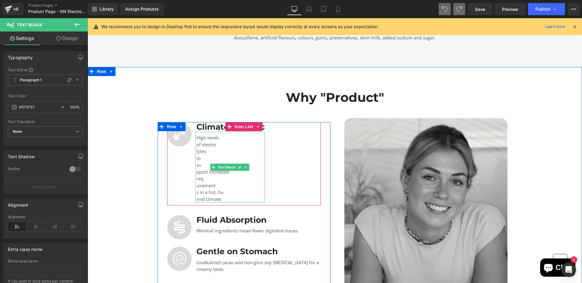
click at [221, 148] on p "lytes" at bounding box center [230, 151] width 69 height 7
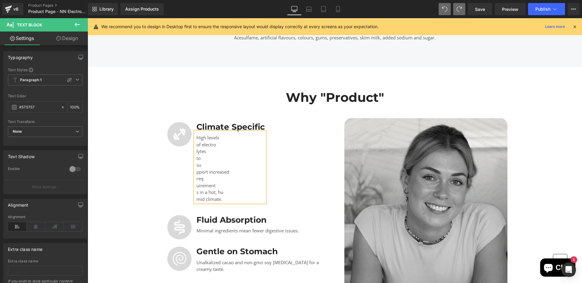
scroll to position [694, 0]
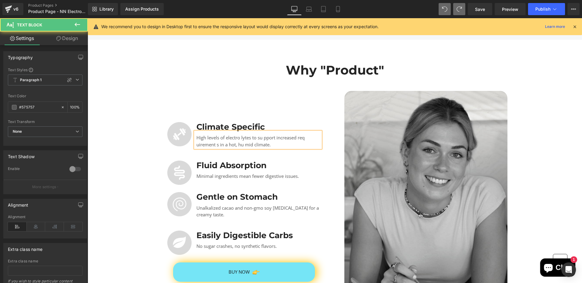
click at [242, 134] on p "High levels of electro lytes to su pport increased req uirement s in a hot, hu …" at bounding box center [258, 141] width 124 height 14
click at [264, 134] on p "High levels of electrolytes to su pport increased req uirement s in a hot, hu m…" at bounding box center [258, 141] width 124 height 14
click at [197, 136] on p "High levels of electrolytes to support increased req uirement s in a hot, hu mi…" at bounding box center [258, 141] width 124 height 14
click at [226, 137] on p "High levels of electrolytes to support increased requirement s in a hot, hu mid…" at bounding box center [258, 141] width 124 height 14
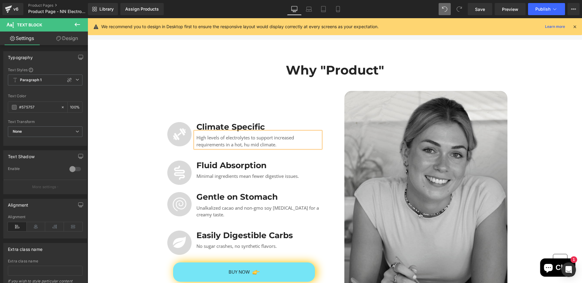
click at [252, 136] on p "High levels of electrolytes to support increased requirements in a hot, hu mid …" at bounding box center [258, 141] width 124 height 14
click at [295, 139] on p "High levels of electrolytes to support increased requirements in a hot, humid c…" at bounding box center [258, 141] width 124 height 14
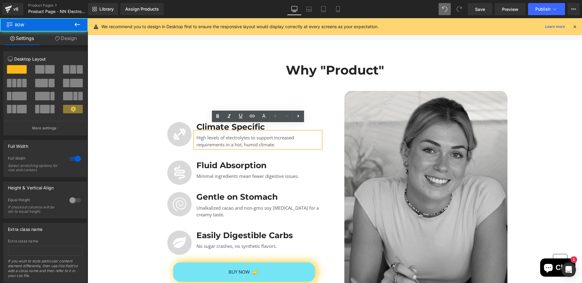
click at [551, 132] on div "Why "Product" Heading Row Row Image Climate Specific Heading High levels of ele…" at bounding box center [335, 192] width 494 height 274
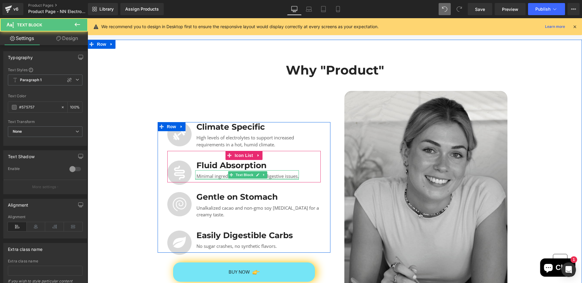
click at [289, 178] on div at bounding box center [247, 179] width 104 height 2
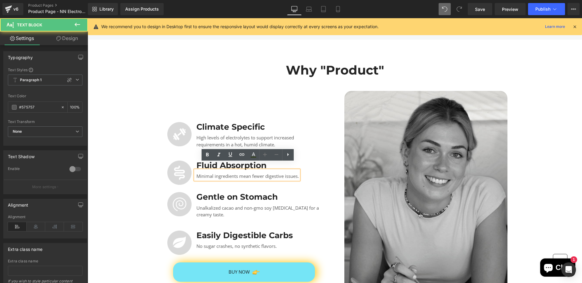
click at [289, 173] on p "Minimal ingredients mean fewer digestive issues." at bounding box center [247, 176] width 102 height 7
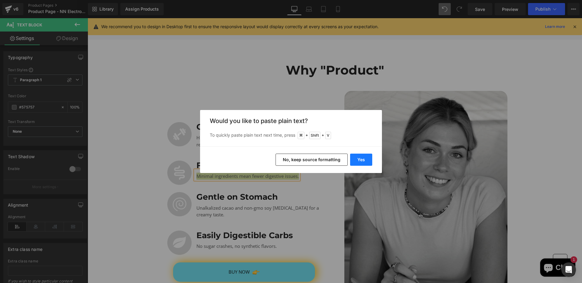
click at [359, 159] on button "Yes" at bounding box center [361, 160] width 22 height 12
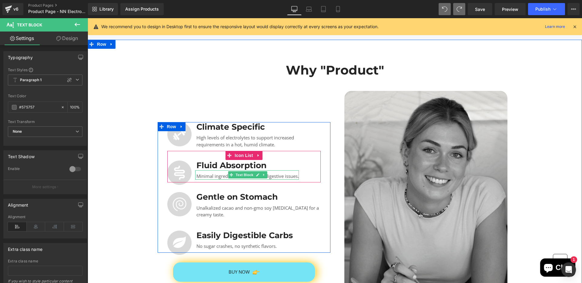
click at [290, 173] on p "Minimal ingredients mean fewer digestive issues." at bounding box center [247, 176] width 102 height 7
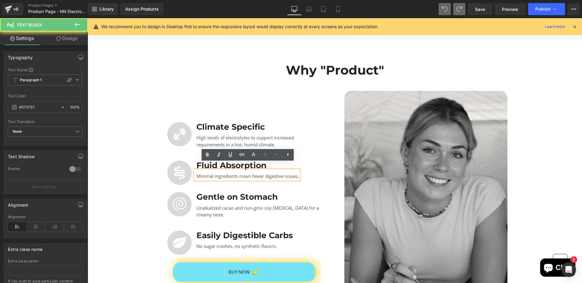
click at [298, 173] on p "Minimal ingredients mean fewer digestive issues." at bounding box center [247, 176] width 102 height 7
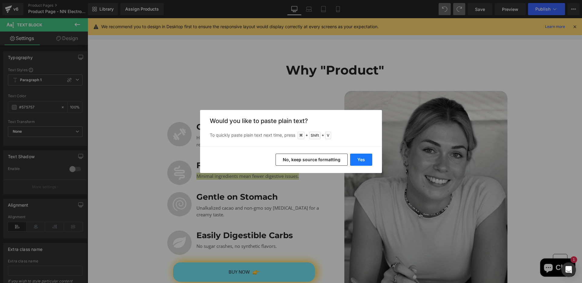
click at [356, 160] on button "Yes" at bounding box center [361, 160] width 22 height 12
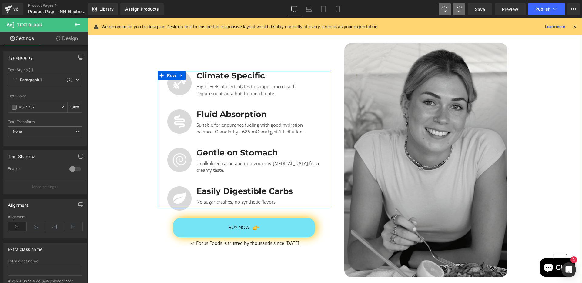
scroll to position [743, 0]
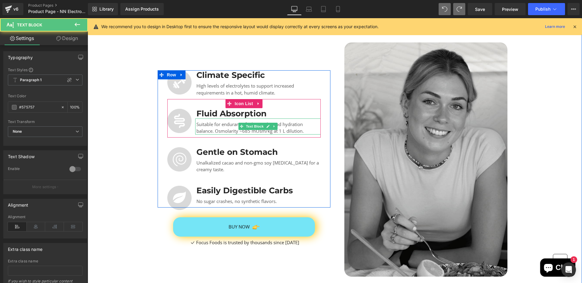
click at [217, 122] on p "Suitable for endurance fueling with good hydration balance. Osmolarity ~685 mOs…" at bounding box center [258, 128] width 124 height 14
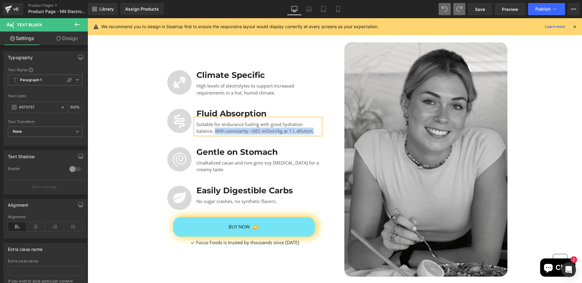
drag, startPoint x: 318, startPoint y: 126, endPoint x: 215, endPoint y: 122, distance: 102.5
click at [215, 122] on p "Suitable for endurance fueling with good hydration balance. With osmolarity ~68…" at bounding box center [258, 128] width 124 height 14
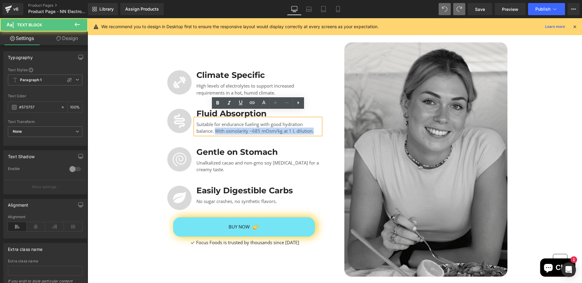
click at [215, 122] on p "Suitable for endurance fueling with good hydration balance. With osmolarity ~68…" at bounding box center [258, 128] width 124 height 14
drag, startPoint x: 216, startPoint y: 122, endPoint x: 328, endPoint y: 124, distance: 112.2
click at [328, 124] on div "Image Climate Specific Heading High levels of electrolytes to support increased…" at bounding box center [244, 138] width 173 height 137
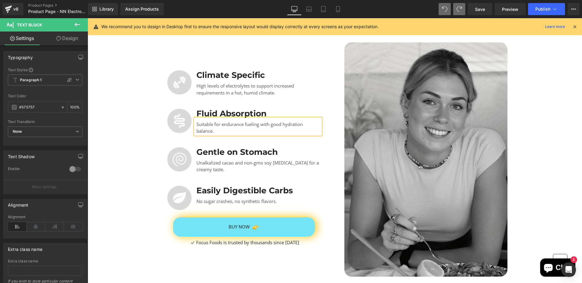
click at [537, 119] on div "Why "Product" Heading Row Row Image Climate Specific Heading High levels of ele…" at bounding box center [335, 143] width 494 height 274
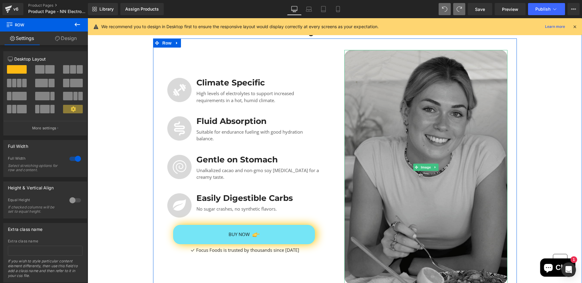
scroll to position [735, 0]
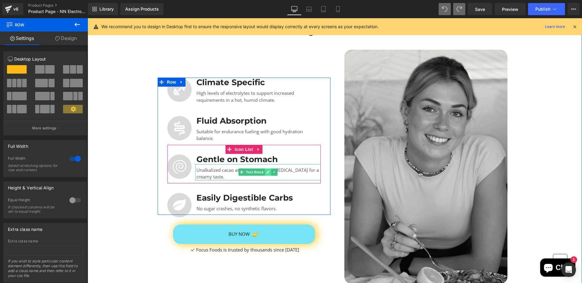
click at [266, 169] on link at bounding box center [268, 172] width 6 height 7
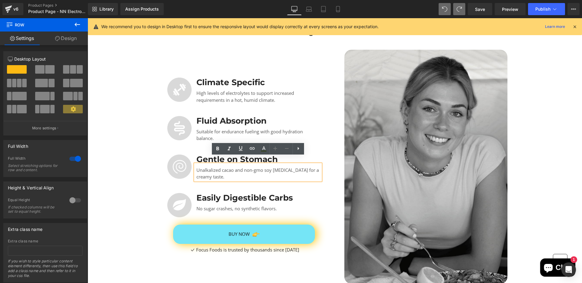
click at [240, 167] on p "Unalkalized cacao and non-gmo soy [MEDICAL_DATA] for a creamy taste." at bounding box center [258, 174] width 124 height 14
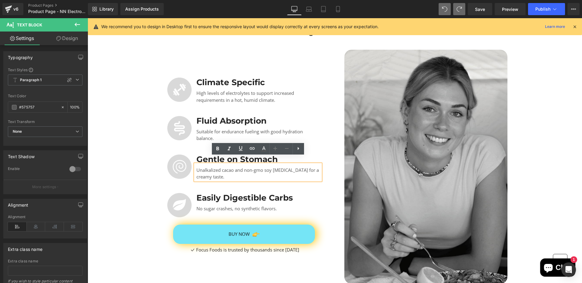
click at [283, 169] on p "Unalkalized cacao and non-gmo soy [MEDICAL_DATA] for a creamy taste." at bounding box center [258, 174] width 124 height 14
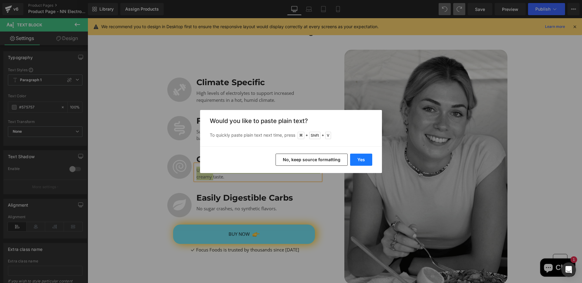
click at [358, 159] on button "Yes" at bounding box center [361, 160] width 22 height 12
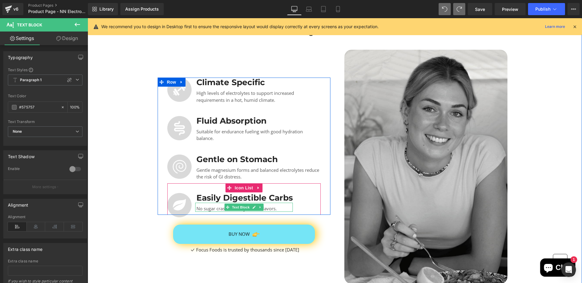
click at [211, 205] on p "No sugar crashes, no synthetic flavors." at bounding box center [244, 208] width 96 height 7
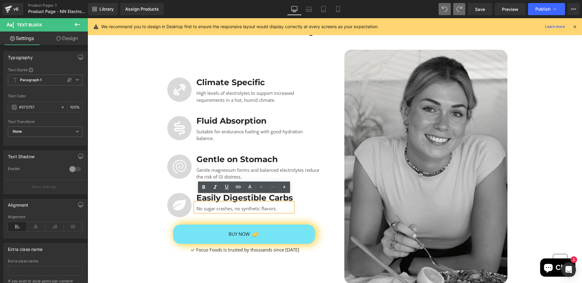
click at [281, 205] on p "No sugar crashes, no synthetic flavors." at bounding box center [244, 208] width 96 height 7
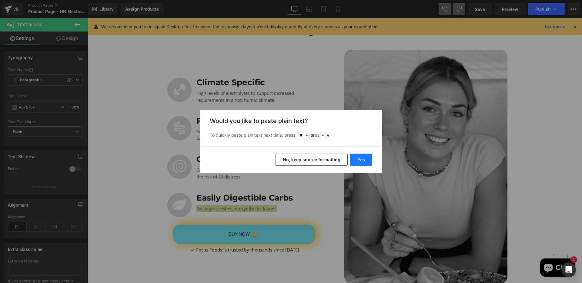
click at [359, 162] on button "Yes" at bounding box center [361, 160] width 22 height 12
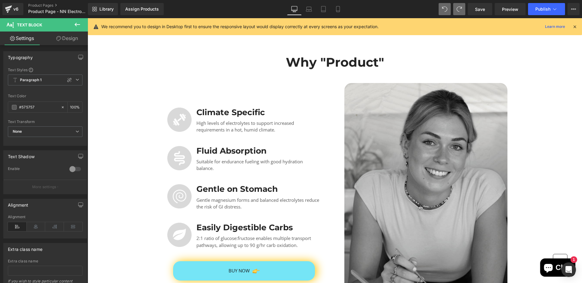
scroll to position [699, 0]
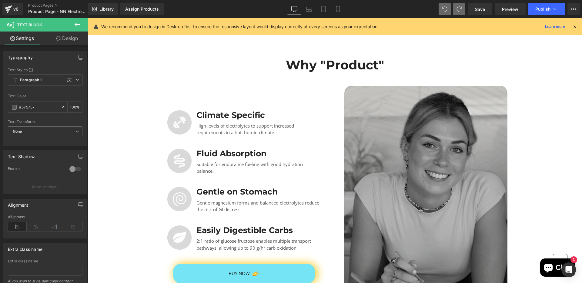
click at [420, 132] on img at bounding box center [425, 203] width 163 height 234
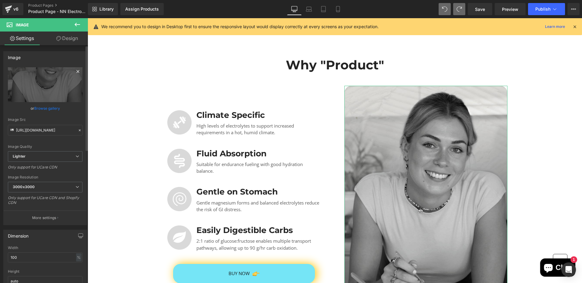
click at [75, 72] on icon at bounding box center [77, 71] width 7 height 7
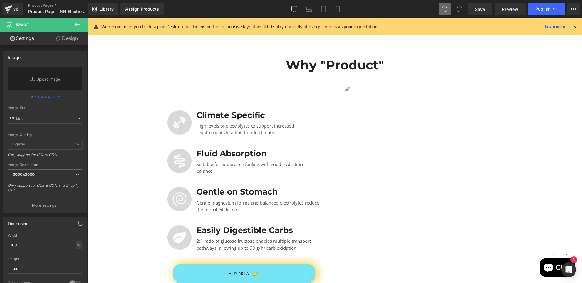
type input "[URL][DOMAIN_NAME]"
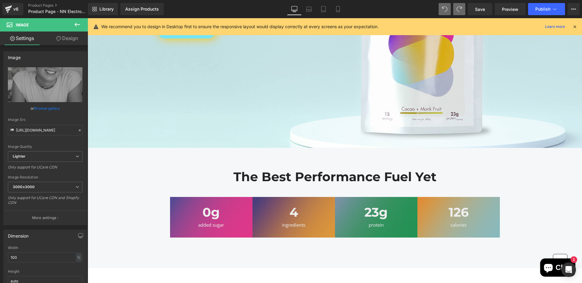
scroll to position [172, 0]
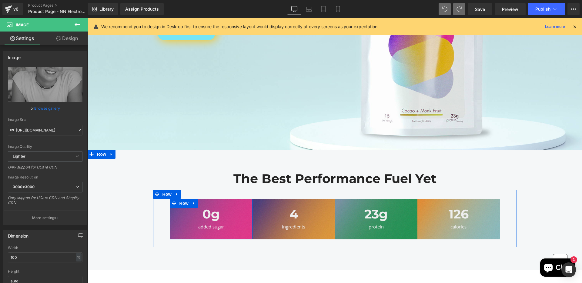
click at [237, 204] on div "0g Heading added sugar Text Block Row" at bounding box center [211, 219] width 82 height 40
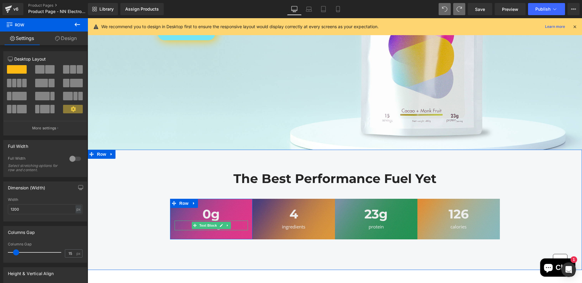
click at [240, 227] on div "added sugar" at bounding box center [211, 226] width 73 height 7
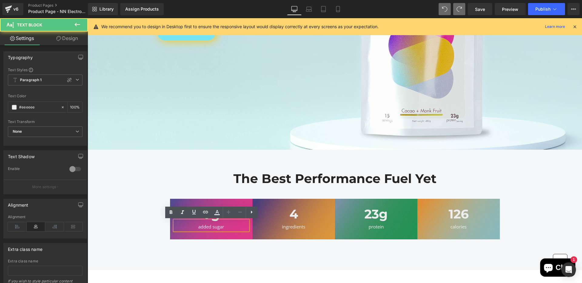
click at [240, 233] on div "0g Heading added sugar Text Block Row" at bounding box center [211, 219] width 82 height 40
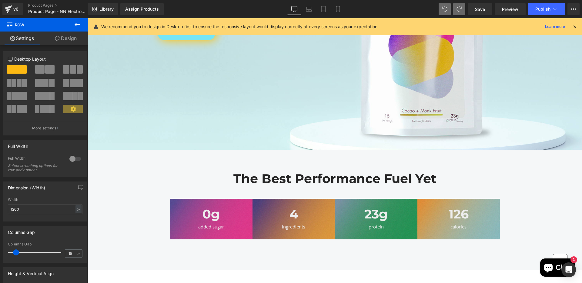
click at [240, 233] on div "0g Heading added sugar Text Block Row" at bounding box center [211, 219] width 82 height 40
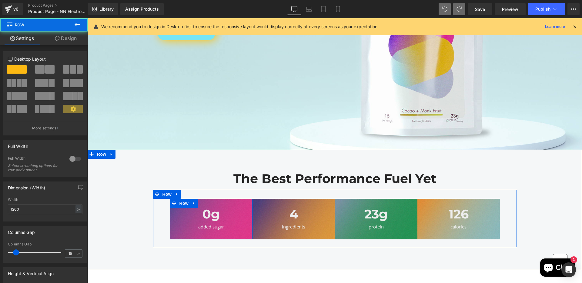
click at [240, 233] on div "0g Heading added sugar Text Block Row" at bounding box center [211, 219] width 82 height 40
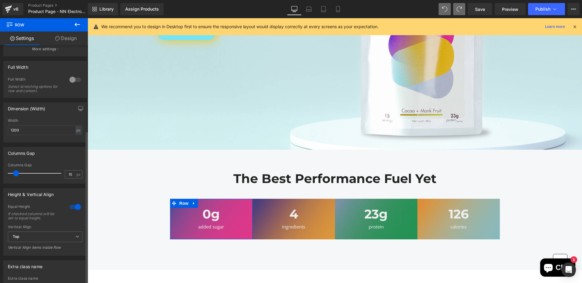
scroll to position [0, 0]
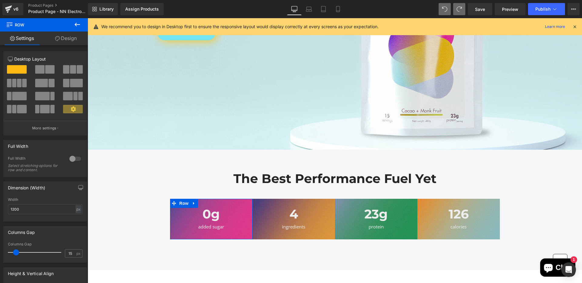
click at [73, 37] on link "Design" at bounding box center [66, 39] width 44 height 14
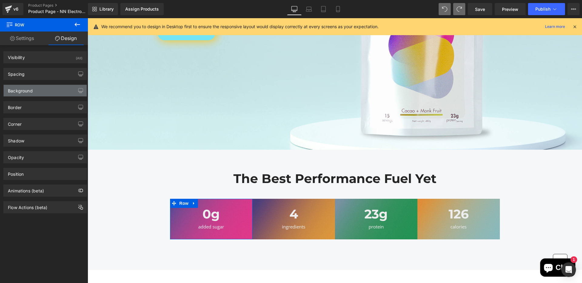
click at [49, 94] on div "Background" at bounding box center [45, 91] width 83 height 12
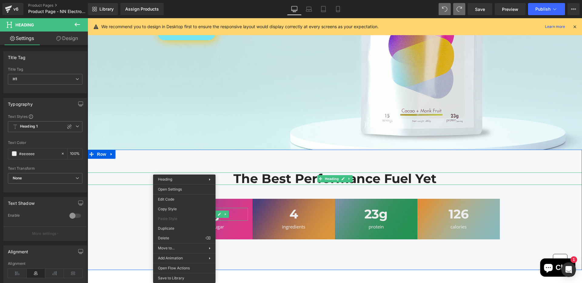
click at [135, 179] on h1 "The Best Performance Fuel Yet" at bounding box center [335, 178] width 494 height 12
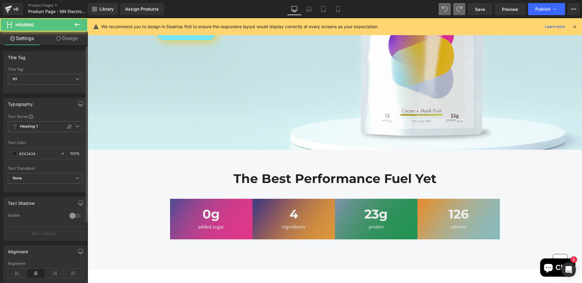
scroll to position [83, 0]
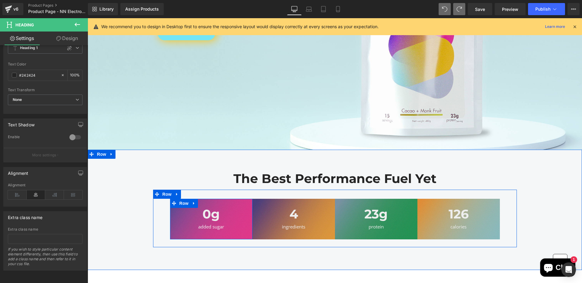
click at [176, 235] on div "0g Heading added sugar Text Block Row" at bounding box center [211, 219] width 82 height 40
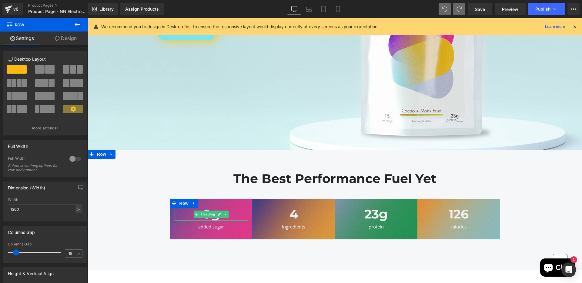
click at [183, 216] on h1 "0g" at bounding box center [211, 214] width 73 height 12
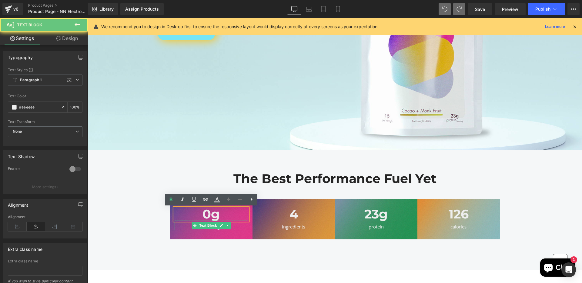
click at [188, 223] on div "added sugar" at bounding box center [211, 226] width 73 height 7
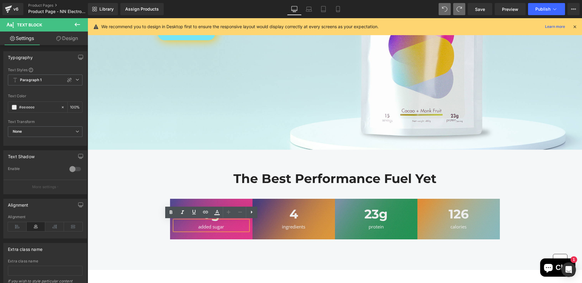
click at [188, 224] on div "added sugar" at bounding box center [211, 226] width 73 height 7
click at [176, 236] on div "0g Heading added sugar Text Block Row" at bounding box center [211, 219] width 82 height 40
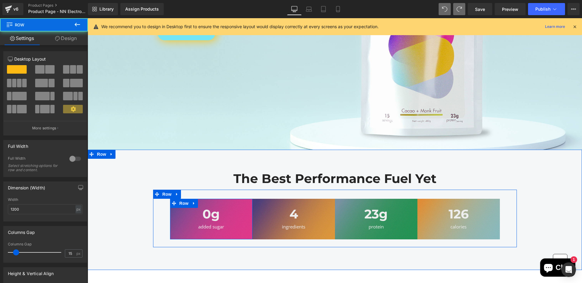
click at [176, 236] on div "0g Heading added sugar Text Block Row" at bounding box center [211, 219] width 82 height 40
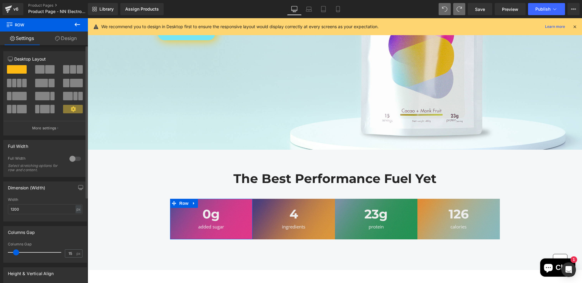
scroll to position [133, 0]
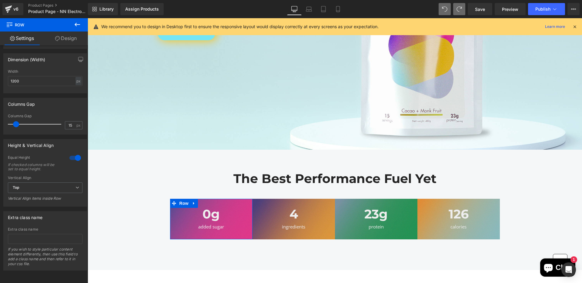
click at [66, 42] on link "Design" at bounding box center [66, 39] width 44 height 14
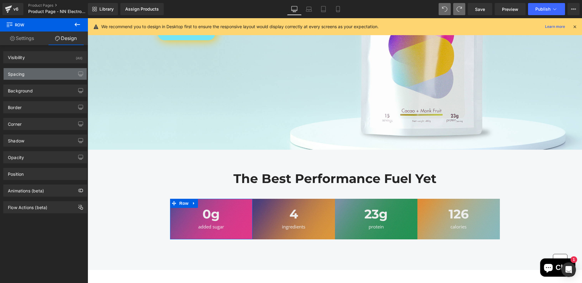
click at [45, 78] on div "Spacing" at bounding box center [45, 74] width 83 height 12
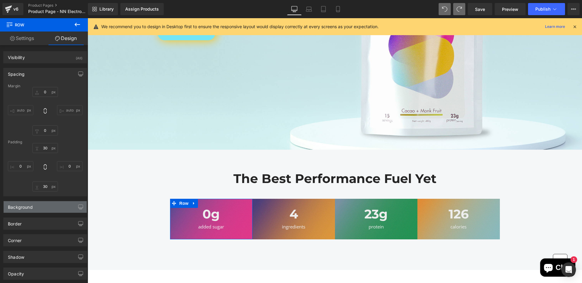
click at [36, 209] on div "Background" at bounding box center [45, 207] width 83 height 12
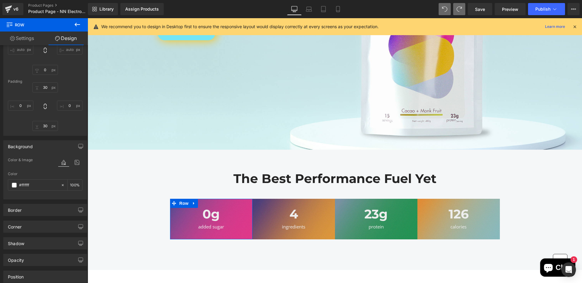
click at [36, 209] on div "Border" at bounding box center [45, 210] width 83 height 12
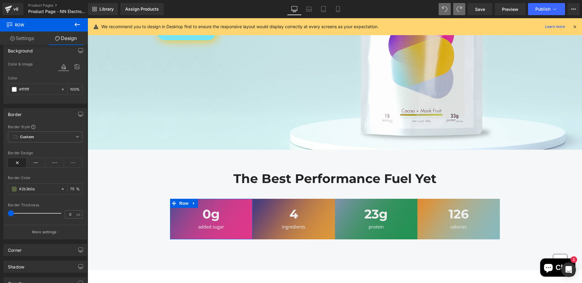
scroll to position [230, 0]
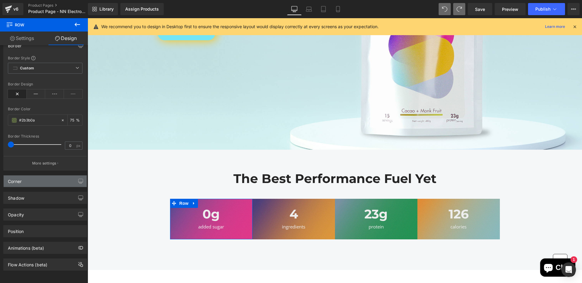
click at [64, 179] on div "Corner" at bounding box center [45, 182] width 83 height 12
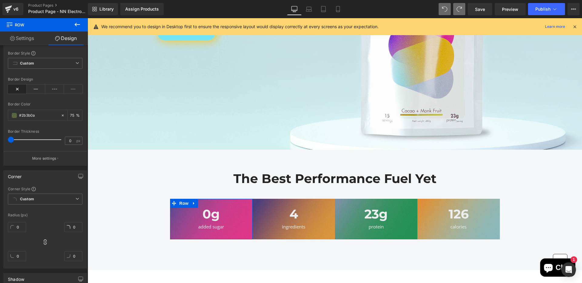
scroll to position [316, 0]
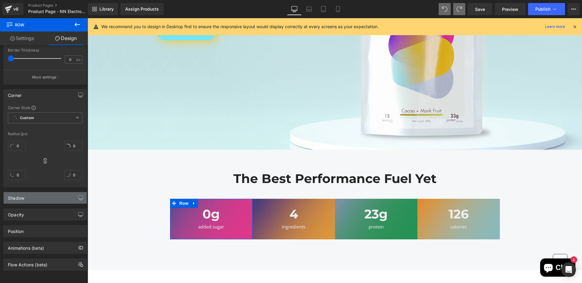
click at [52, 192] on div "Shadow" at bounding box center [45, 198] width 83 height 12
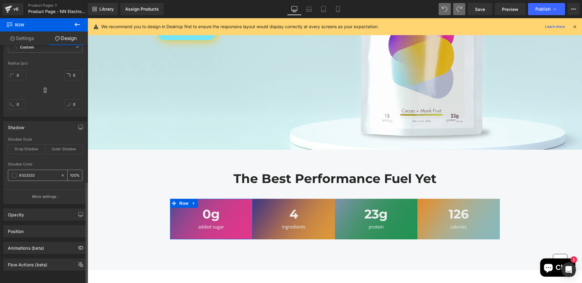
scroll to position [387, 0]
click at [54, 209] on div "Opacity" at bounding box center [45, 215] width 83 height 12
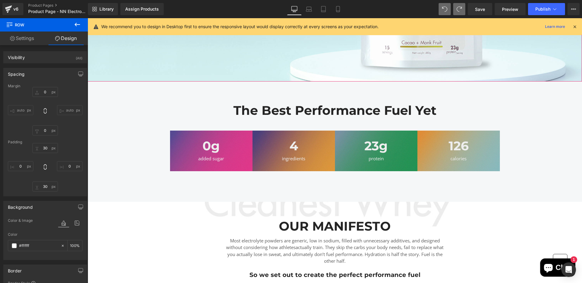
scroll to position [396, 0]
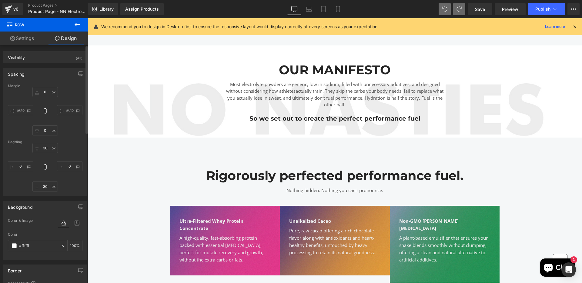
click at [46, 63] on div "Spacing [GEOGRAPHIC_DATA] 0px 0 auto auto 0px 0 auto auto [GEOGRAPHIC_DATA] 30p…" at bounding box center [45, 129] width 91 height 133
click at [53, 52] on div "Visibility (All)" at bounding box center [45, 58] width 83 height 12
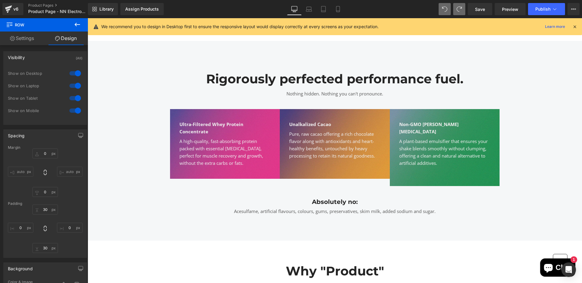
scroll to position [478, 0]
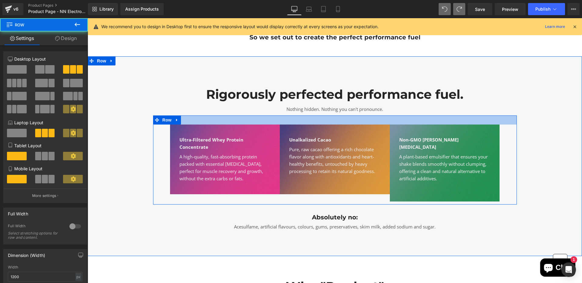
click at [280, 119] on div at bounding box center [335, 119] width 364 height 9
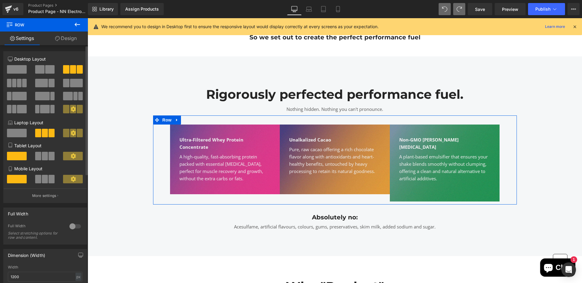
click at [22, 81] on span at bounding box center [24, 83] width 5 height 8
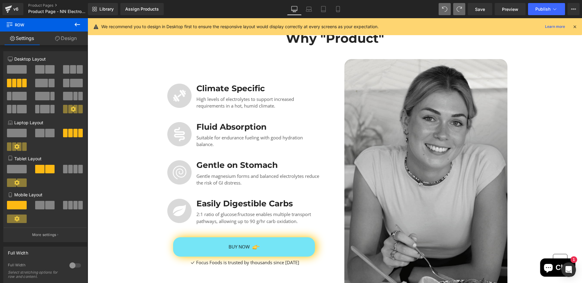
scroll to position [731, 0]
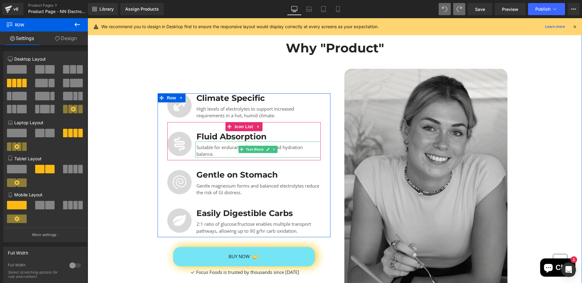
click at [212, 144] on p "Suitable for endurance fueling with good hydration balance." at bounding box center [258, 151] width 124 height 14
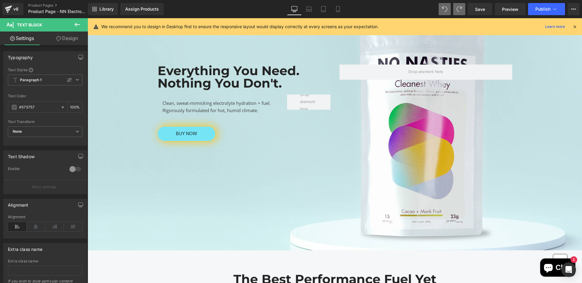
scroll to position [0, 0]
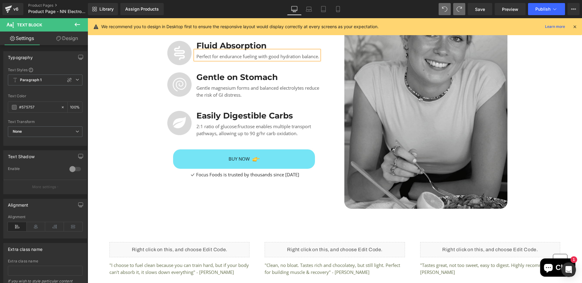
click at [303, 152] on link "BUY NOW" at bounding box center [244, 158] width 142 height 19
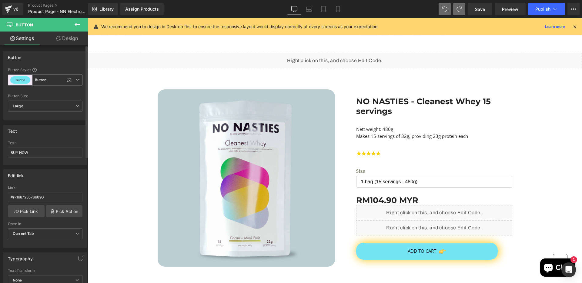
click at [40, 80] on b "Button" at bounding box center [41, 80] width 12 height 5
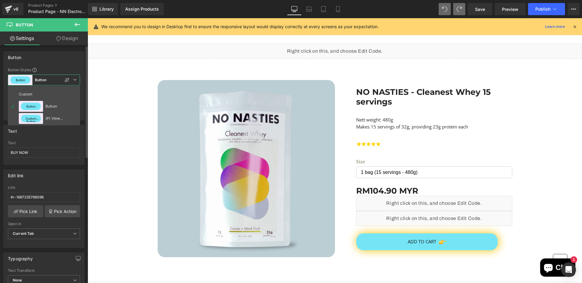
scroll to position [1401, 0]
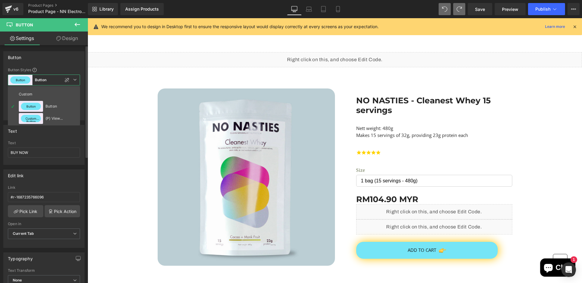
click at [40, 80] on b "Button" at bounding box center [41, 80] width 12 height 5
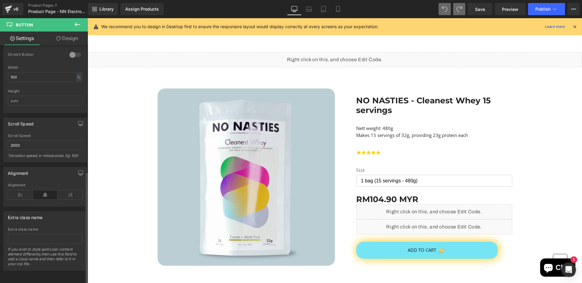
scroll to position [0, 0]
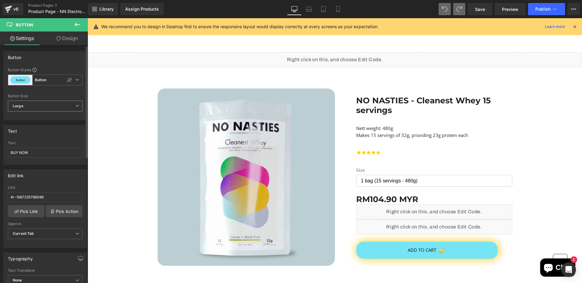
click at [27, 110] on span "Large" at bounding box center [45, 106] width 75 height 11
click at [27, 110] on span "Large" at bounding box center [44, 106] width 72 height 11
click at [63, 38] on link "Design" at bounding box center [67, 39] width 44 height 14
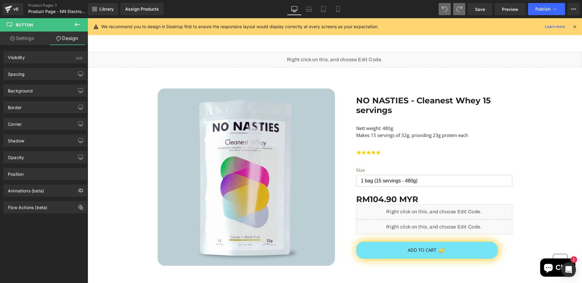
click at [32, 36] on link "Settings" at bounding box center [22, 39] width 44 height 14
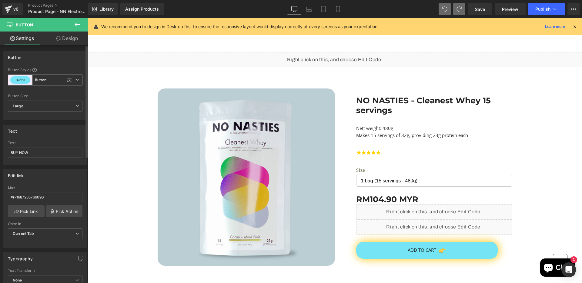
click at [18, 84] on div "Button" at bounding box center [20, 80] width 24 height 10
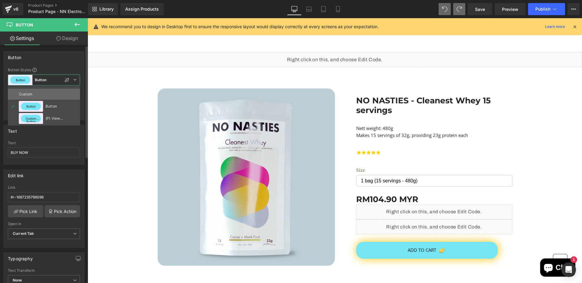
click at [34, 96] on div "Custom" at bounding box center [31, 94] width 24 height 11
type input "Brand Color"
type input "Color 11"
type input "Brand Color"
type input "Color 11"
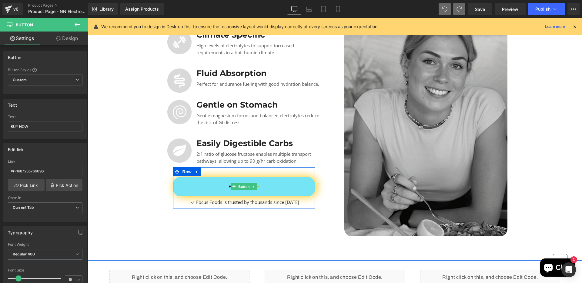
click at [189, 185] on link "BUY NOW" at bounding box center [244, 186] width 142 height 19
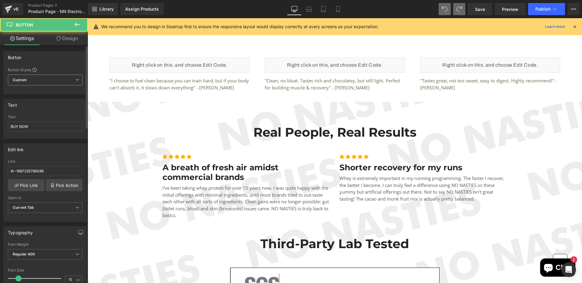
click at [66, 77] on span "Custom" at bounding box center [45, 80] width 75 height 11
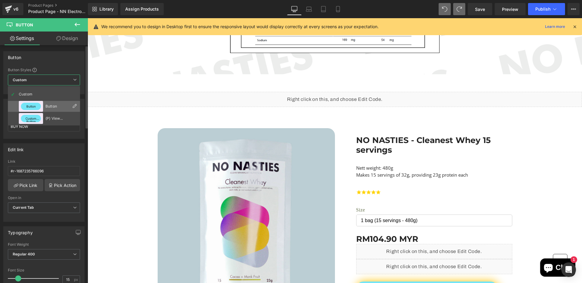
click at [54, 105] on div "Button" at bounding box center [57, 106] width 24 height 4
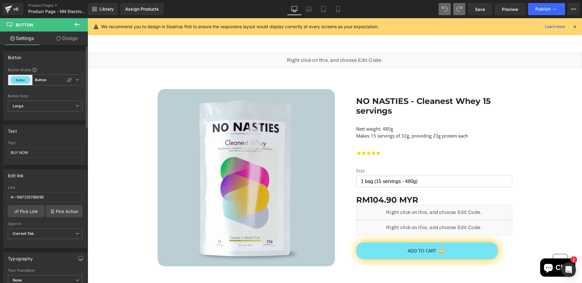
scroll to position [1410, 0]
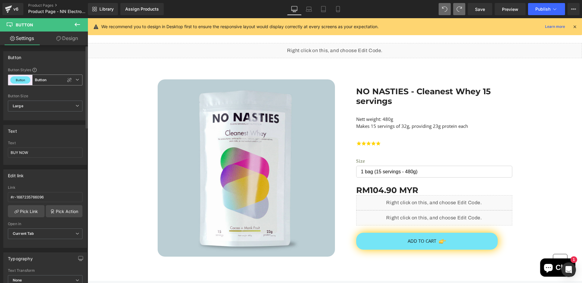
click at [75, 81] on icon at bounding box center [77, 80] width 4 height 4
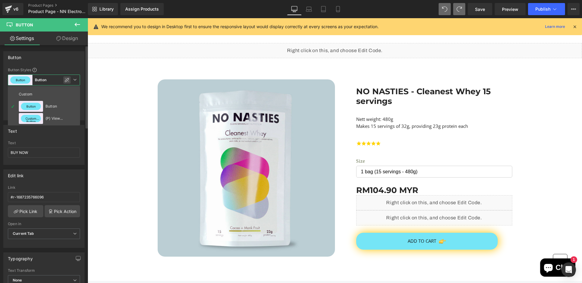
drag, startPoint x: 67, startPoint y: 79, endPoint x: 8, endPoint y: 55, distance: 63.3
click at [67, 79] on icon at bounding box center [67, 80] width 4 height 4
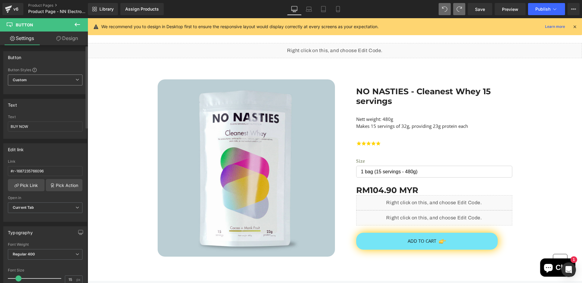
click at [71, 80] on span "Custom" at bounding box center [45, 80] width 75 height 11
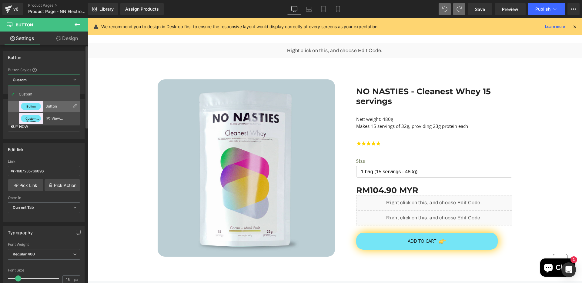
click at [57, 106] on div "Button" at bounding box center [57, 106] width 24 height 4
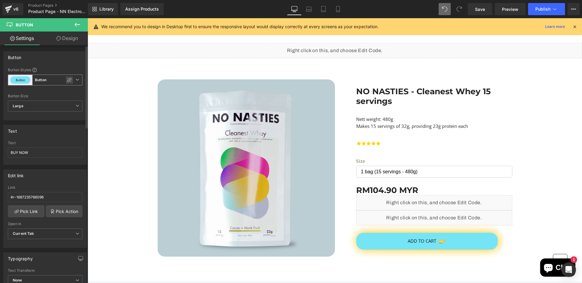
click at [66, 78] on div at bounding box center [69, 79] width 7 height 7
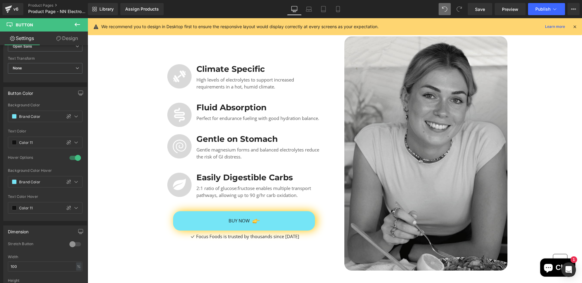
scroll to position [782, 0]
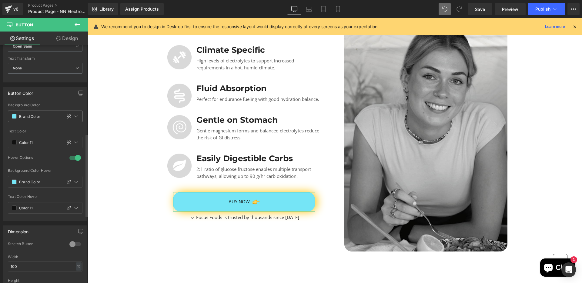
click at [14, 117] on span at bounding box center [14, 116] width 5 height 5
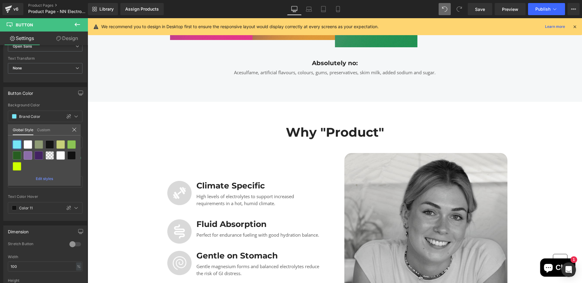
scroll to position [664, 0]
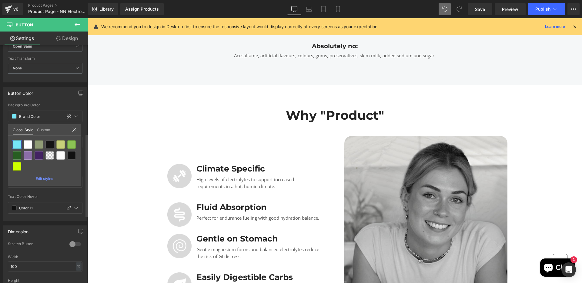
click at [74, 129] on icon at bounding box center [74, 129] width 5 height 5
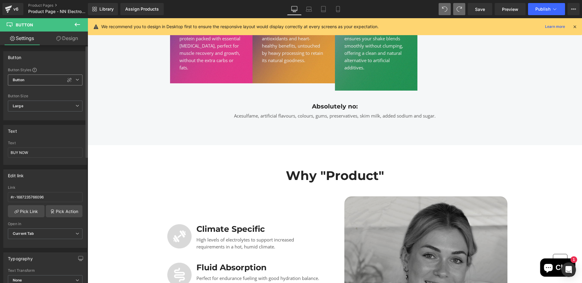
scroll to position [599, 0]
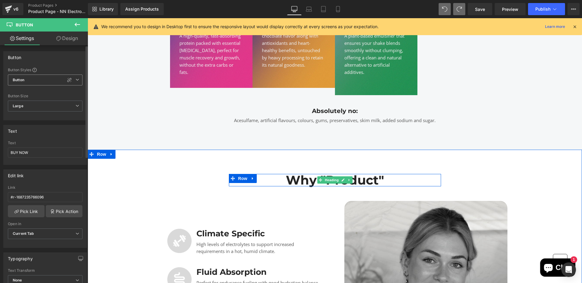
click at [365, 175] on h2 "Why "Product"" at bounding box center [335, 180] width 212 height 12
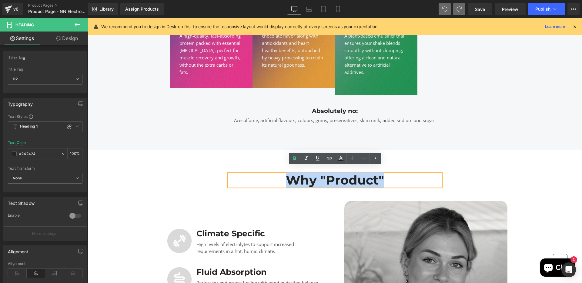
drag, startPoint x: 395, startPoint y: 175, endPoint x: 283, endPoint y: 171, distance: 111.6
click at [283, 174] on h2 "Why "Product"" at bounding box center [335, 180] width 212 height 12
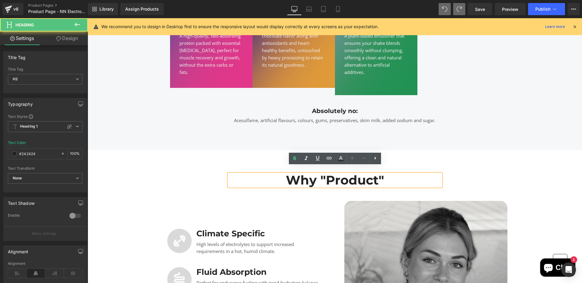
click at [327, 174] on h2 "Why "Product"" at bounding box center [335, 180] width 212 height 12
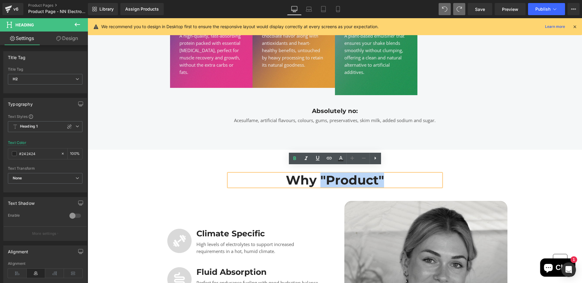
drag, startPoint x: 405, startPoint y: 177, endPoint x: 320, endPoint y: 176, distance: 84.9
click at [320, 176] on h2 "Why "Product"" at bounding box center [335, 180] width 212 height 12
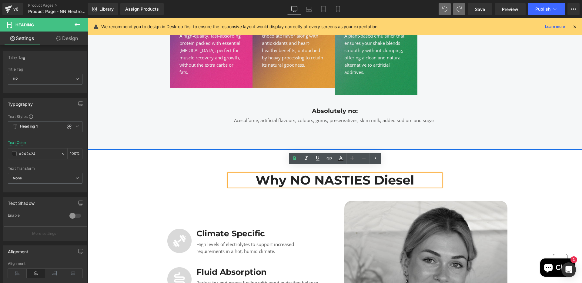
click at [526, 120] on div "Rigorously perfected performance fuel. Heading Nothing hidden. Nothing you can'…" at bounding box center [335, 42] width 494 height 214
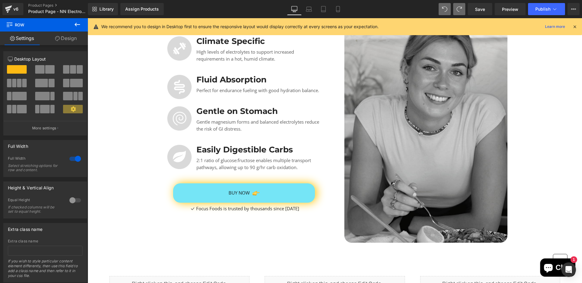
scroll to position [789, 0]
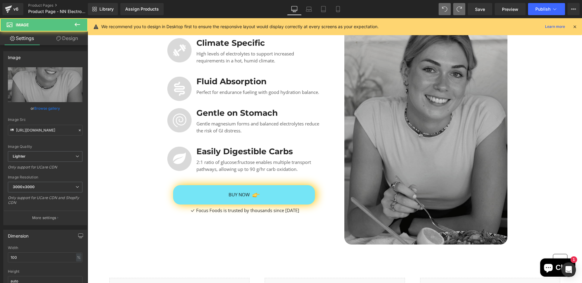
click at [410, 154] on img at bounding box center [425, 127] width 163 height 234
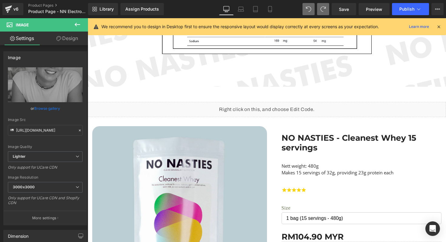
scroll to position [1338, 0]
